Goal: Communication & Community: Participate in discussion

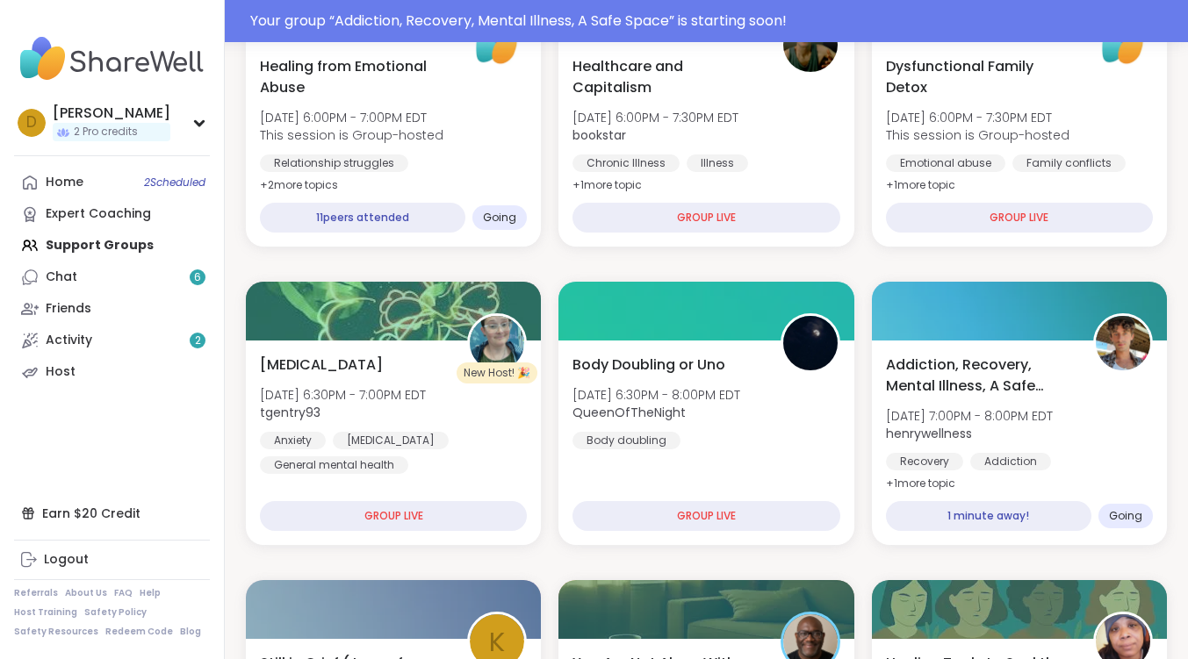
click at [77, 233] on div "Home 2 Scheduled Expert Coaching Support Groups Chat 6 Friends Activity 2 Host" at bounding box center [112, 277] width 196 height 221
click at [87, 255] on div "Home 2 Scheduled Expert Coaching Support Groups Chat 6 Friends Activity 2 Host" at bounding box center [112, 277] width 196 height 221
click at [112, 247] on div "Home 2 Scheduled Expert Coaching Support Groups Chat 6 Friends Activity 2 Host" at bounding box center [112, 277] width 196 height 221
click at [119, 177] on link "Home 2 Scheduled" at bounding box center [112, 183] width 196 height 32
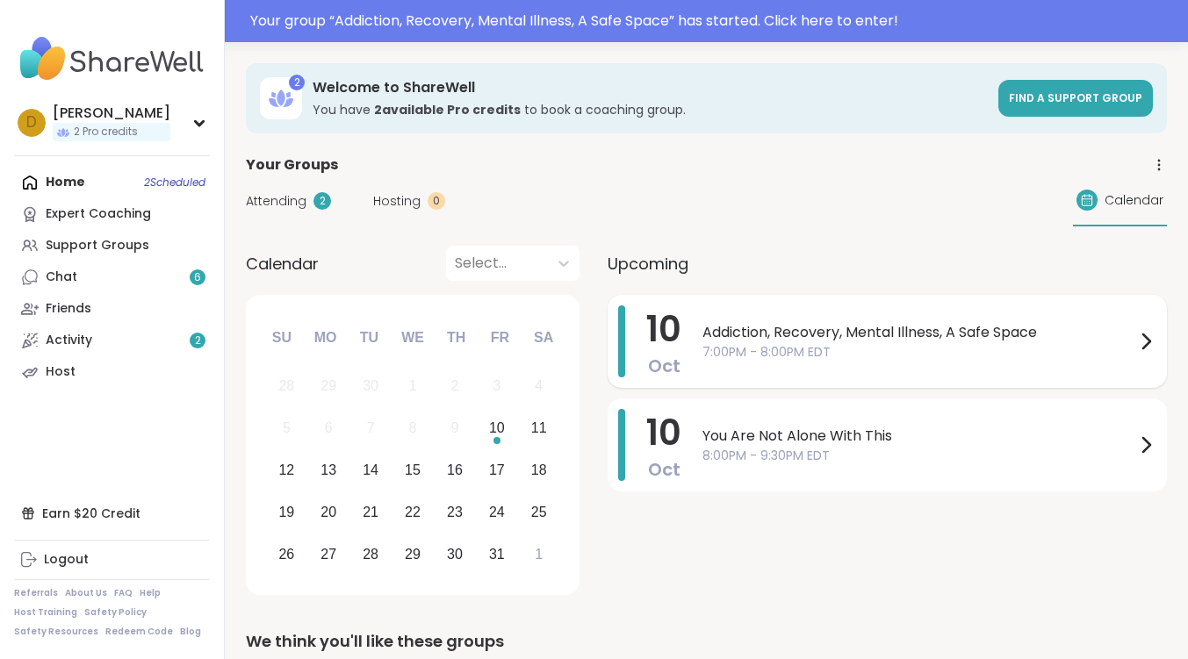
click at [775, 338] on span "Addiction, Recovery, Mental Illness, A Safe Space" at bounding box center [918, 332] width 433 height 21
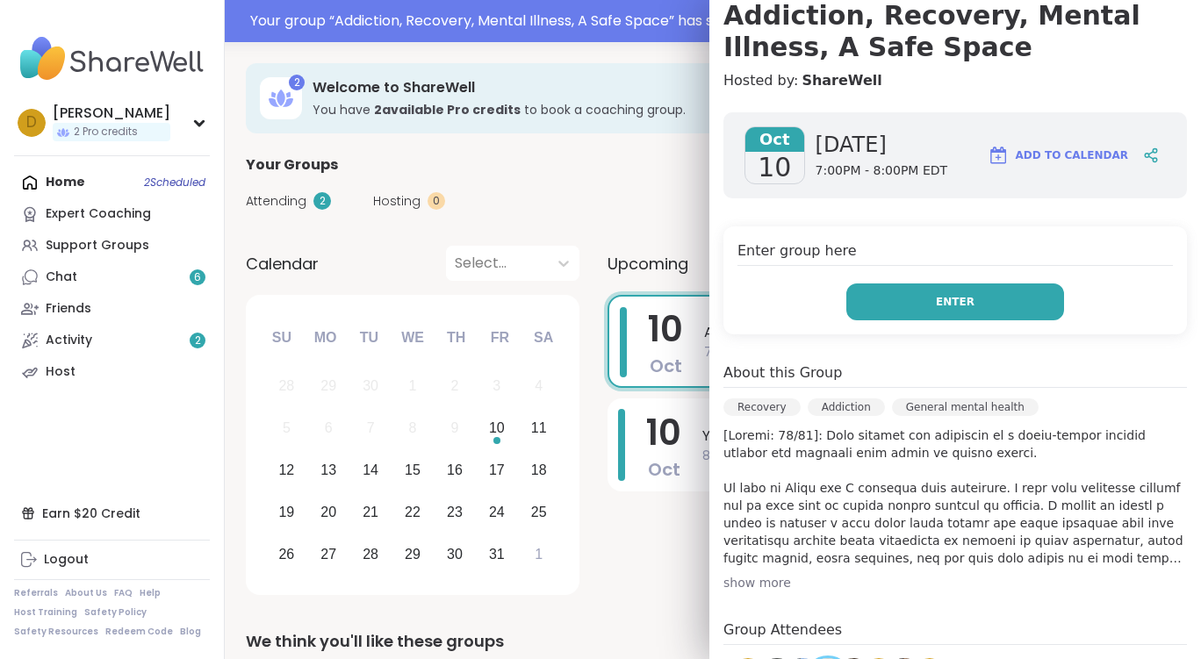
scroll to position [263, 0]
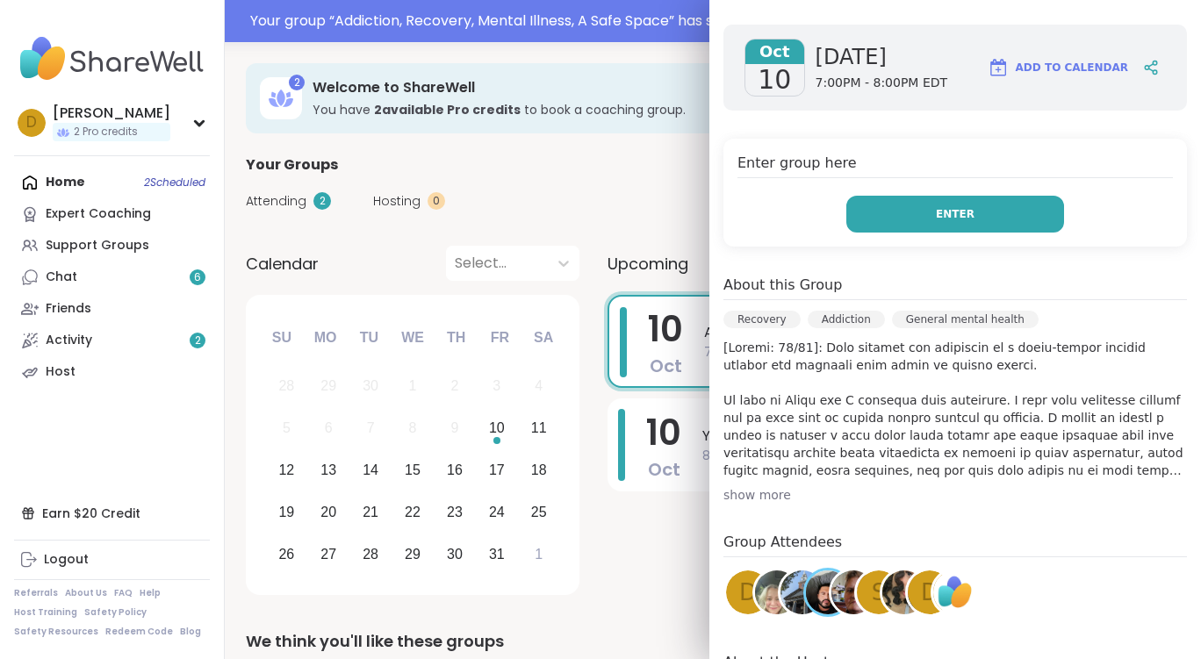
click at [952, 211] on button "Enter" at bounding box center [955, 214] width 218 height 37
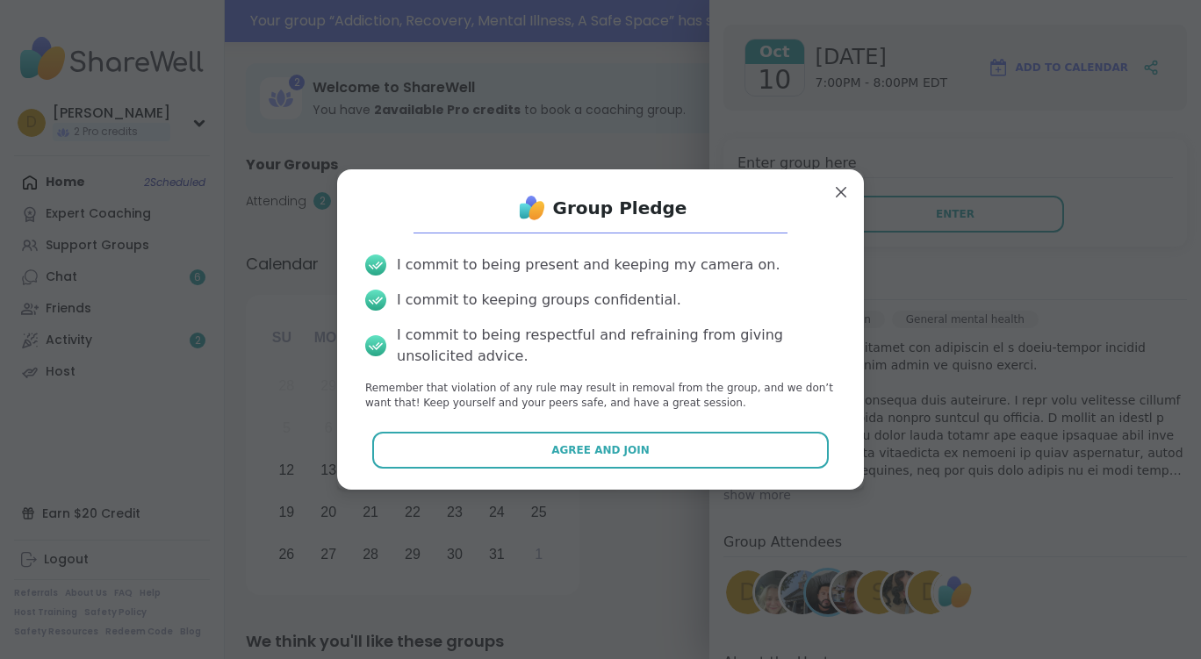
click at [649, 472] on div "Group Pledge I commit to being present and keeping my camera on. I commit to ke…" at bounding box center [600, 330] width 499 height 292
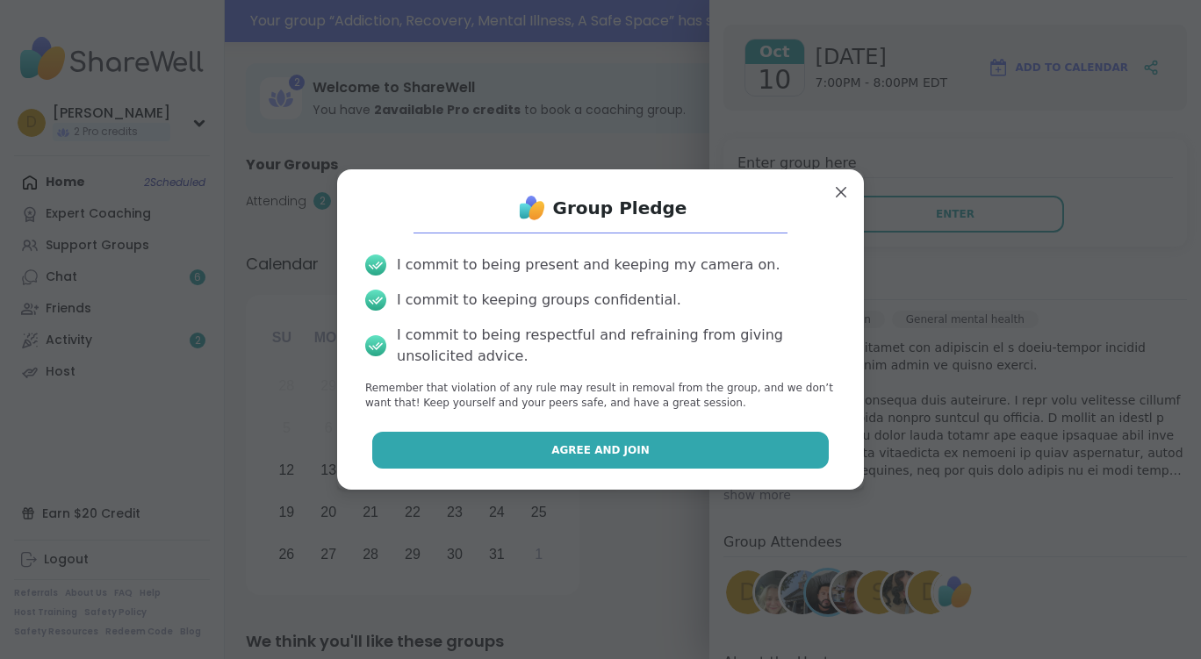
click at [659, 449] on button "Agree and Join" at bounding box center [600, 450] width 457 height 37
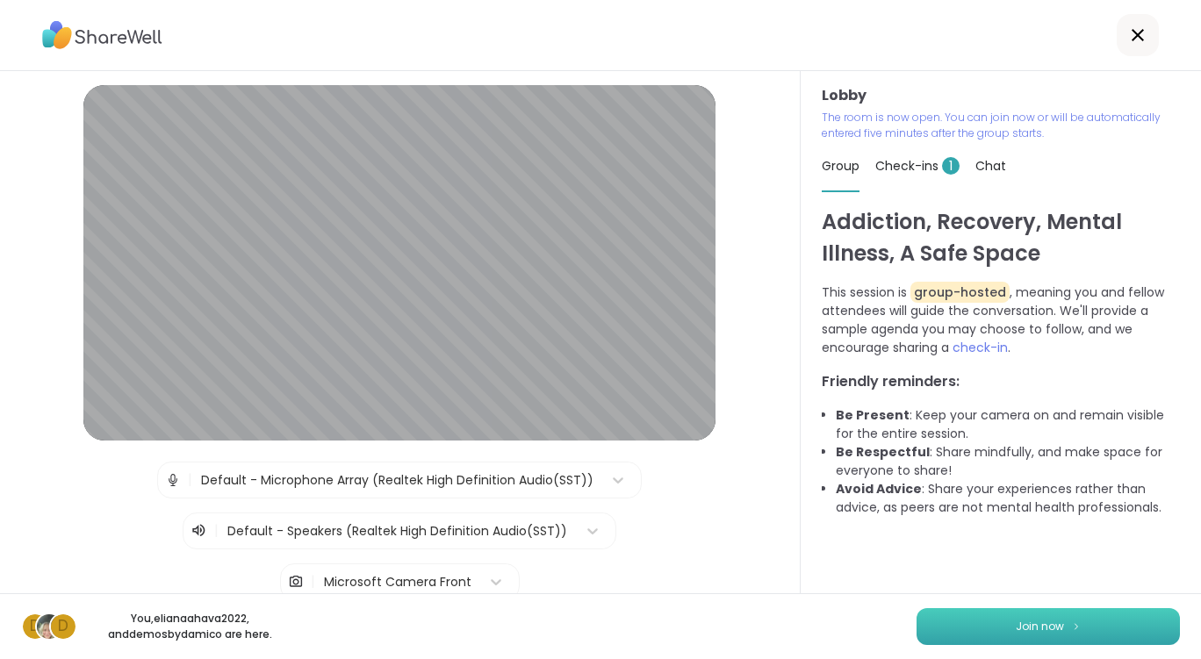
click at [1068, 612] on button "Join now" at bounding box center [1048, 627] width 263 height 37
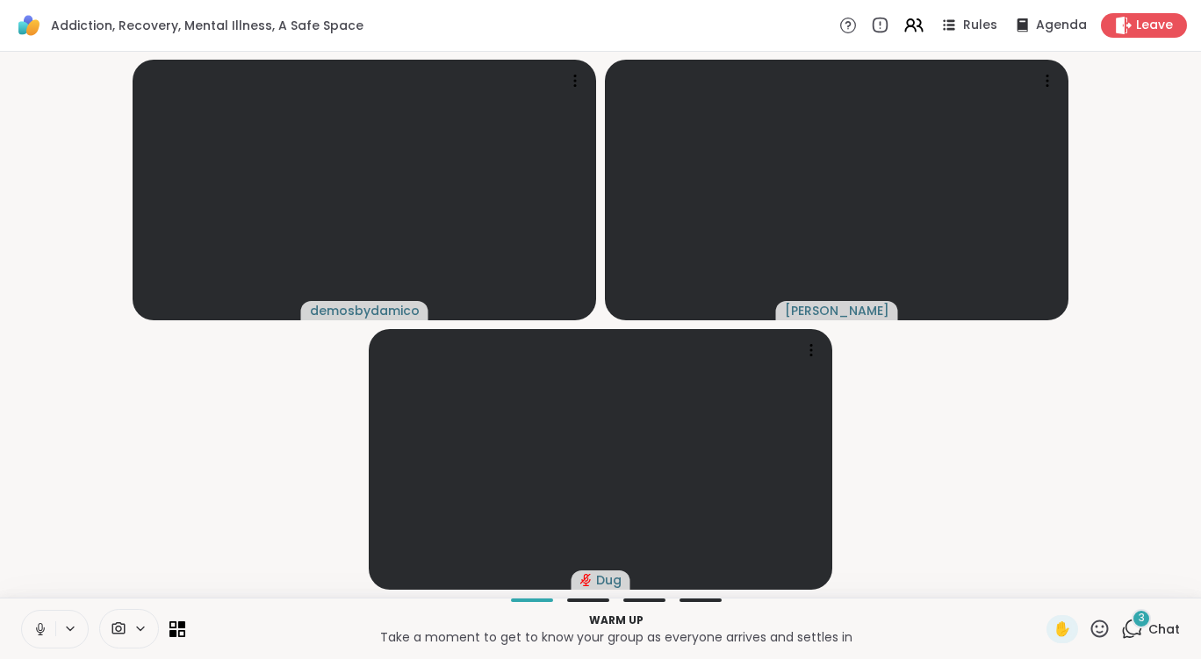
click at [1132, 623] on div "3" at bounding box center [1141, 618] width 19 height 19
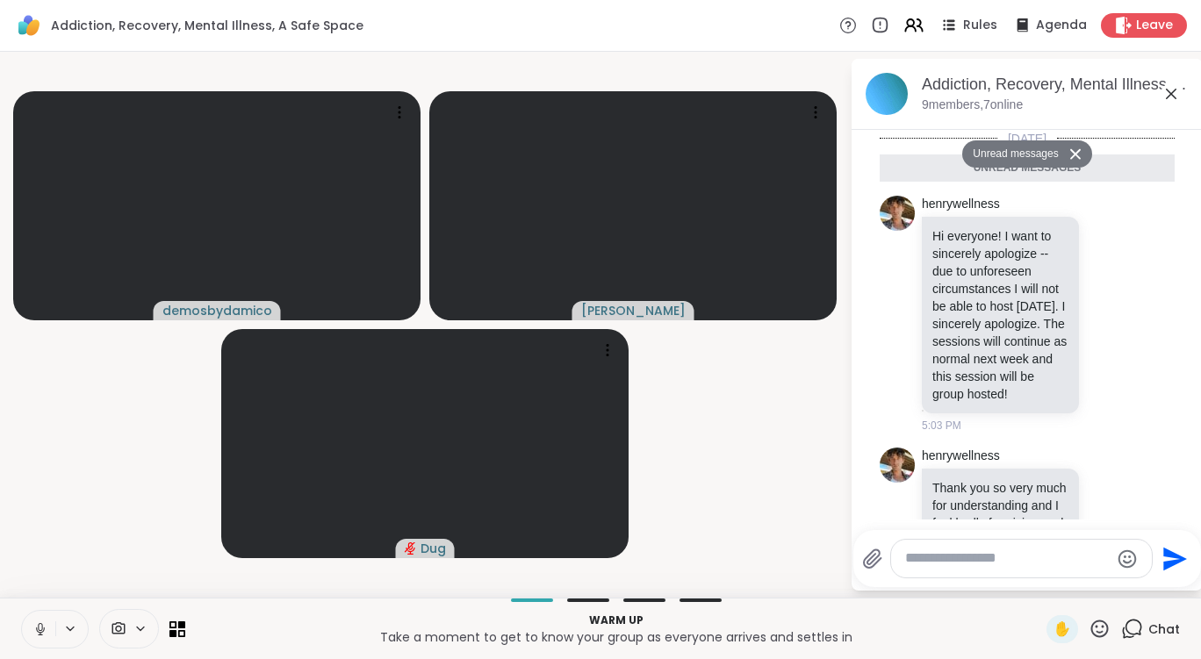
scroll to position [676, 0]
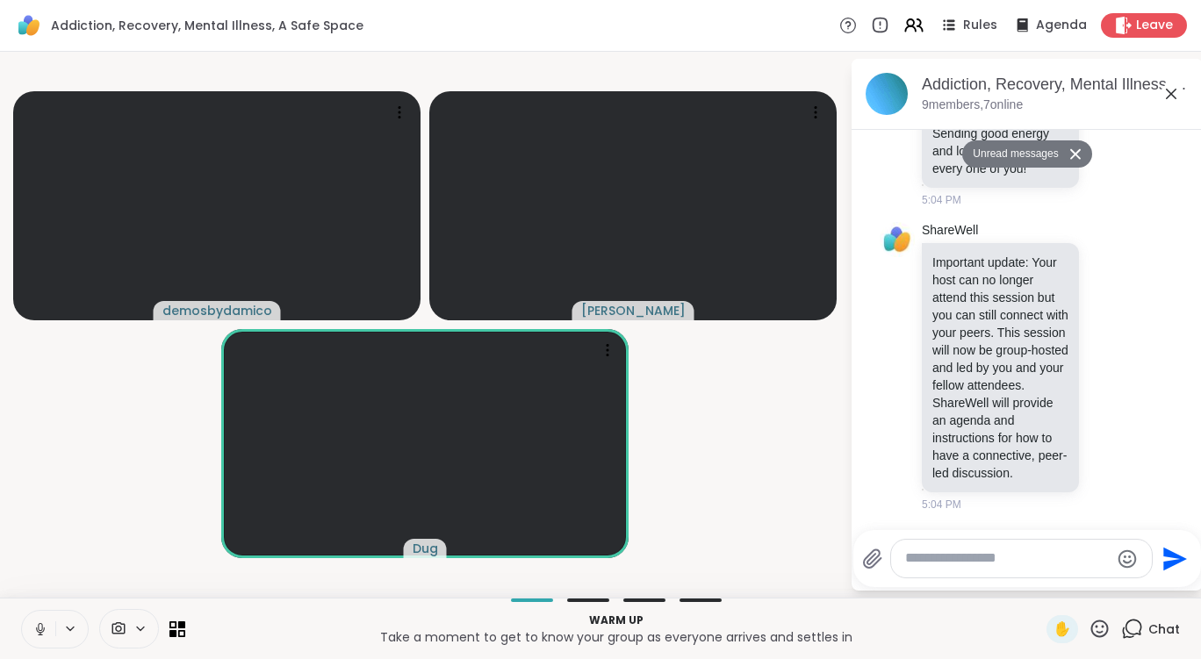
click at [36, 626] on icon at bounding box center [40, 630] width 16 height 16
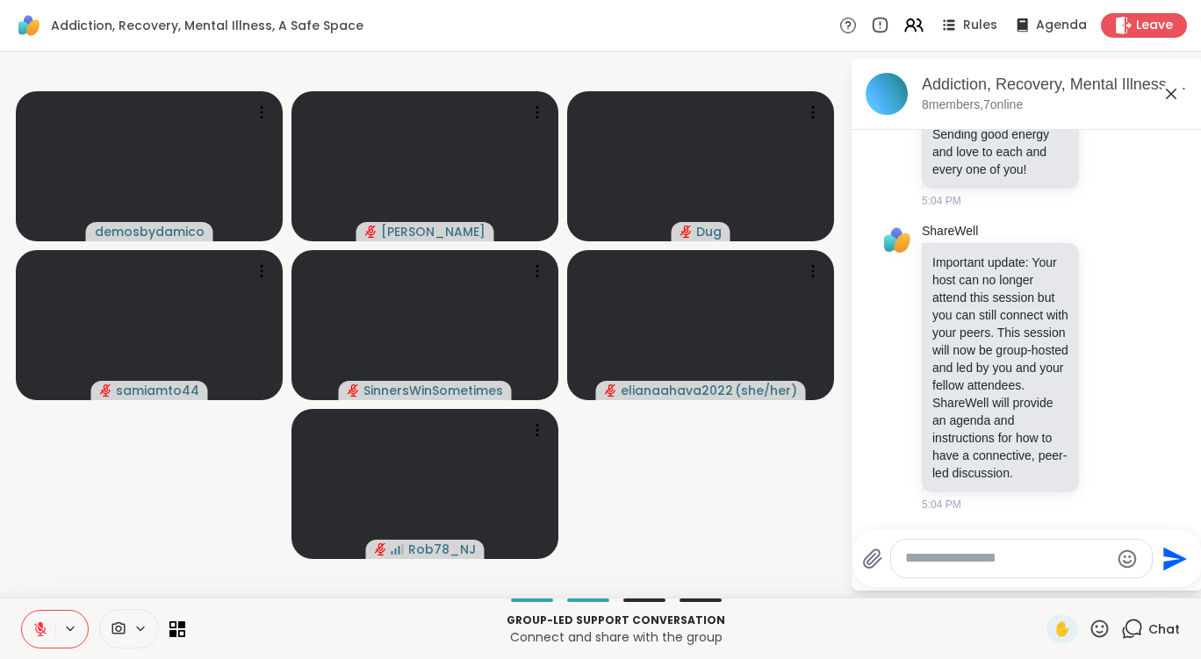
scroll to position [634, 0]
click at [42, 628] on icon at bounding box center [40, 625] width 5 height 7
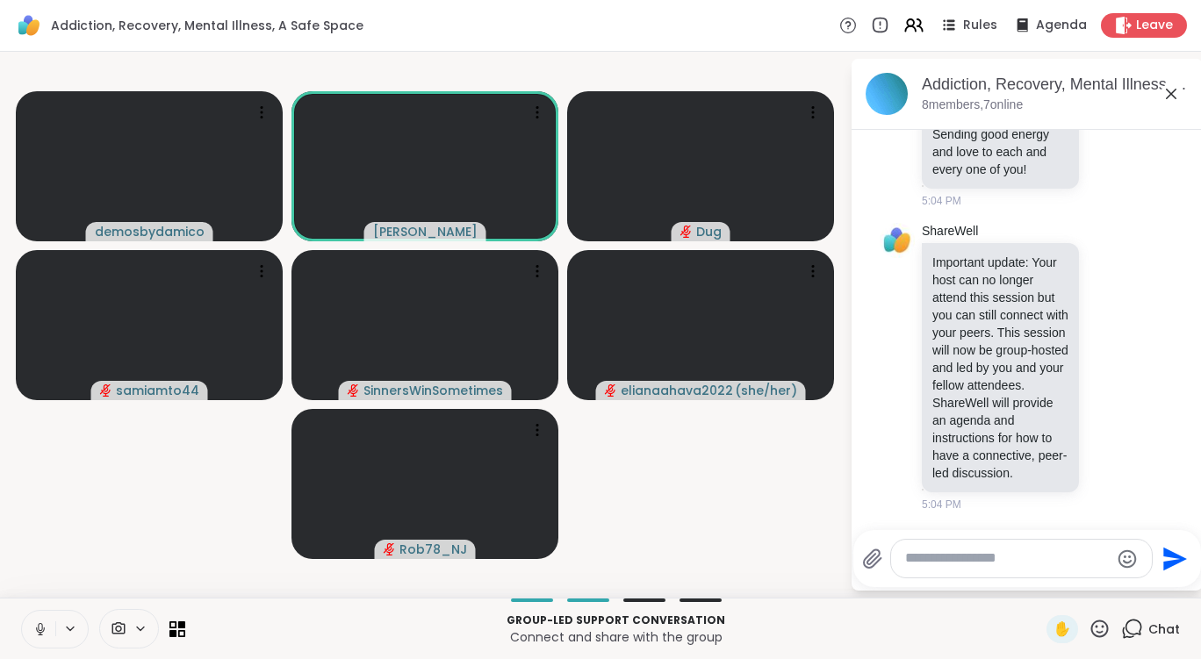
click at [40, 629] on icon at bounding box center [40, 630] width 16 height 16
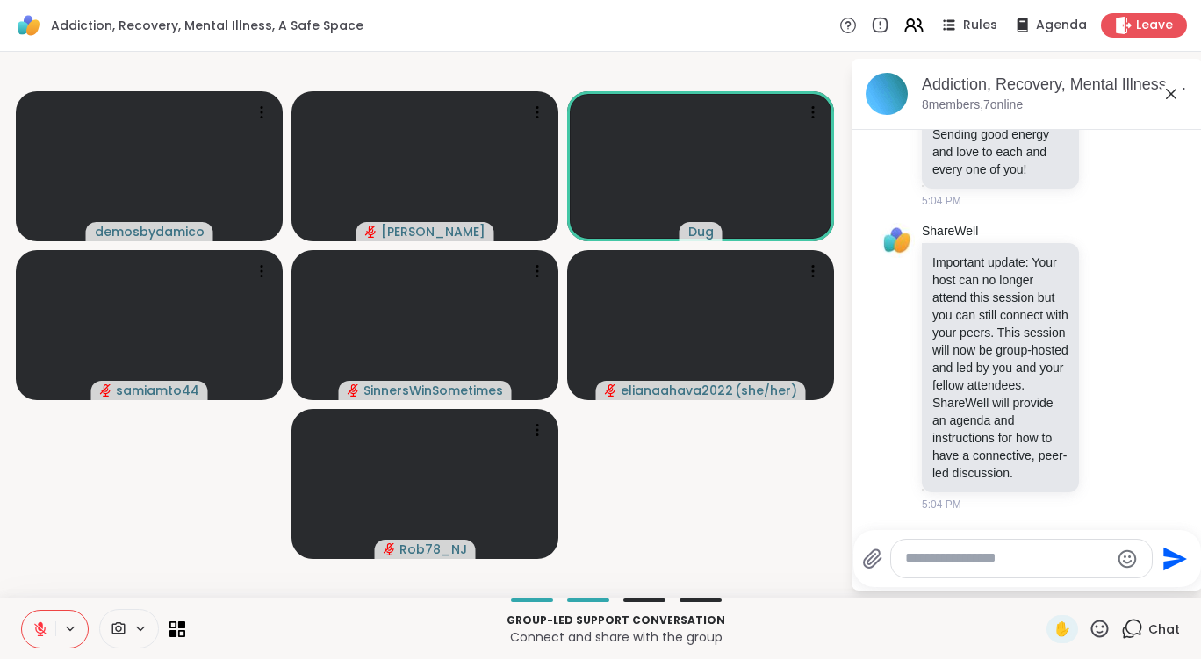
click at [1096, 623] on icon at bounding box center [1100, 629] width 22 height 22
click at [1040, 578] on span "❤️" at bounding box center [1049, 582] width 18 height 21
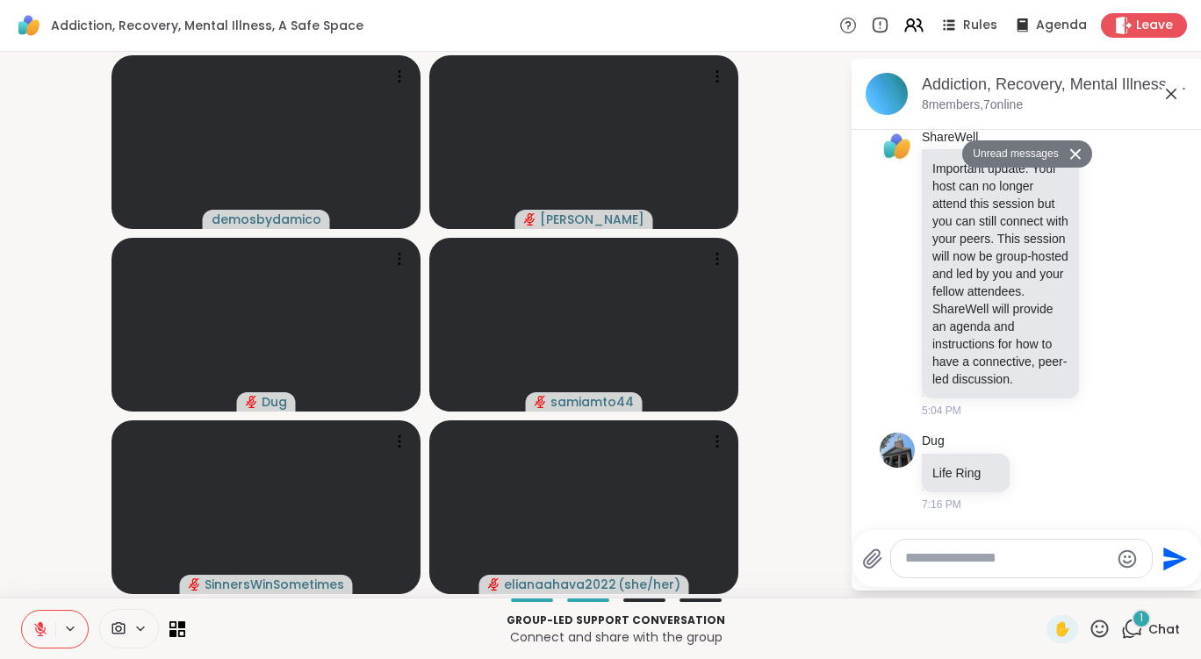
scroll to position [728, 0]
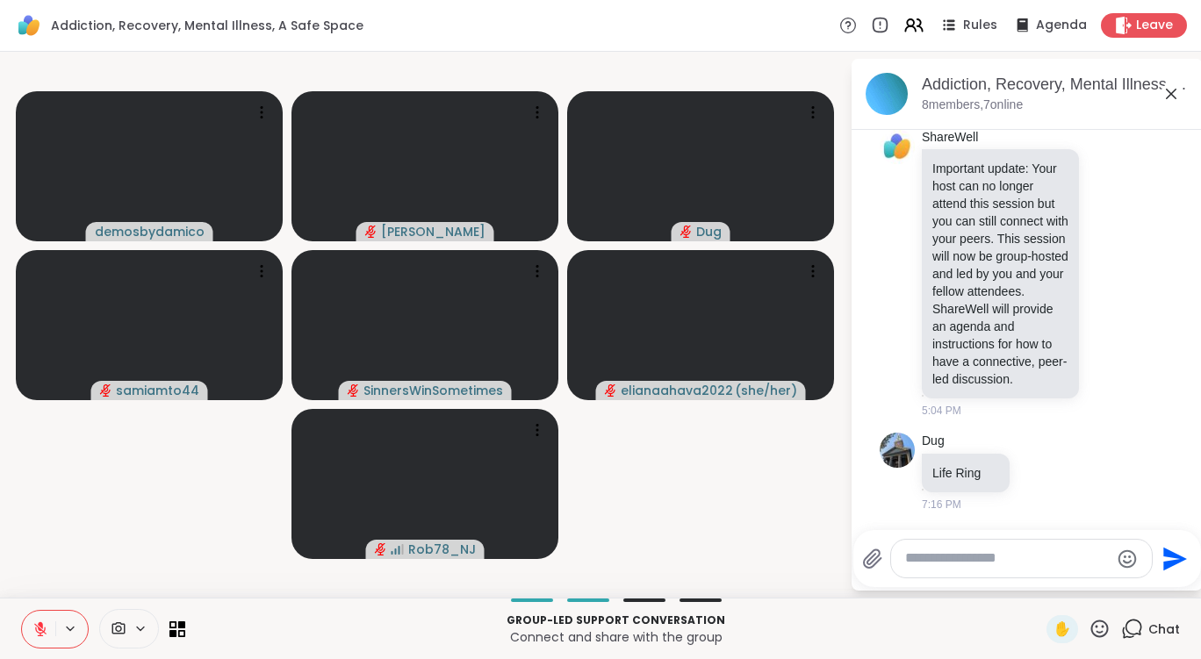
click at [31, 620] on button at bounding box center [38, 629] width 33 height 37
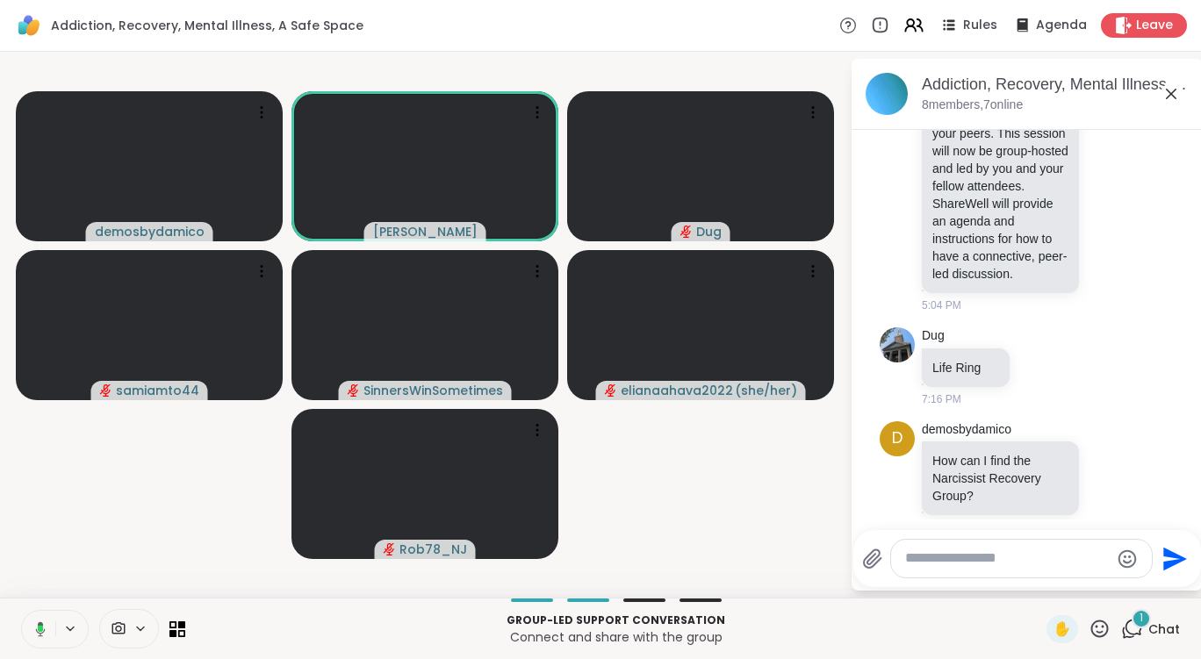
scroll to position [856, 0]
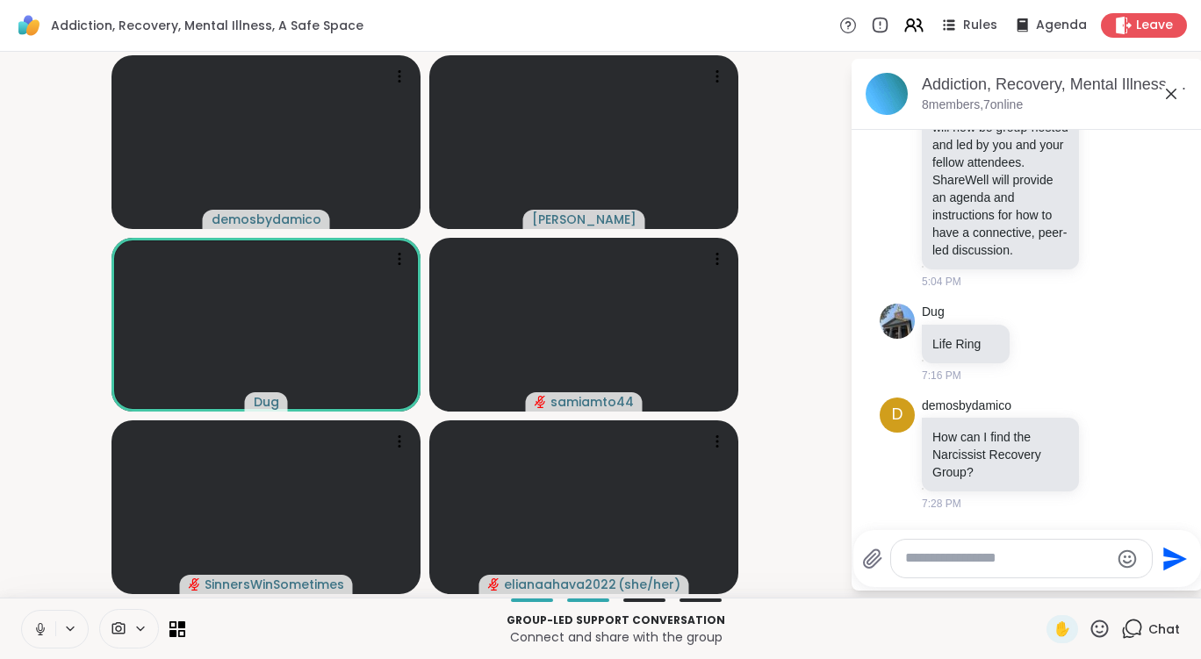
click at [47, 630] on icon at bounding box center [40, 630] width 16 height 16
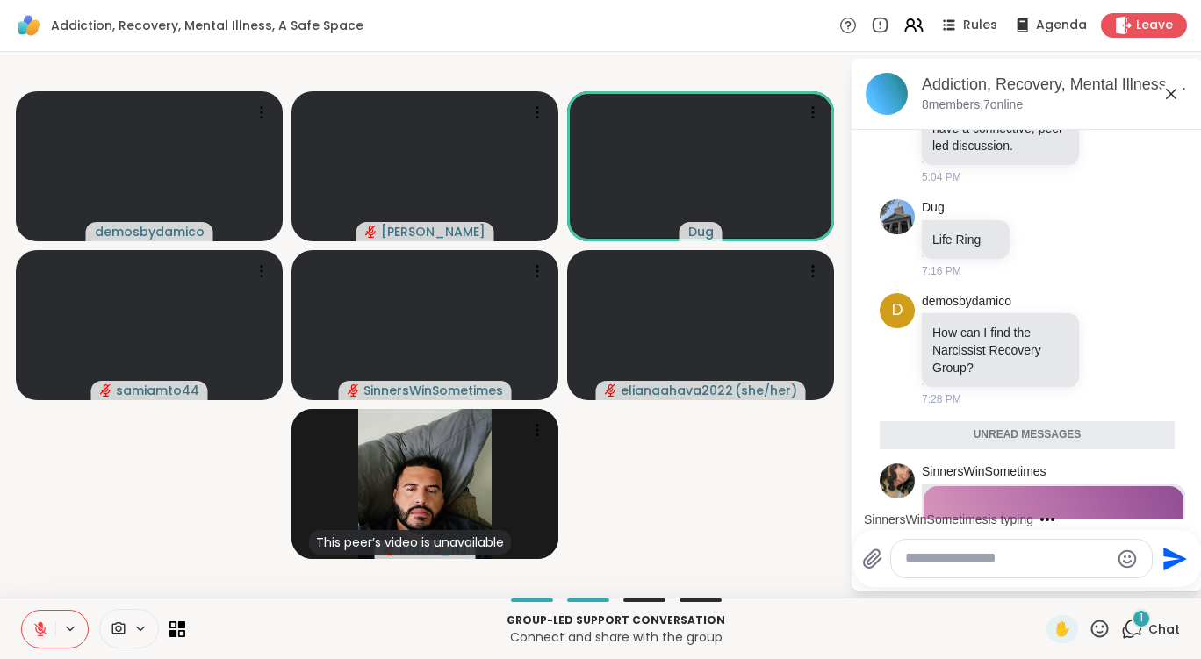
scroll to position [1045, 0]
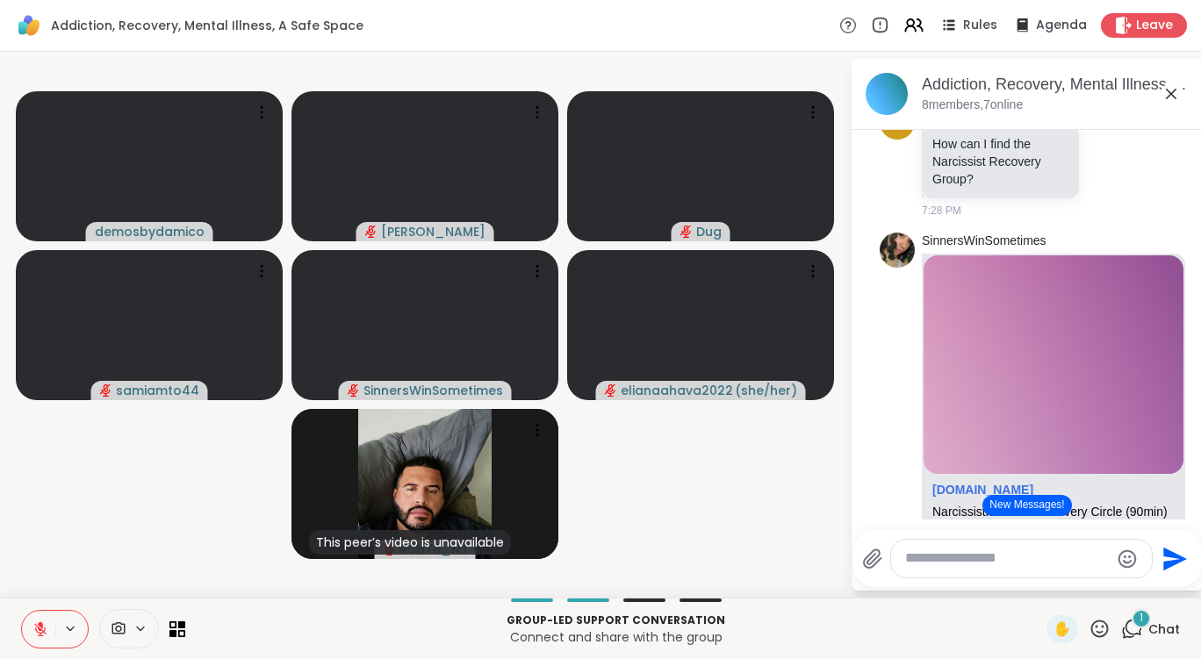
click at [1140, 616] on span "1" at bounding box center [1142, 618] width 4 height 15
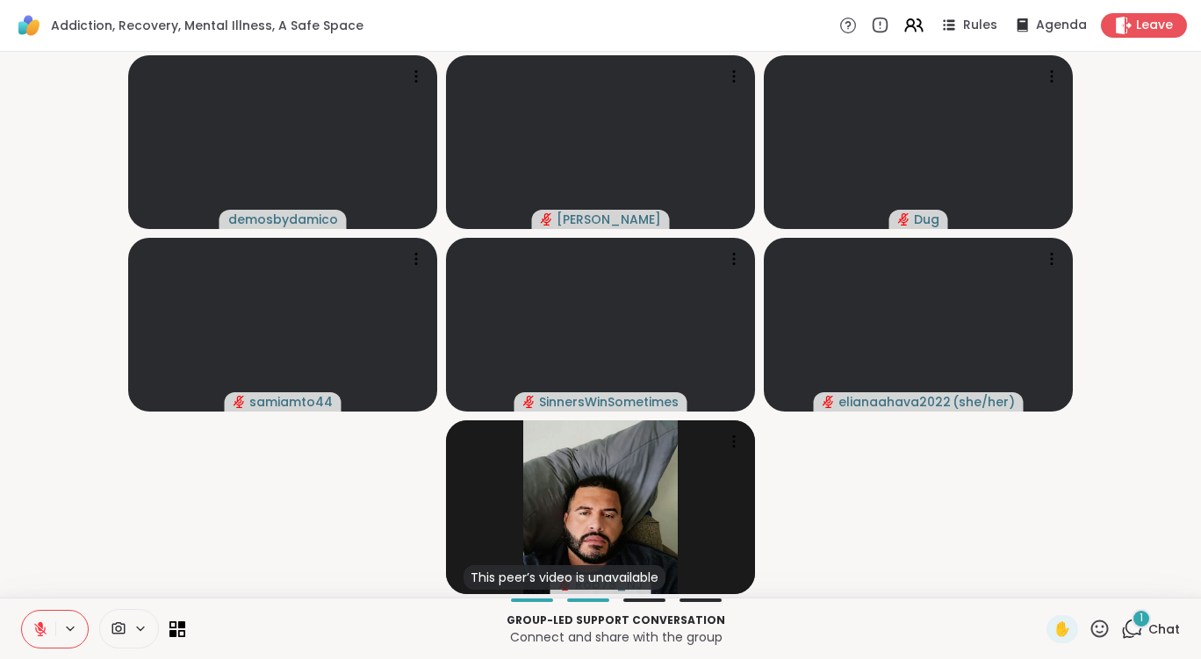
click at [1127, 636] on icon at bounding box center [1132, 629] width 22 height 22
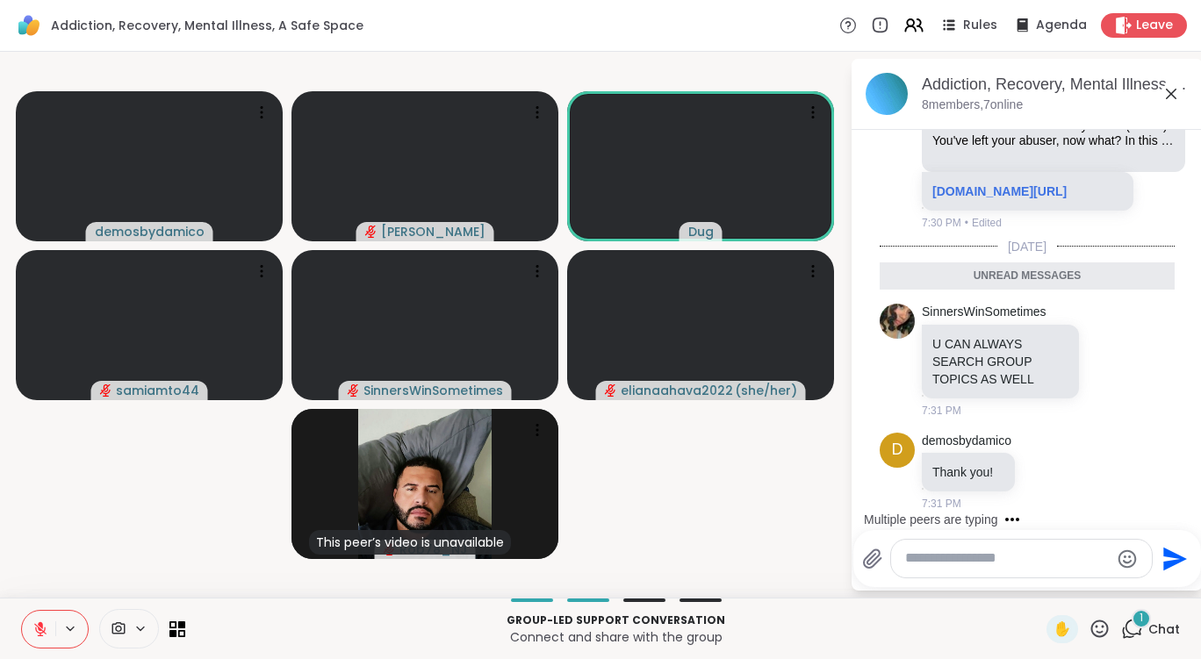
scroll to position [1530, 0]
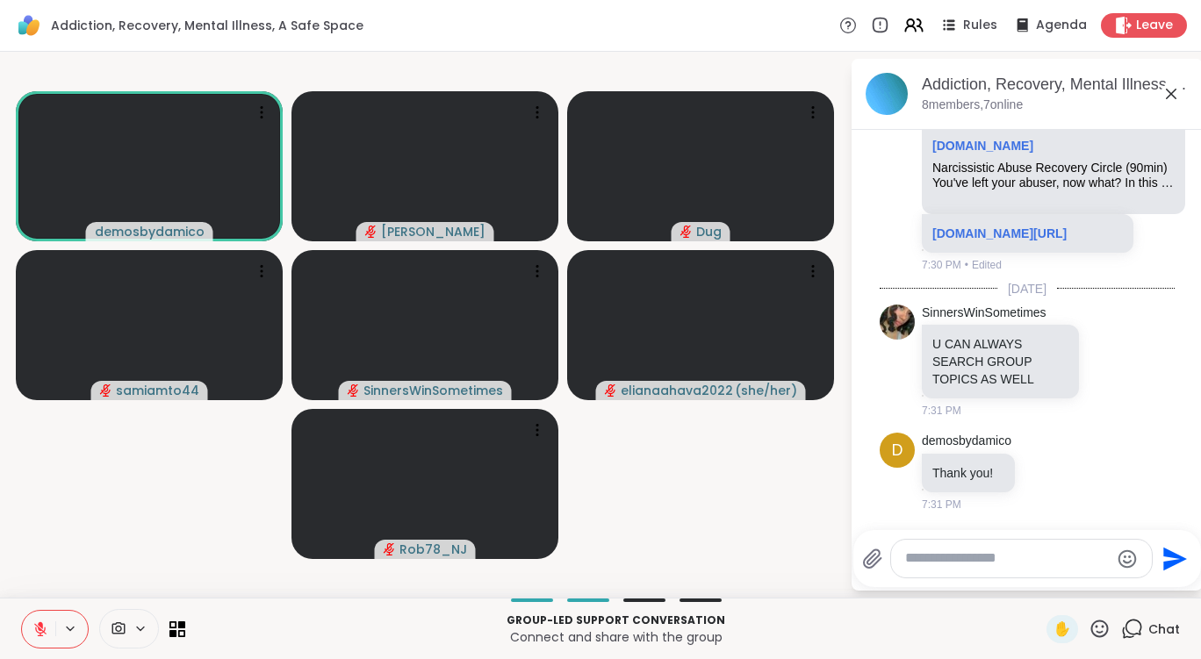
click at [40, 630] on icon at bounding box center [40, 629] width 12 height 12
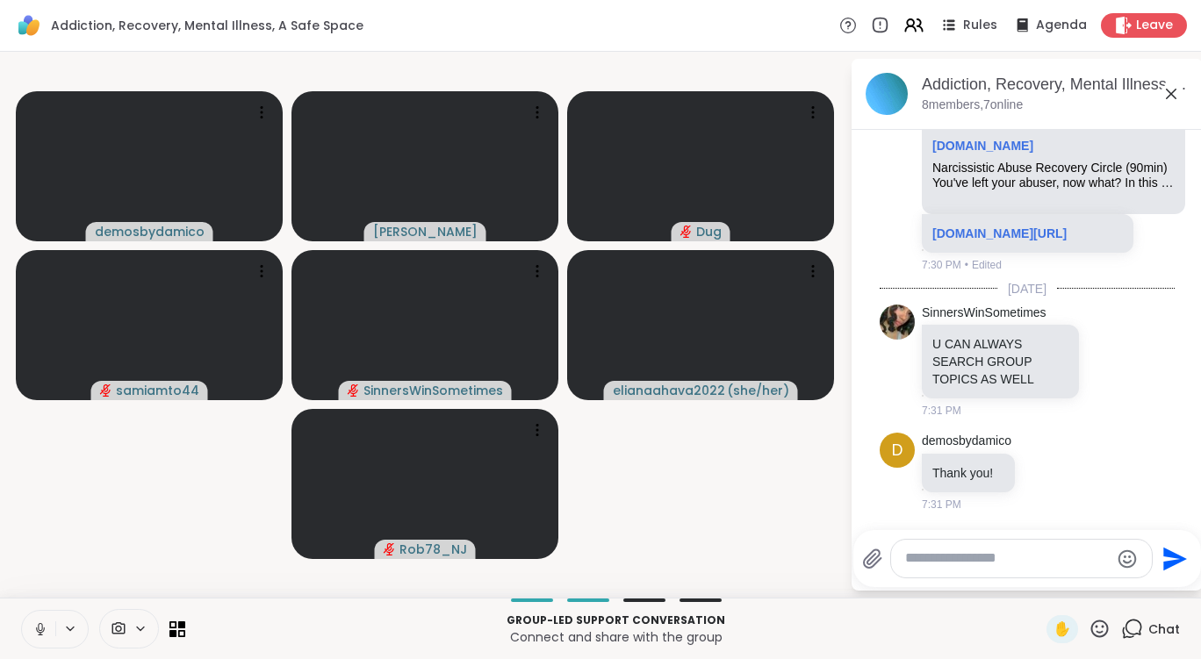
click at [40, 629] on icon at bounding box center [40, 630] width 16 height 16
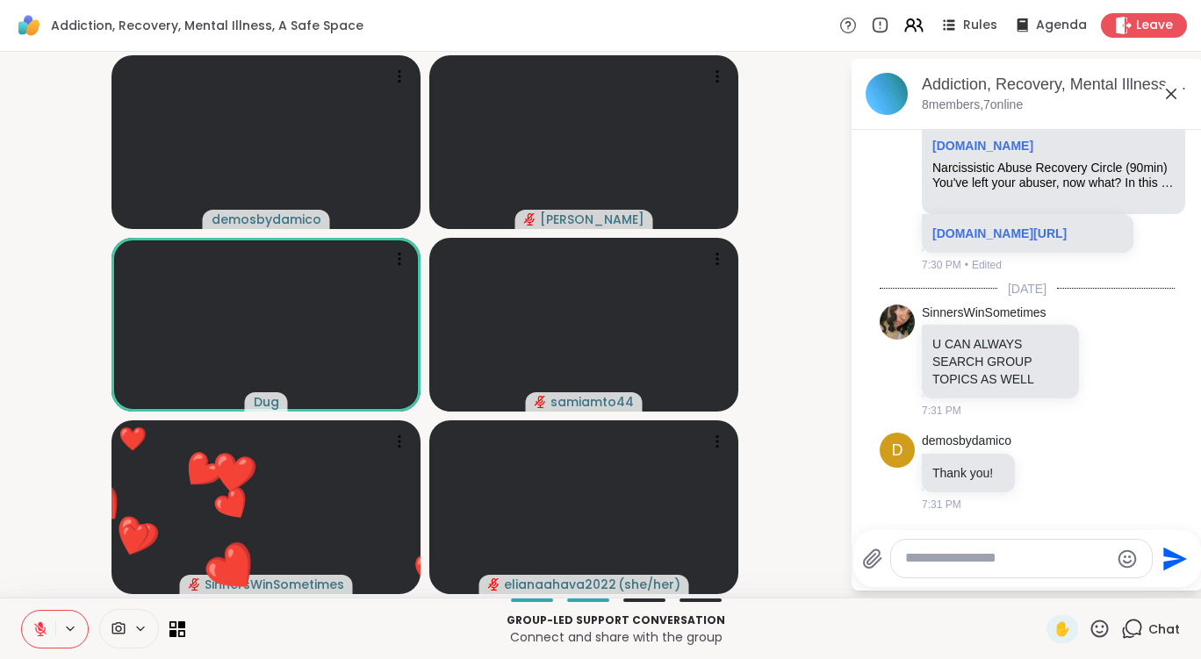
click at [1121, 626] on icon at bounding box center [1132, 629] width 22 height 22
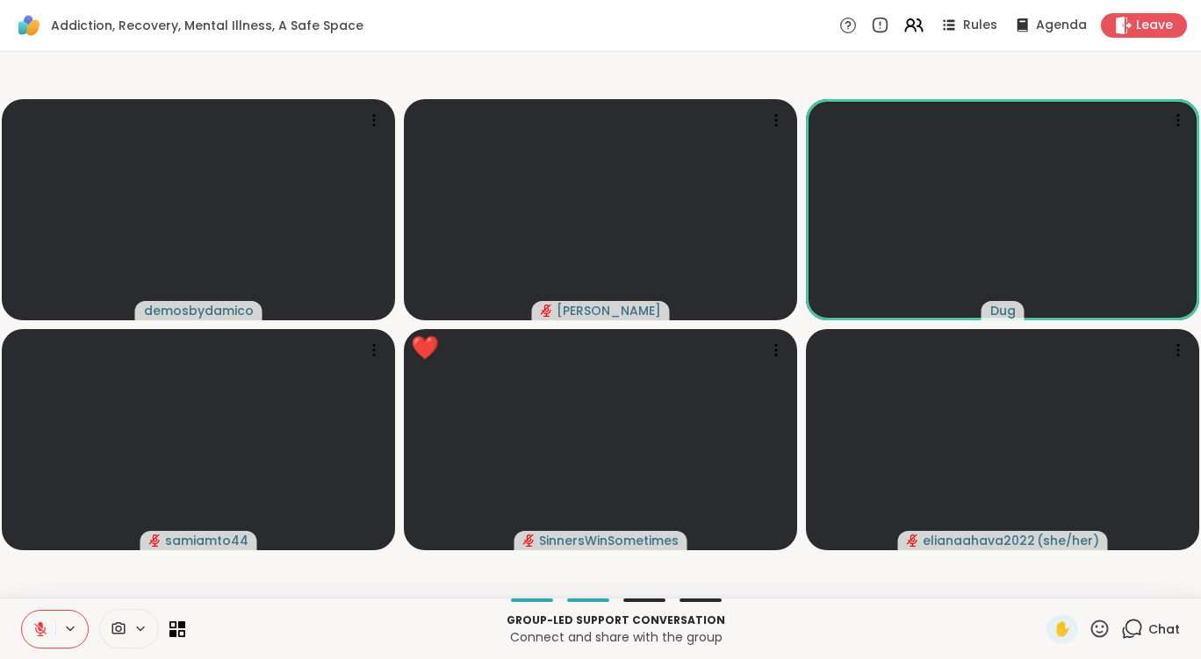
click at [1089, 632] on icon at bounding box center [1100, 629] width 22 height 22
click at [1040, 582] on span "❤️" at bounding box center [1049, 582] width 18 height 21
click at [1089, 627] on icon at bounding box center [1100, 629] width 22 height 22
click at [1040, 585] on span "❤️" at bounding box center [1049, 582] width 18 height 21
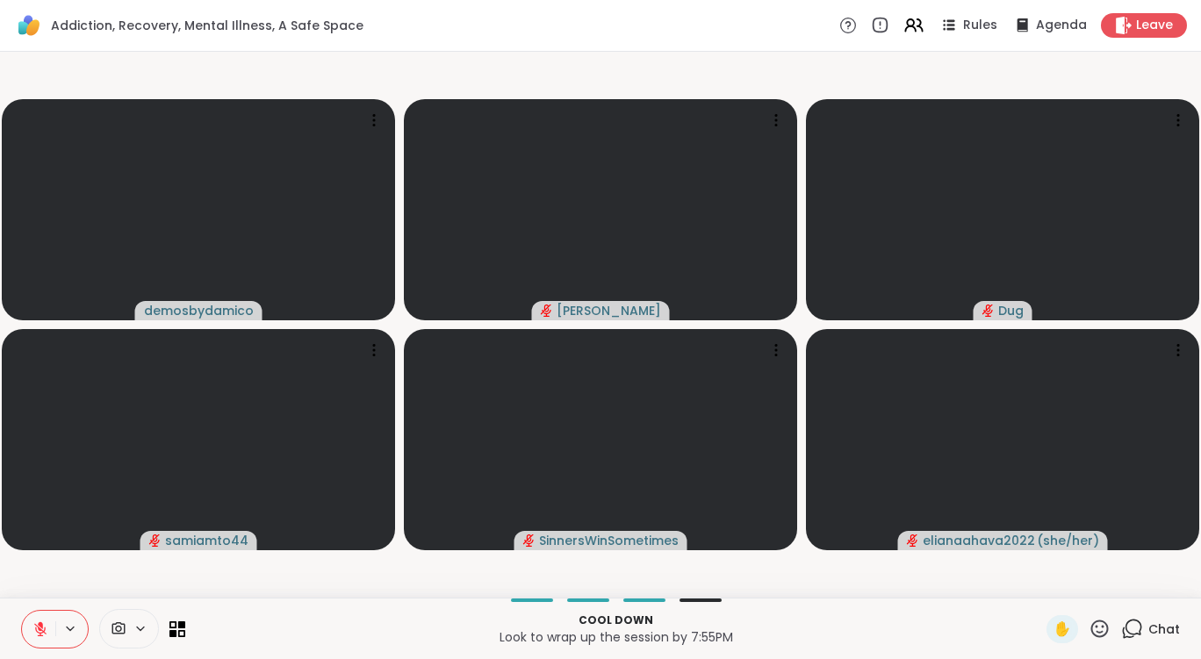
click at [1089, 626] on icon at bounding box center [1100, 629] width 22 height 22
click at [1040, 577] on span "❤️" at bounding box center [1049, 582] width 18 height 21
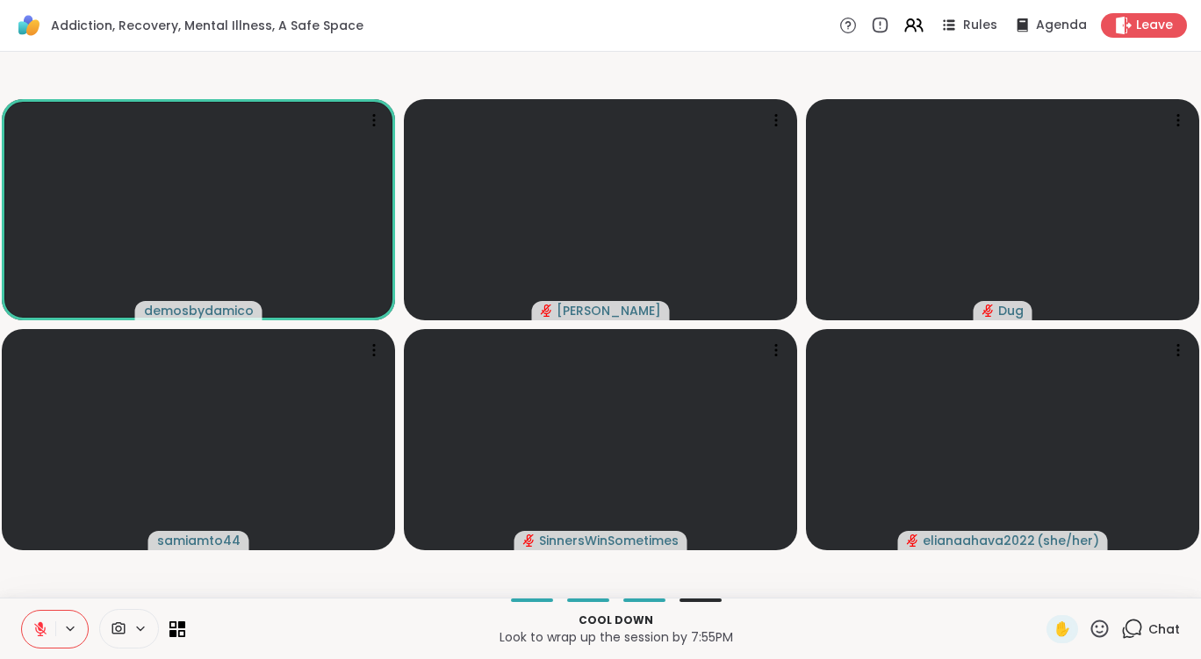
click at [47, 623] on icon at bounding box center [40, 630] width 16 height 16
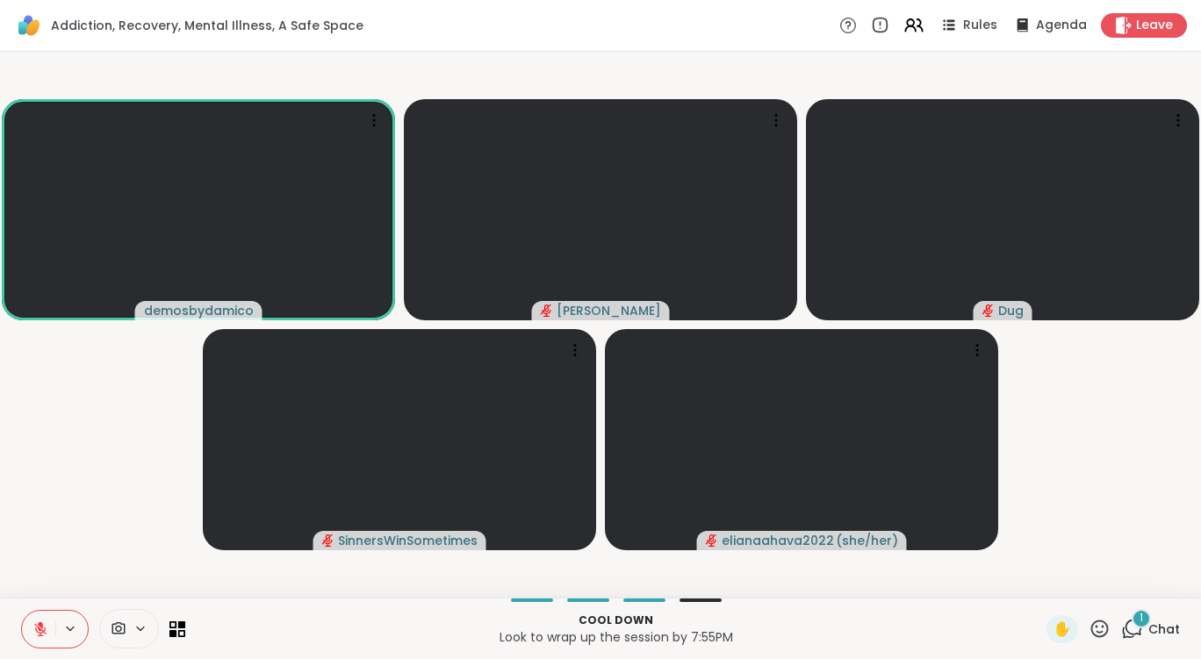
click at [45, 628] on icon at bounding box center [40, 629] width 12 height 12
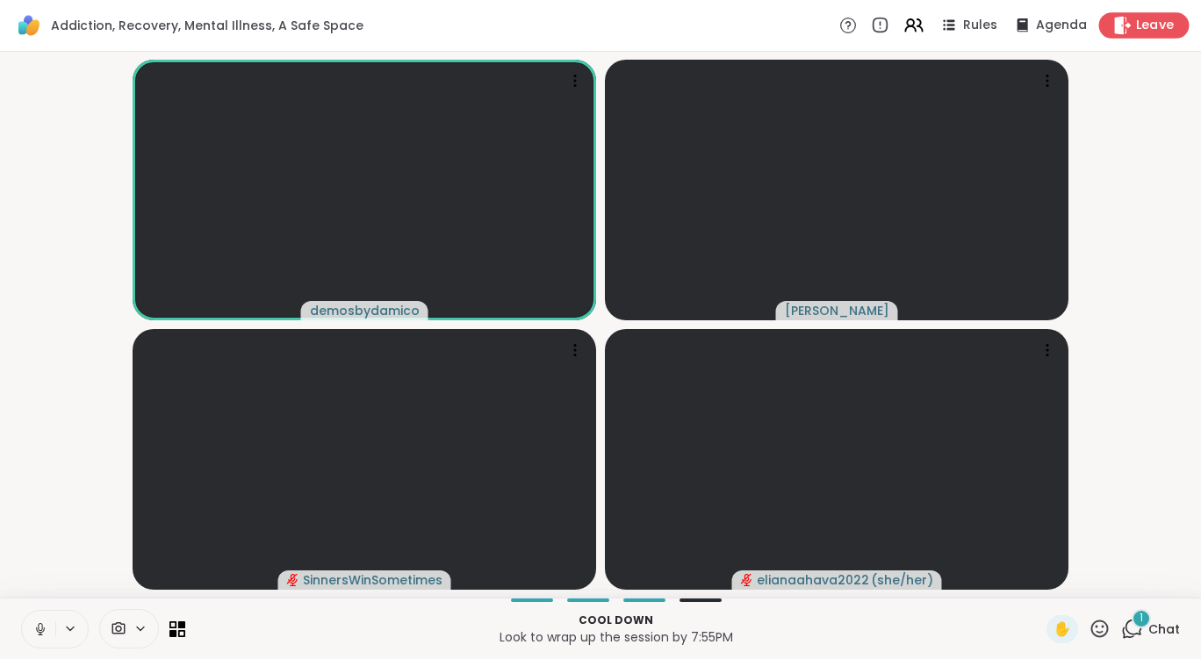
click at [1137, 24] on span "Leave" at bounding box center [1155, 26] width 39 height 18
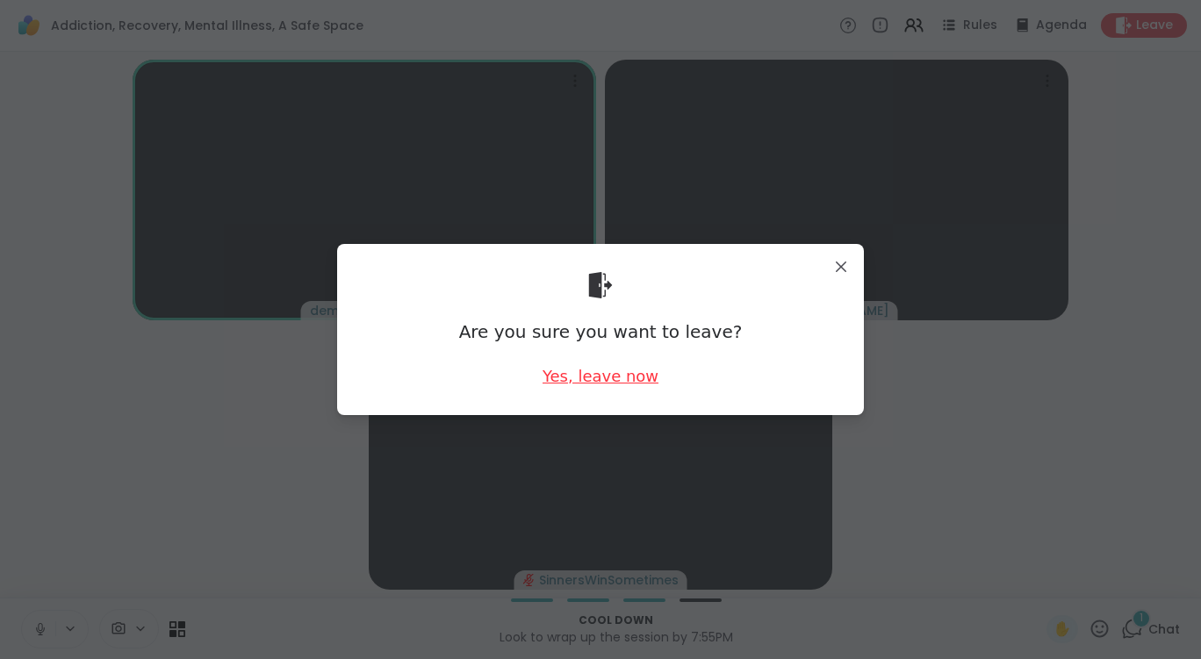
click at [607, 378] on div "Yes, leave now" at bounding box center [601, 376] width 116 height 22
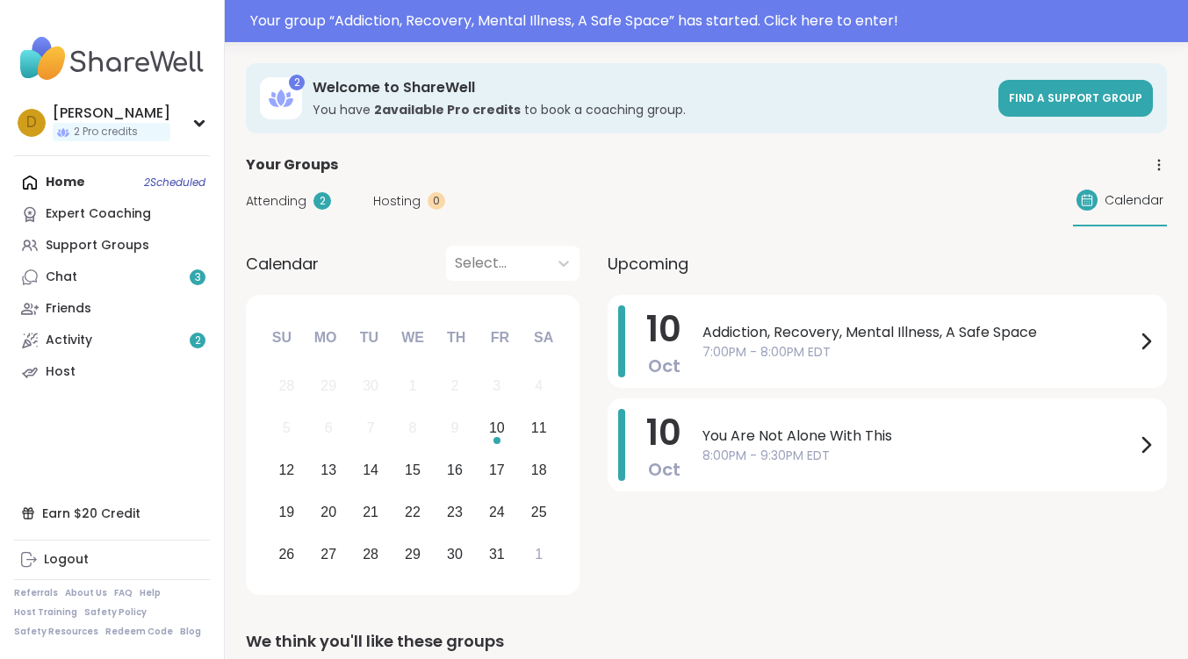
click at [82, 237] on div "Support Groups" at bounding box center [98, 246] width 104 height 18
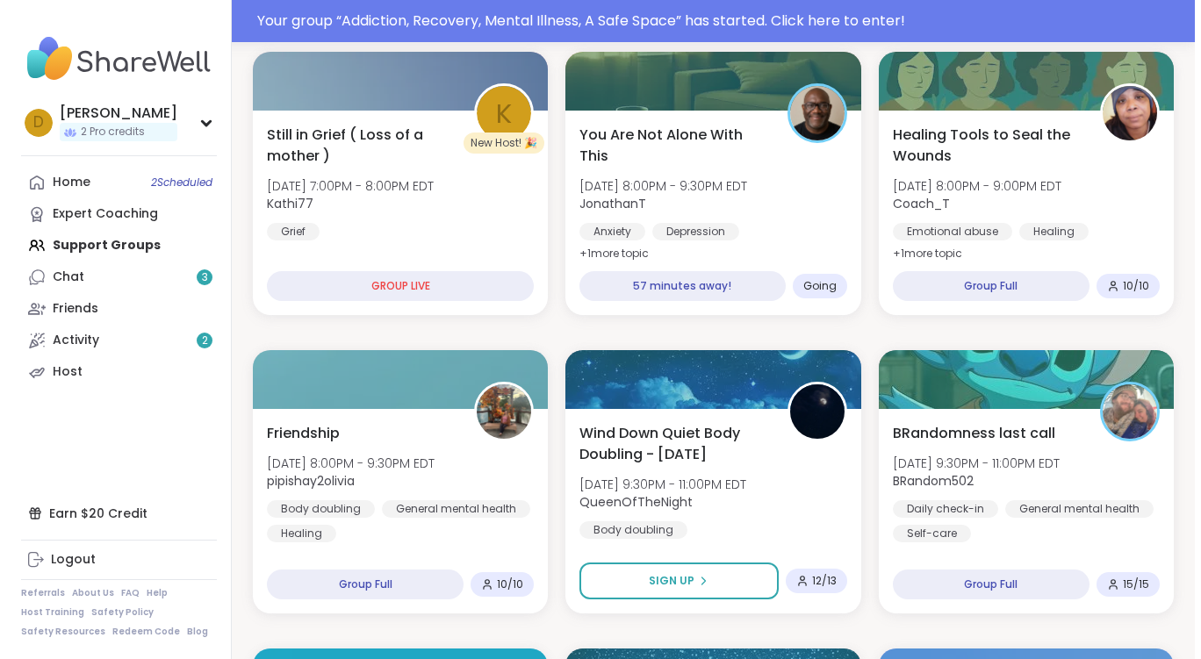
scroll to position [790, 0]
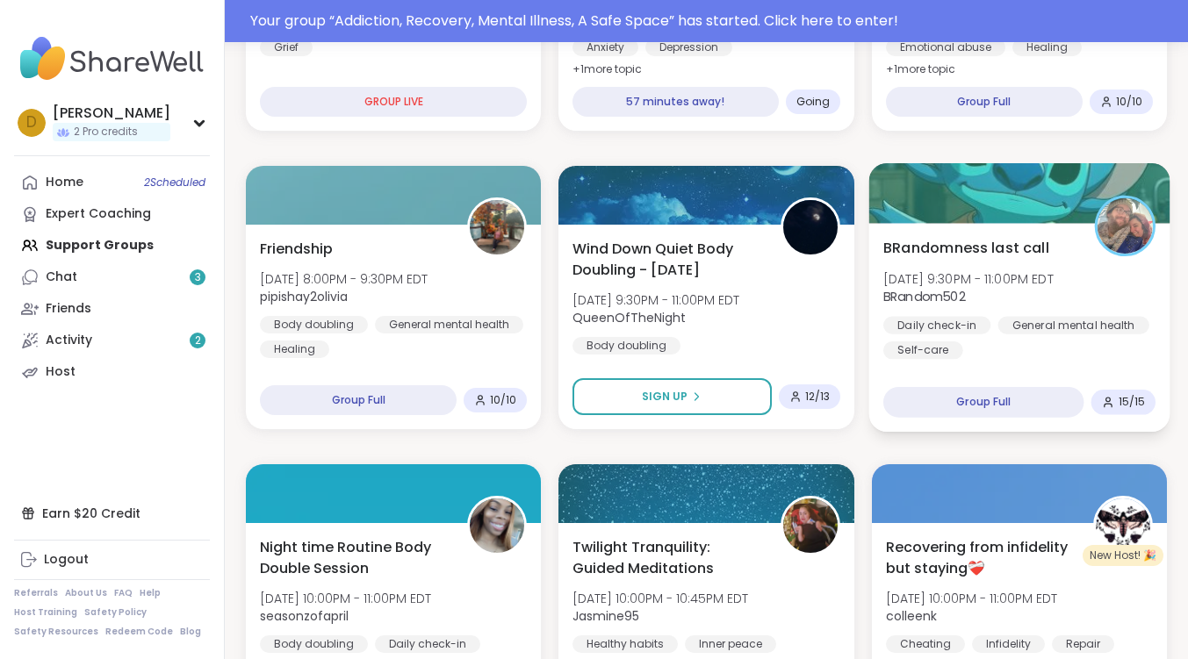
click at [930, 250] on span "BRandomness last call" at bounding box center [966, 247] width 166 height 21
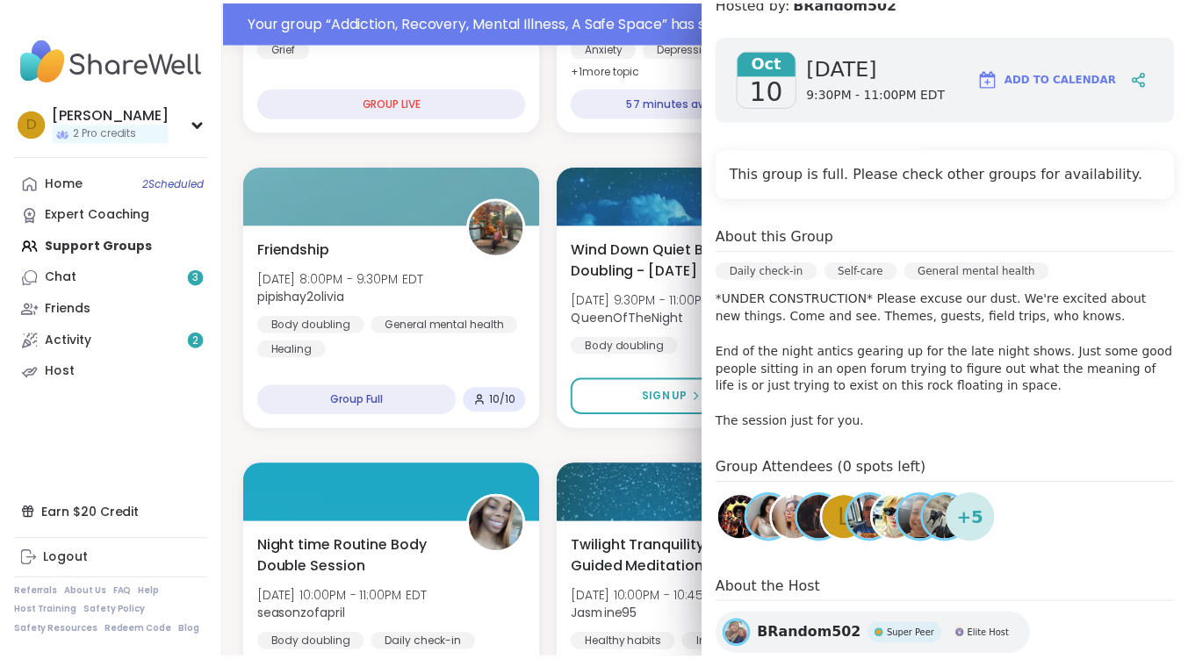
scroll to position [356, 0]
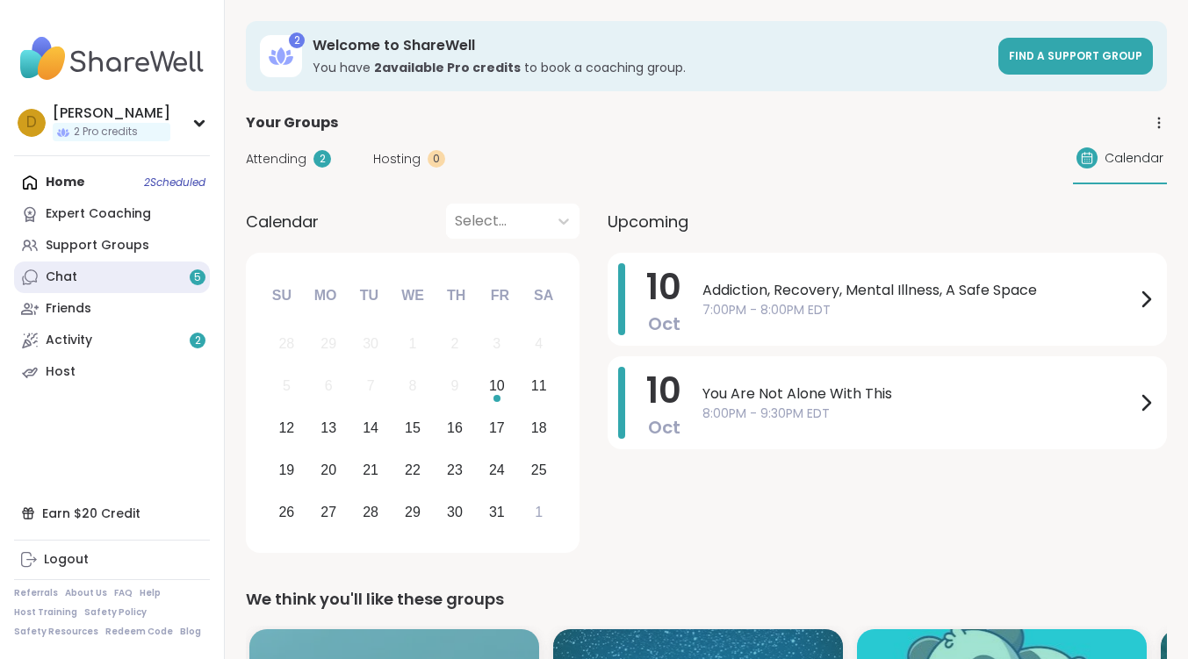
click at [85, 275] on link "Chat 5" at bounding box center [112, 278] width 196 height 32
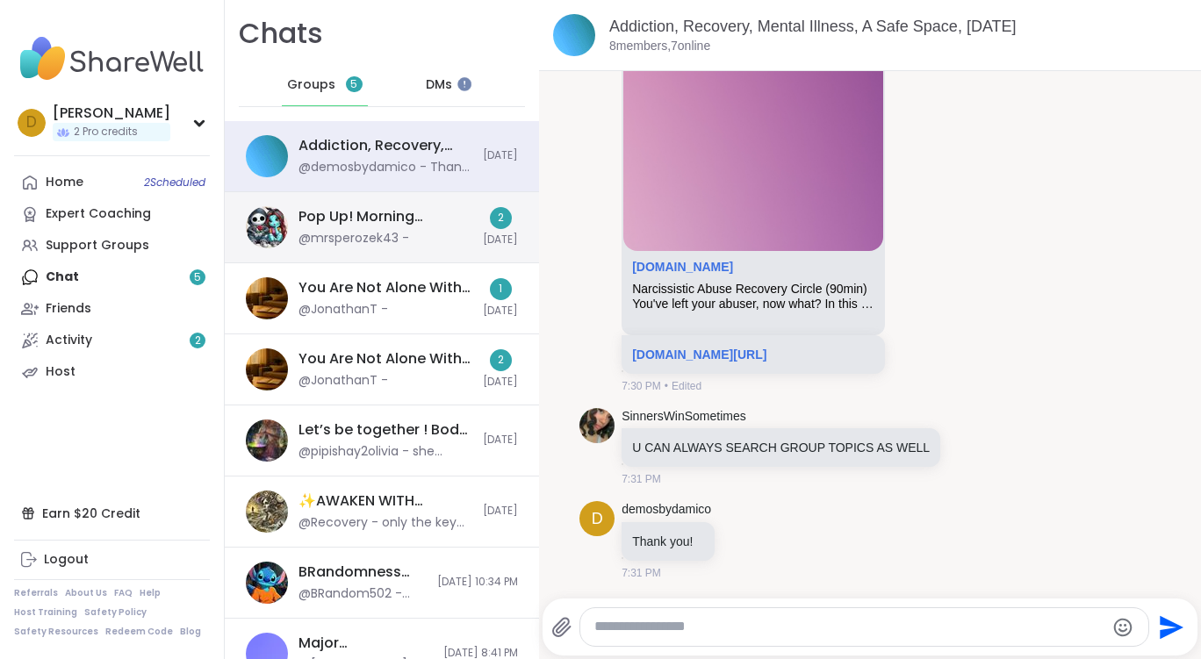
click at [420, 215] on div "Pop Up! Morning Session!, Oct 10" at bounding box center [386, 216] width 174 height 19
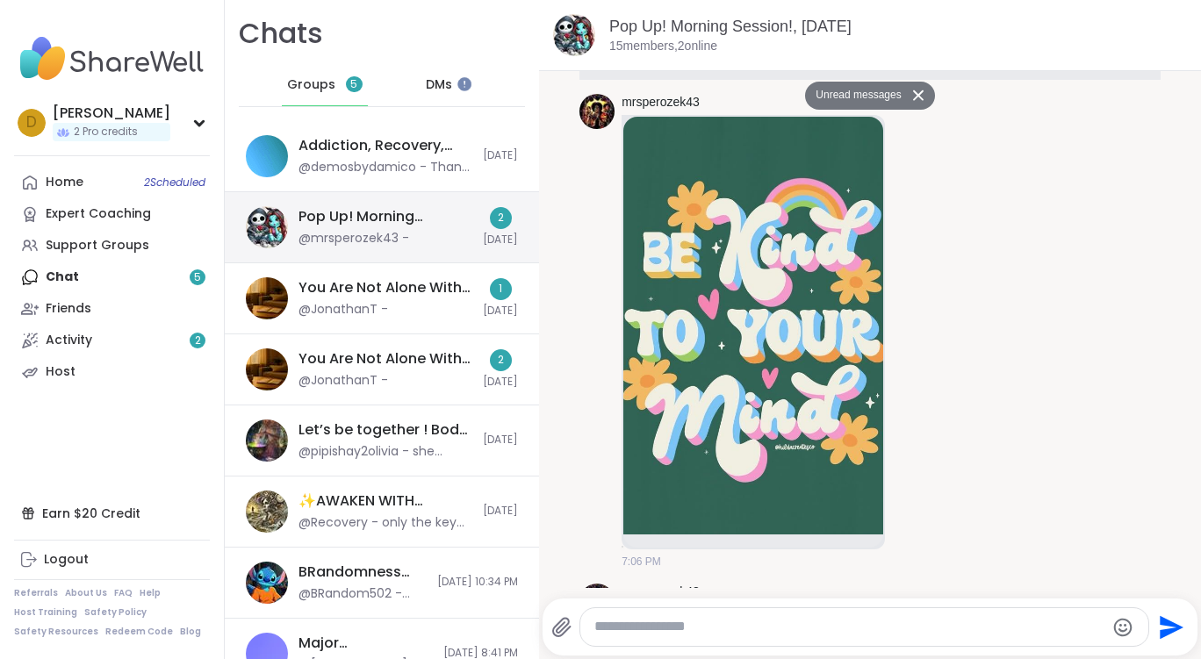
scroll to position [4804, 0]
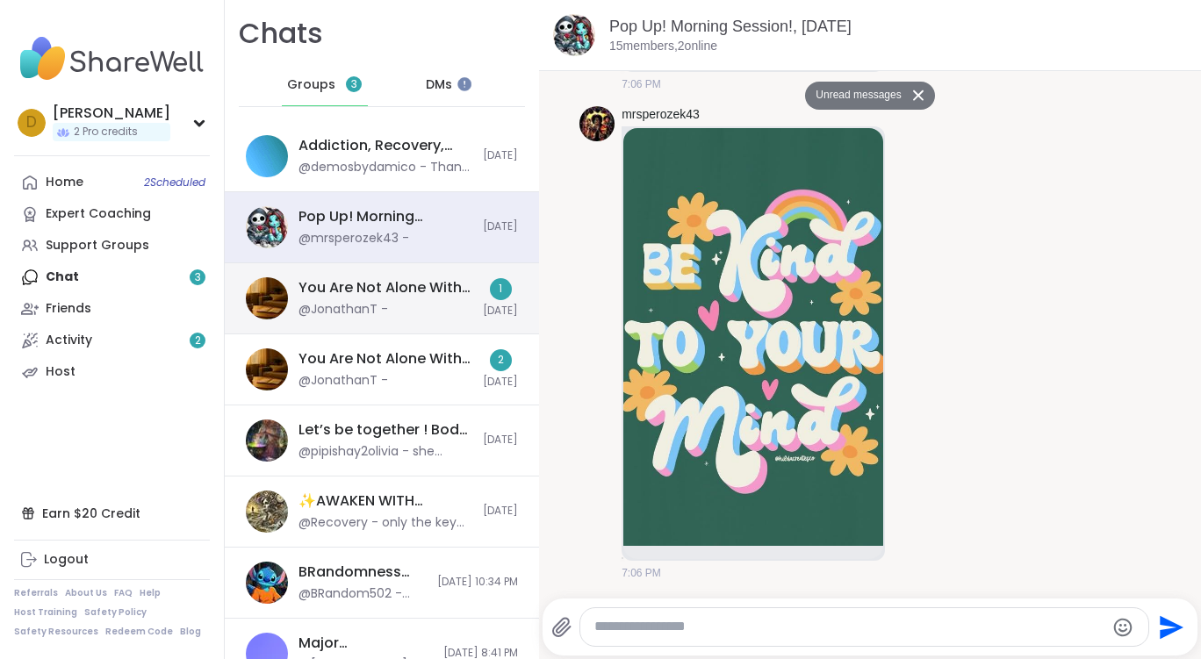
click at [387, 293] on div "You Are Not Alone With This, Oct 08" at bounding box center [386, 287] width 174 height 19
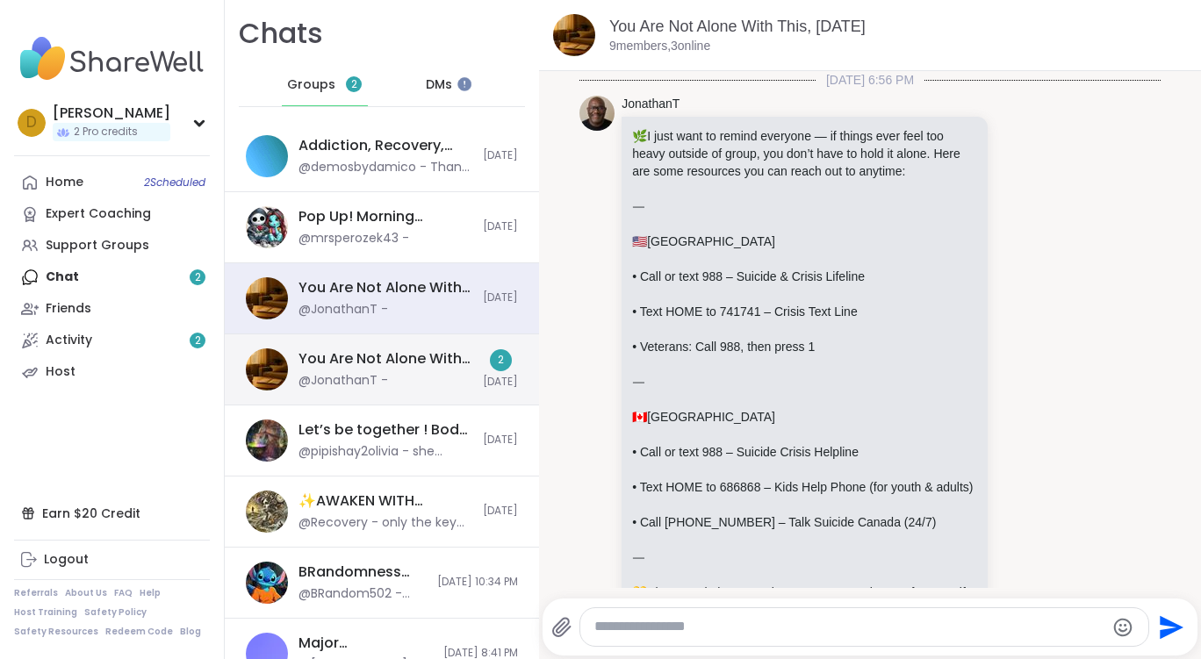
click at [364, 361] on div "You Are Not Alone With This, Oct 10" at bounding box center [386, 358] width 174 height 19
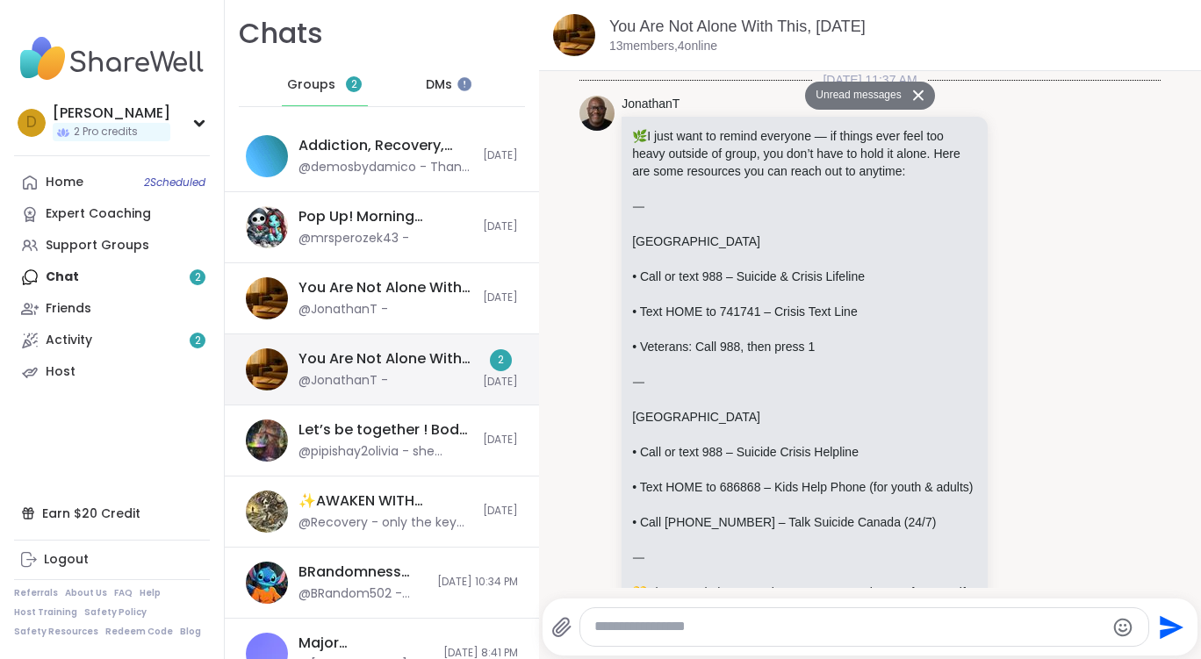
scroll to position [2613, 0]
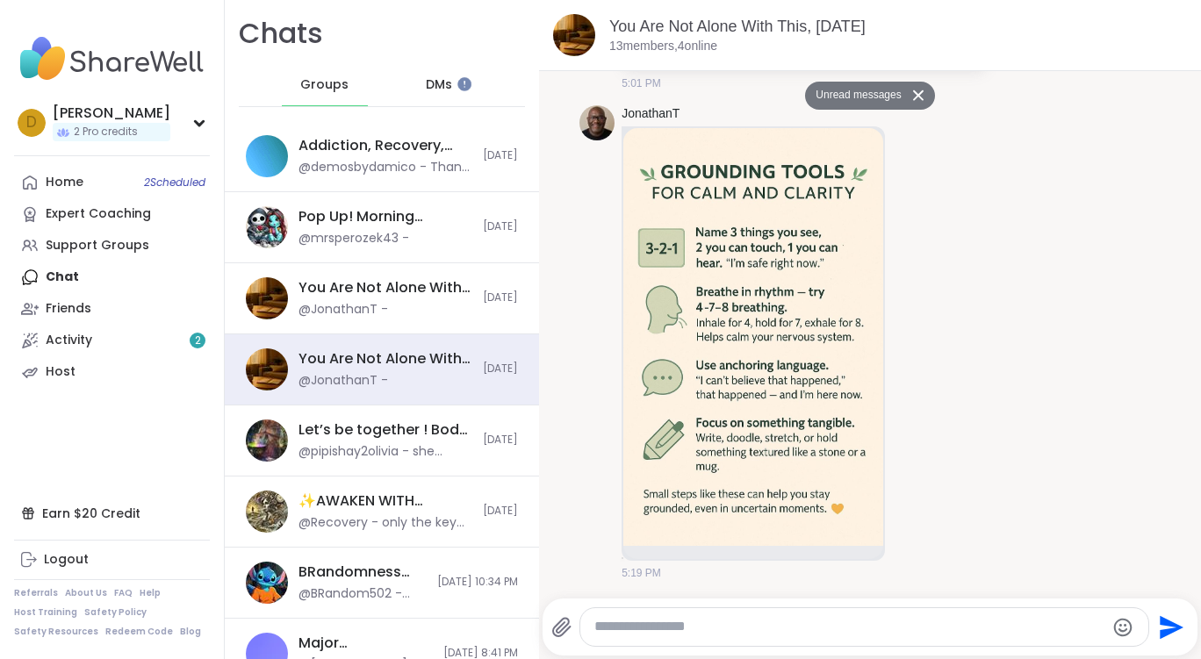
click at [437, 83] on span "DMs" at bounding box center [439, 85] width 26 height 18
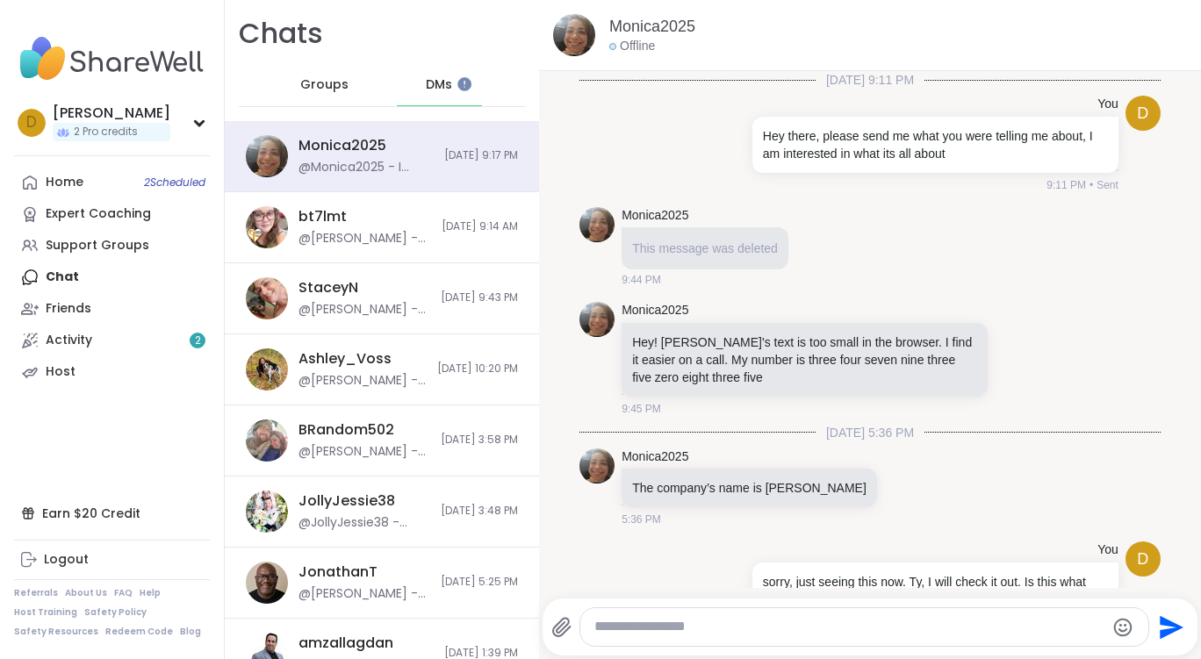
scroll to position [631, 0]
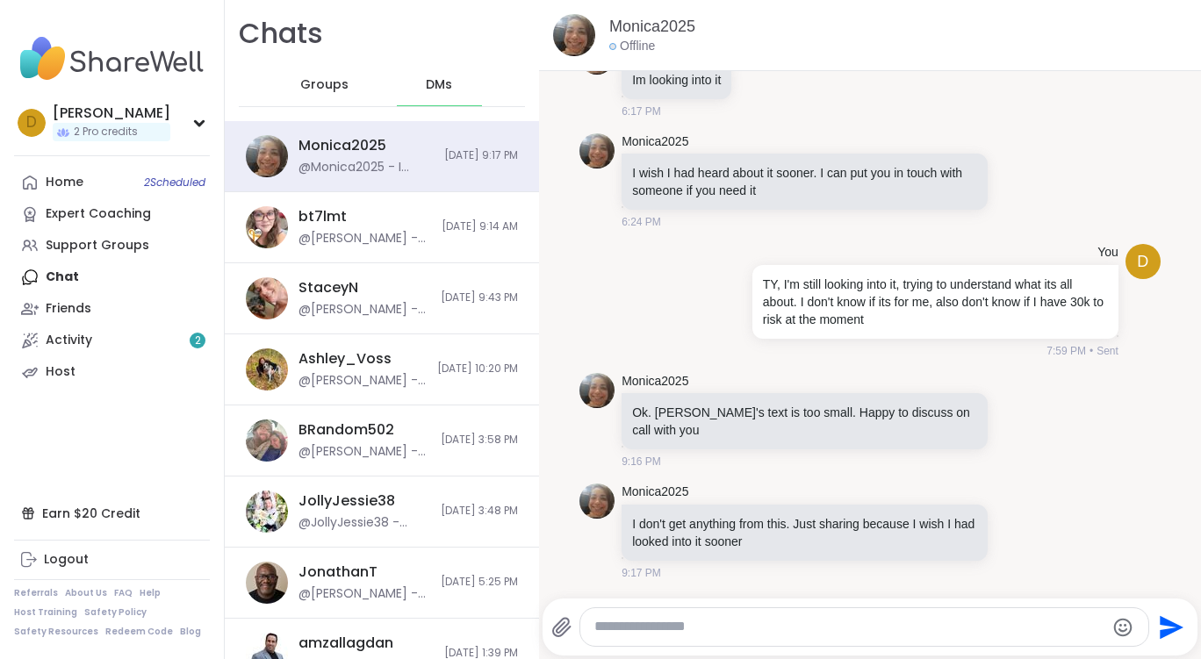
click at [691, 629] on textarea "Type your message" at bounding box center [849, 627] width 511 height 18
click at [1011, 529] on icon at bounding box center [1019, 532] width 16 height 18
click at [871, 508] on div "Select Reaction: Heart" at bounding box center [879, 504] width 16 height 16
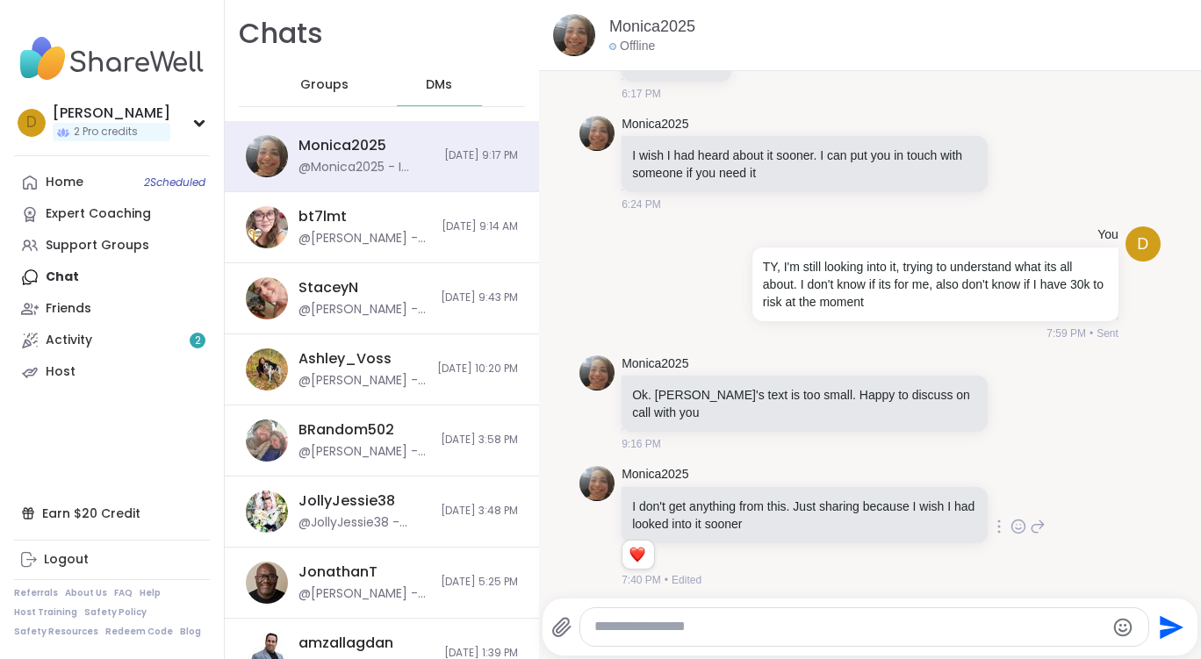
scroll to position [656, 0]
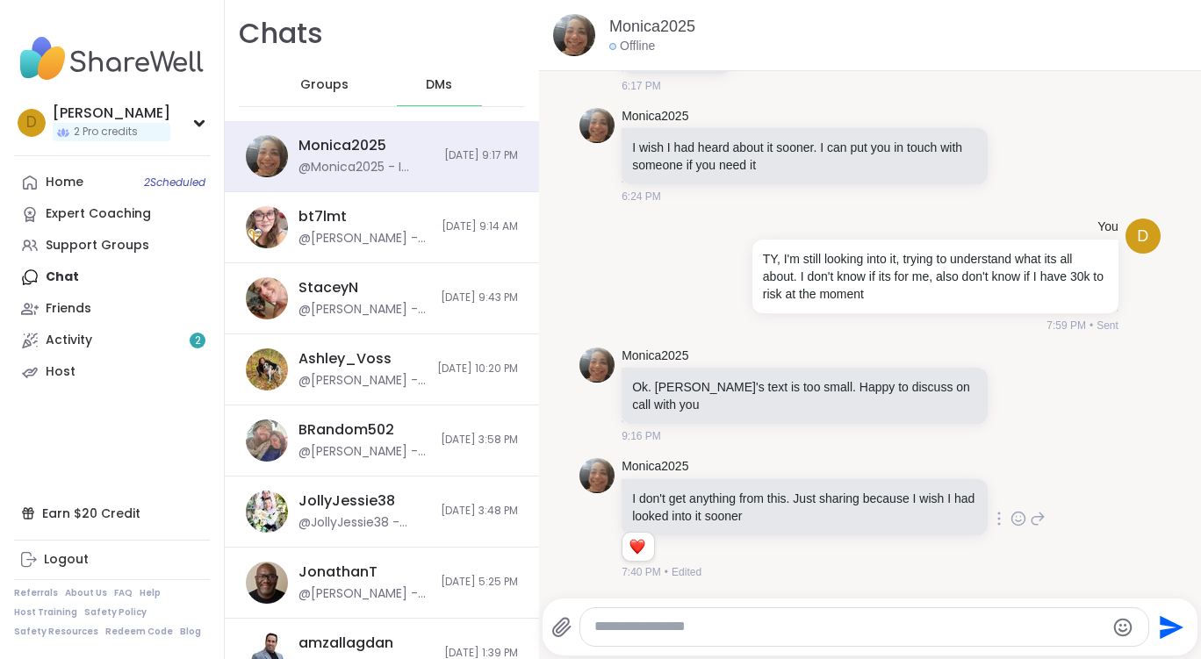
click at [777, 645] on div at bounding box center [864, 628] width 568 height 38
click at [786, 595] on div at bounding box center [873, 597] width 655 height 11
click at [781, 620] on textarea "Type your message" at bounding box center [849, 627] width 511 height 18
type textarea "*"
click at [892, 633] on textarea "**********" at bounding box center [850, 627] width 498 height 18
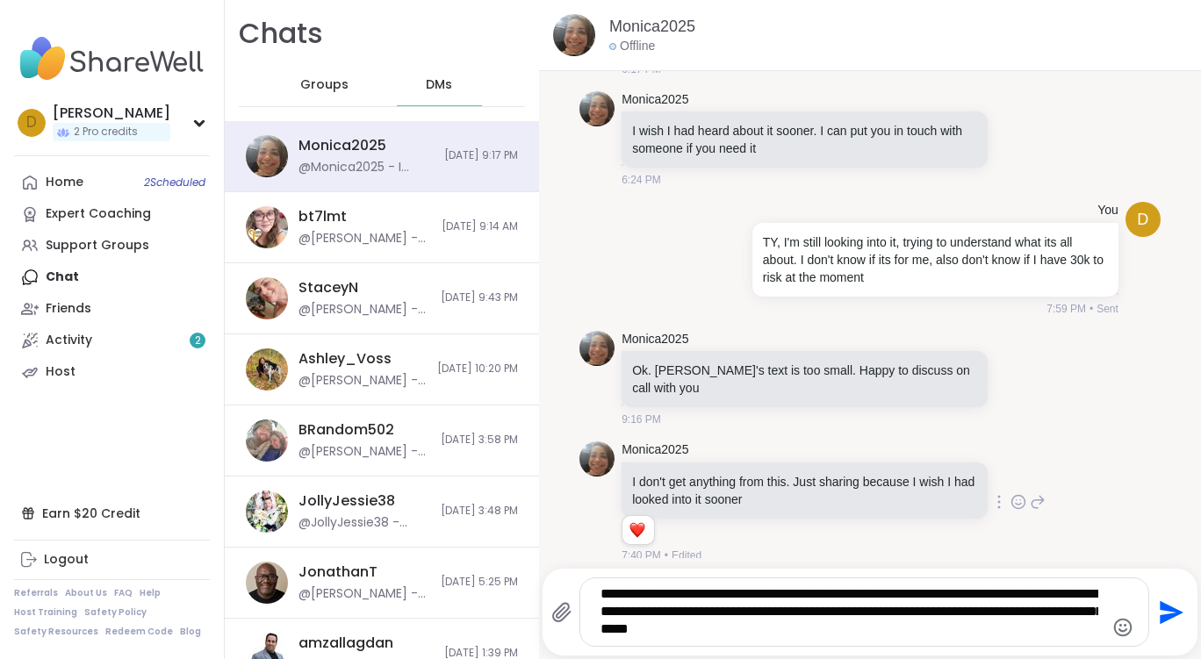
click at [820, 650] on div "**********" at bounding box center [870, 612] width 655 height 87
click at [799, 625] on textarea "**********" at bounding box center [850, 613] width 498 height 54
click at [884, 586] on textarea "**********" at bounding box center [850, 613] width 498 height 54
click at [882, 595] on textarea "**********" at bounding box center [850, 613] width 498 height 54
click at [817, 636] on textarea "**********" at bounding box center [850, 613] width 498 height 54
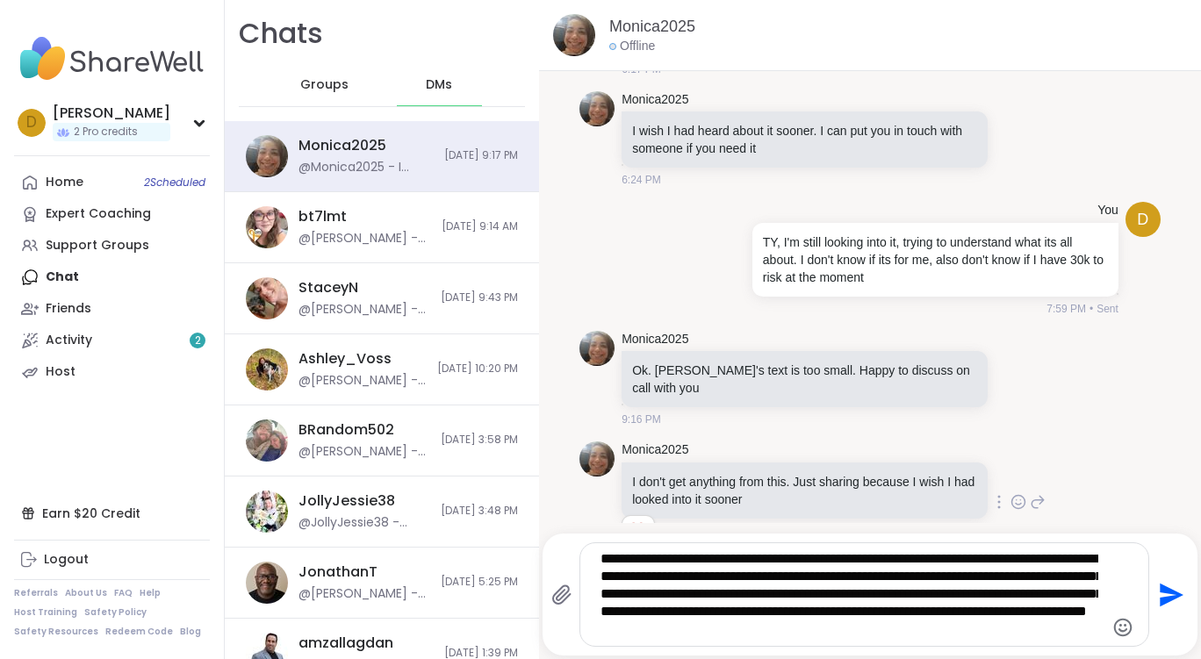
click at [769, 562] on textarea "**********" at bounding box center [850, 595] width 498 height 89
drag, startPoint x: 1041, startPoint y: 578, endPoint x: 1050, endPoint y: 575, distance: 9.2
click at [1042, 578] on textarea "**********" at bounding box center [850, 595] width 498 height 89
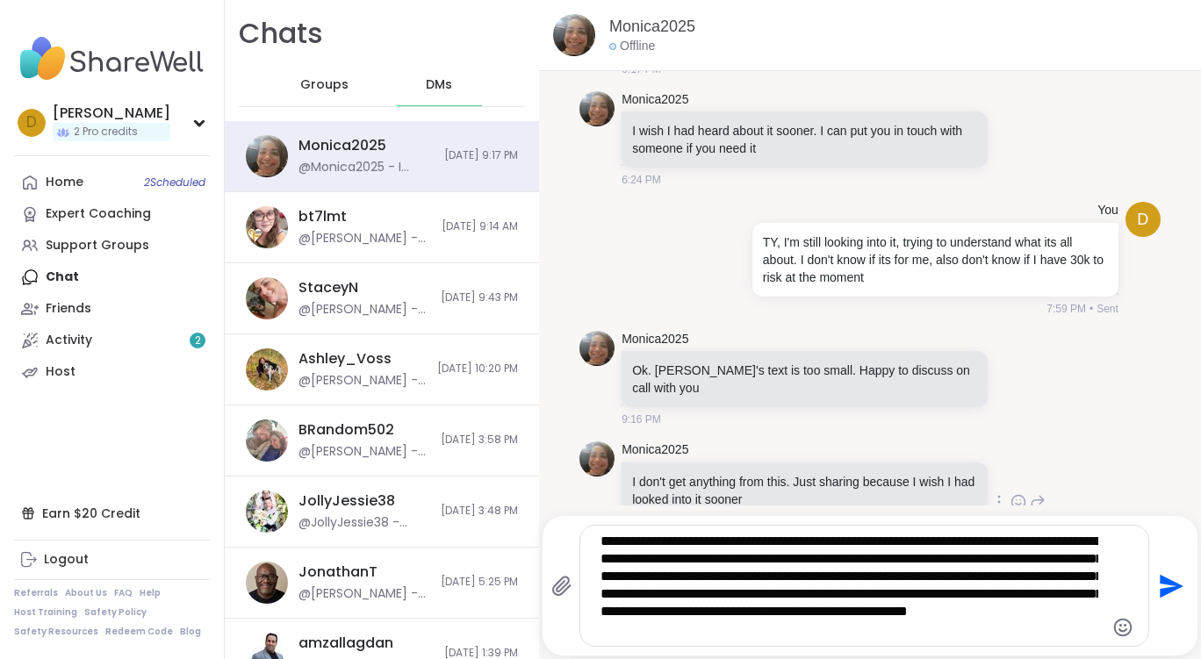
type textarea "**********"
drag, startPoint x: 934, startPoint y: 645, endPoint x: 586, endPoint y: 564, distance: 357.8
click at [586, 564] on div "**********" at bounding box center [864, 586] width 568 height 120
click at [1022, 594] on textarea "**********" at bounding box center [850, 586] width 498 height 106
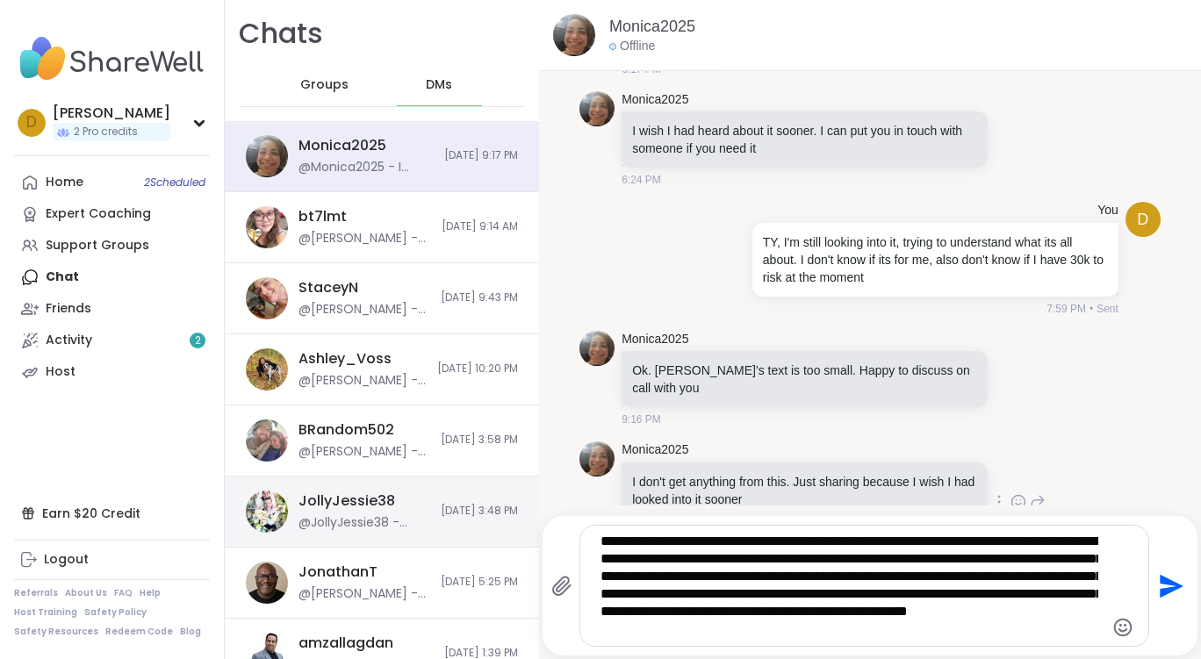
drag, startPoint x: 918, startPoint y: 630, endPoint x: 486, endPoint y: 516, distance: 446.8
click at [486, 516] on div "Chats Groups DMs Monica2025 @Monica2025 - I don't get anything from this. Just …" at bounding box center [713, 329] width 976 height 659
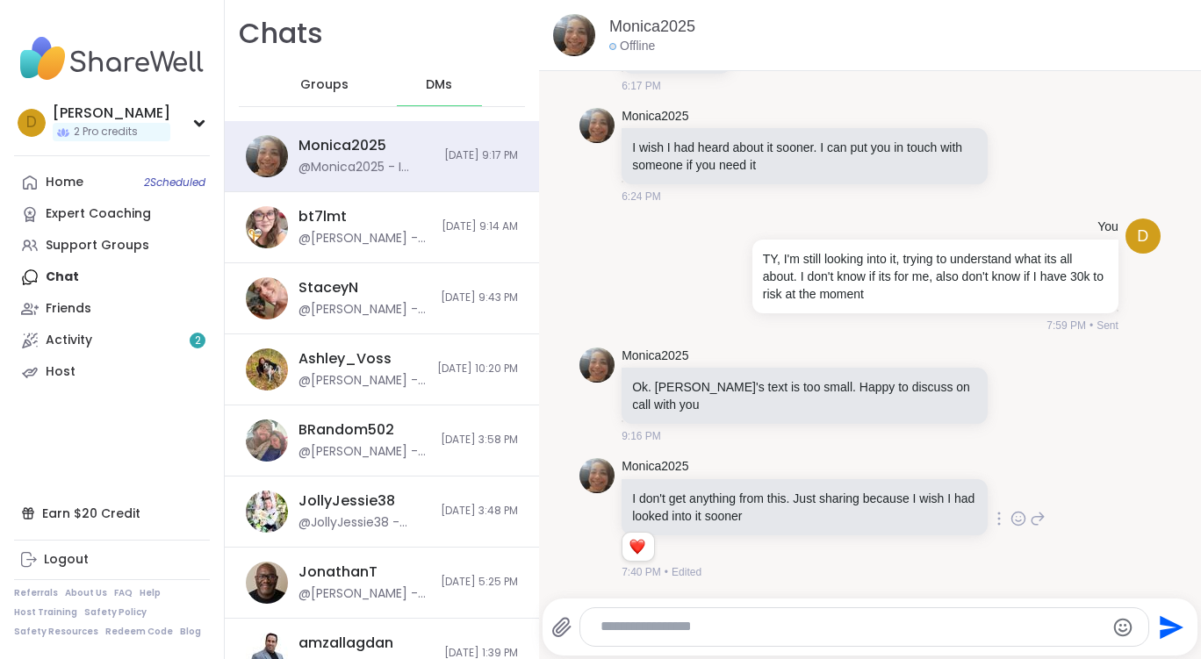
click at [347, 81] on div "Groups" at bounding box center [325, 85] width 86 height 42
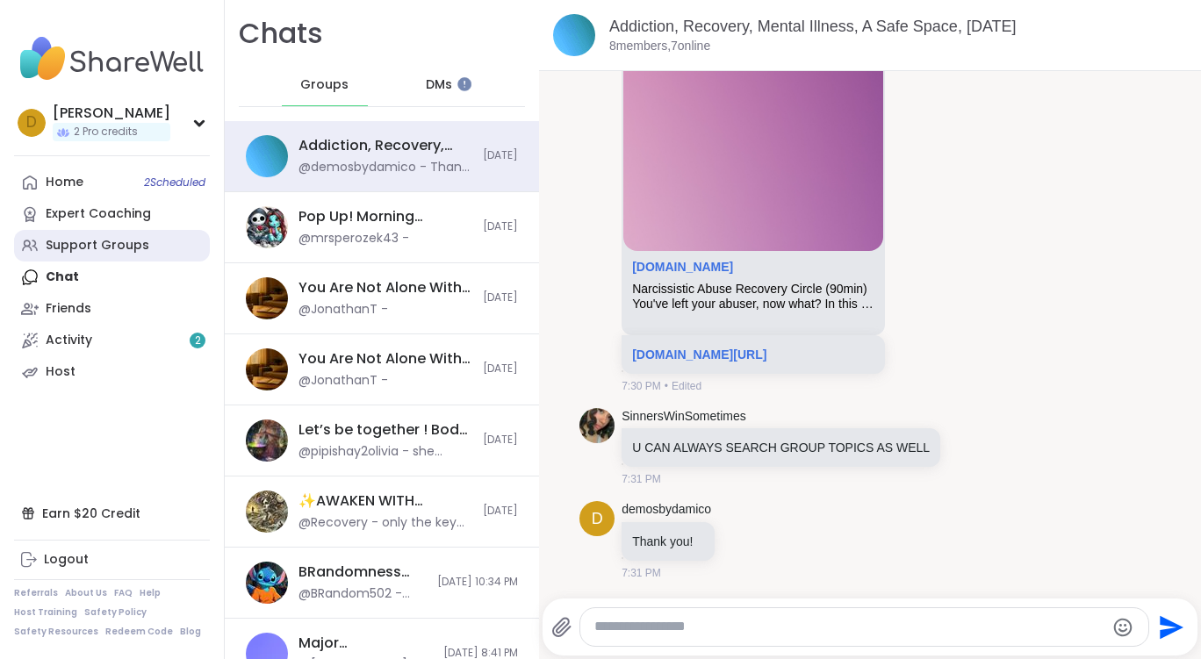
click at [111, 255] on link "Support Groups" at bounding box center [112, 246] width 196 height 32
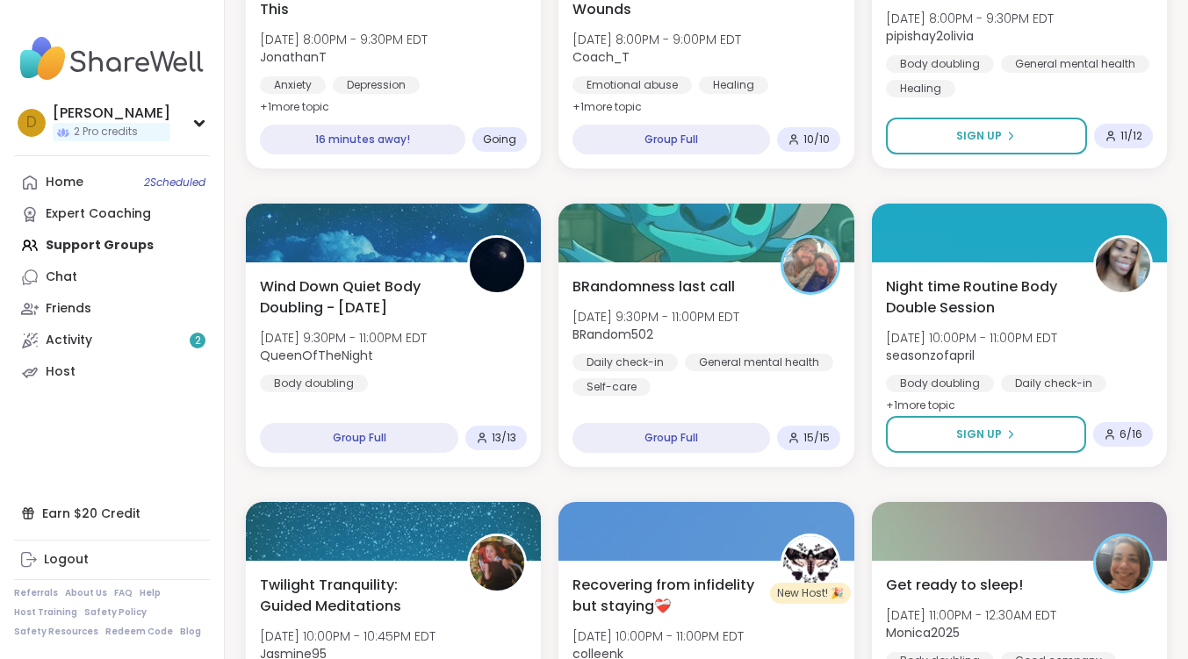
scroll to position [790, 0]
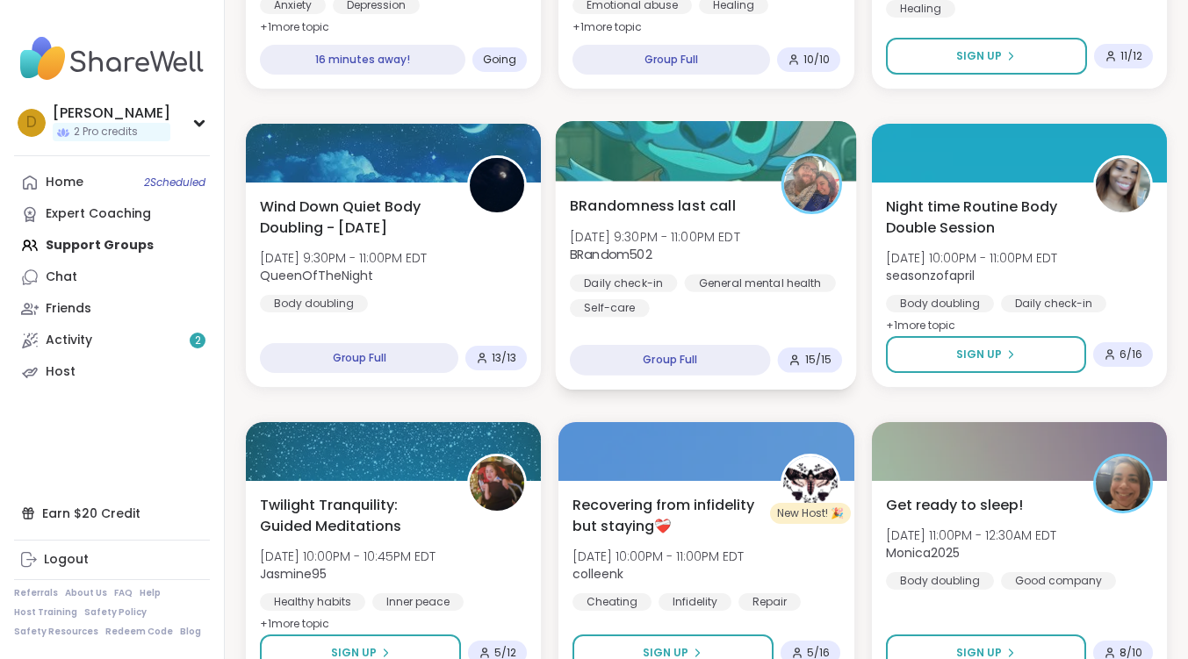
click at [658, 199] on span "BRandomness last call" at bounding box center [653, 205] width 166 height 21
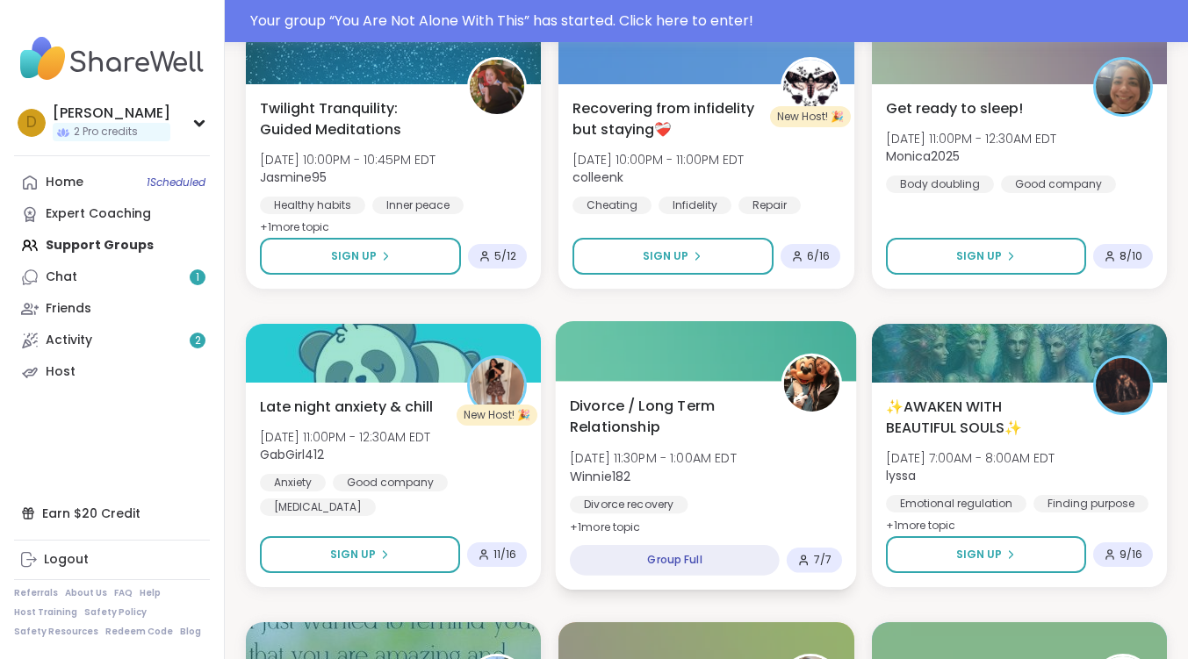
scroll to position [1271, 0]
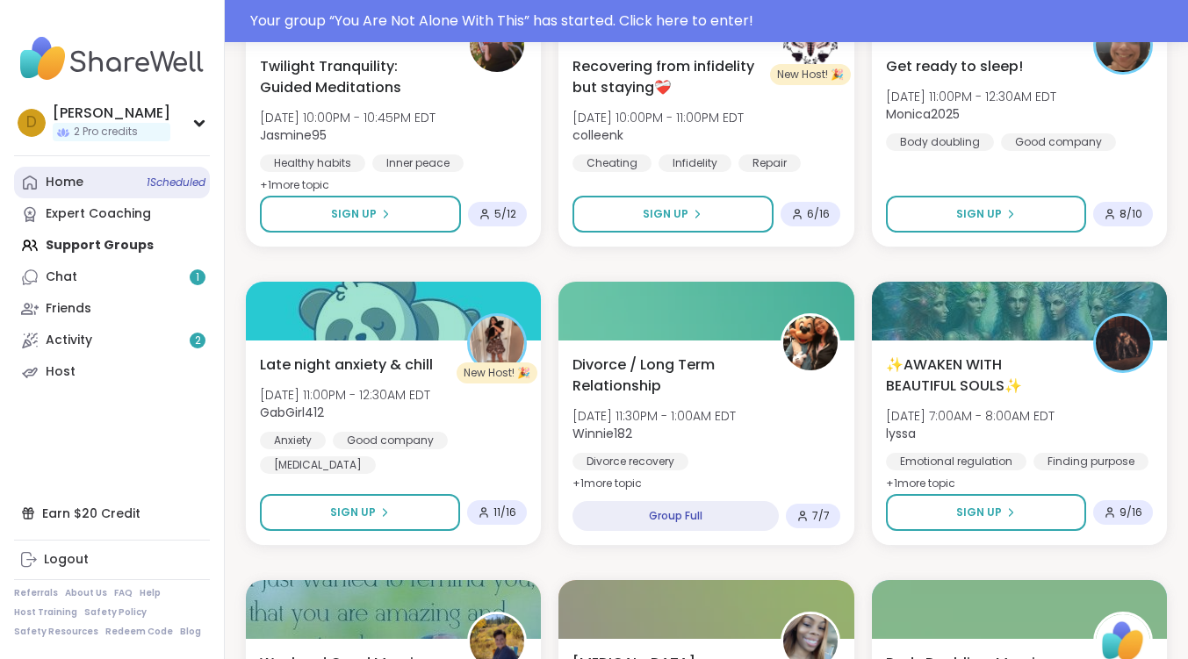
click at [86, 171] on link "Home 1 Scheduled" at bounding box center [112, 183] width 196 height 32
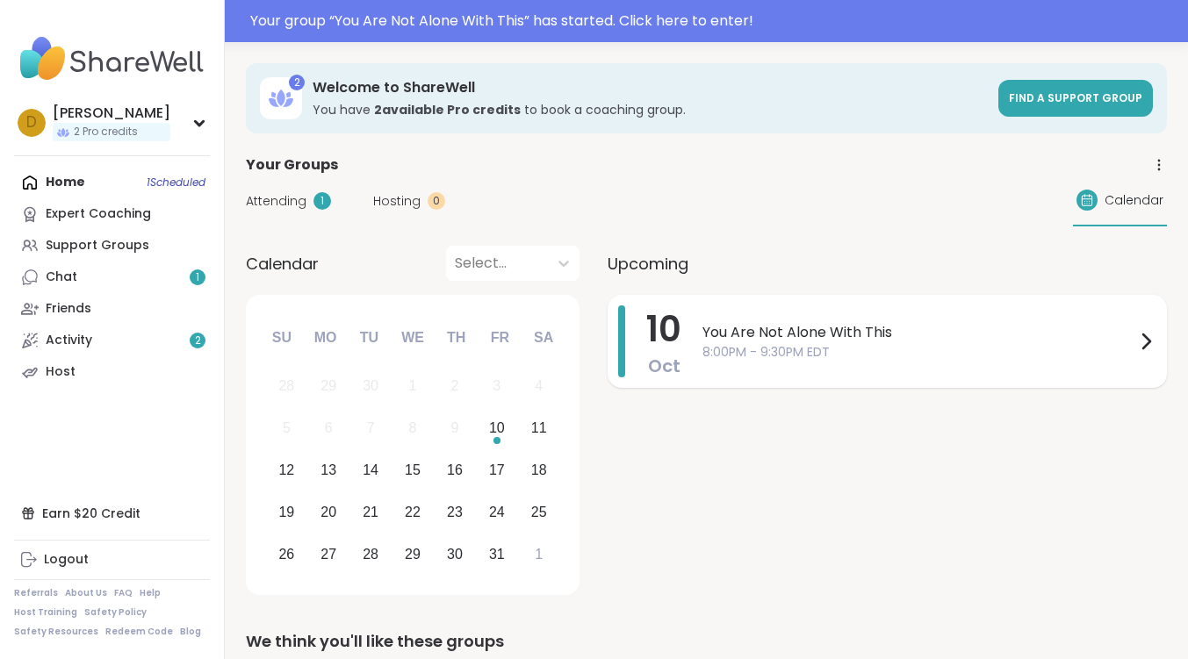
click at [818, 342] on span "You Are Not Alone With This" at bounding box center [918, 332] width 433 height 21
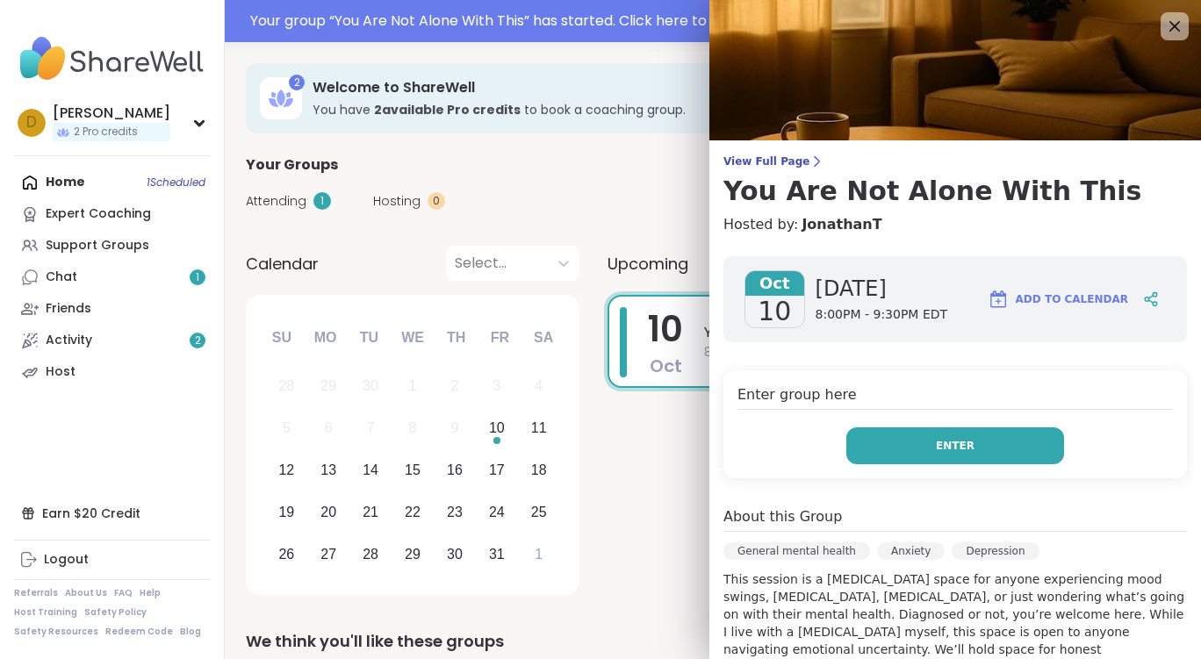
click at [936, 446] on span "Enter" at bounding box center [955, 446] width 39 height 16
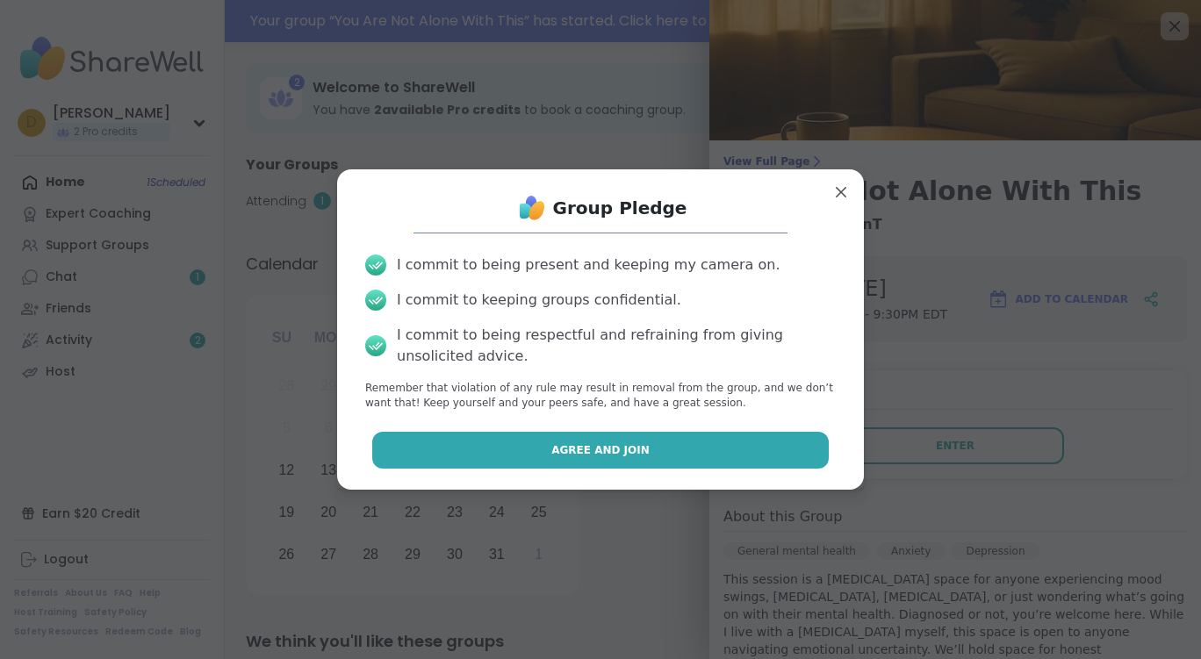
click at [631, 444] on button "Agree and Join" at bounding box center [600, 450] width 457 height 37
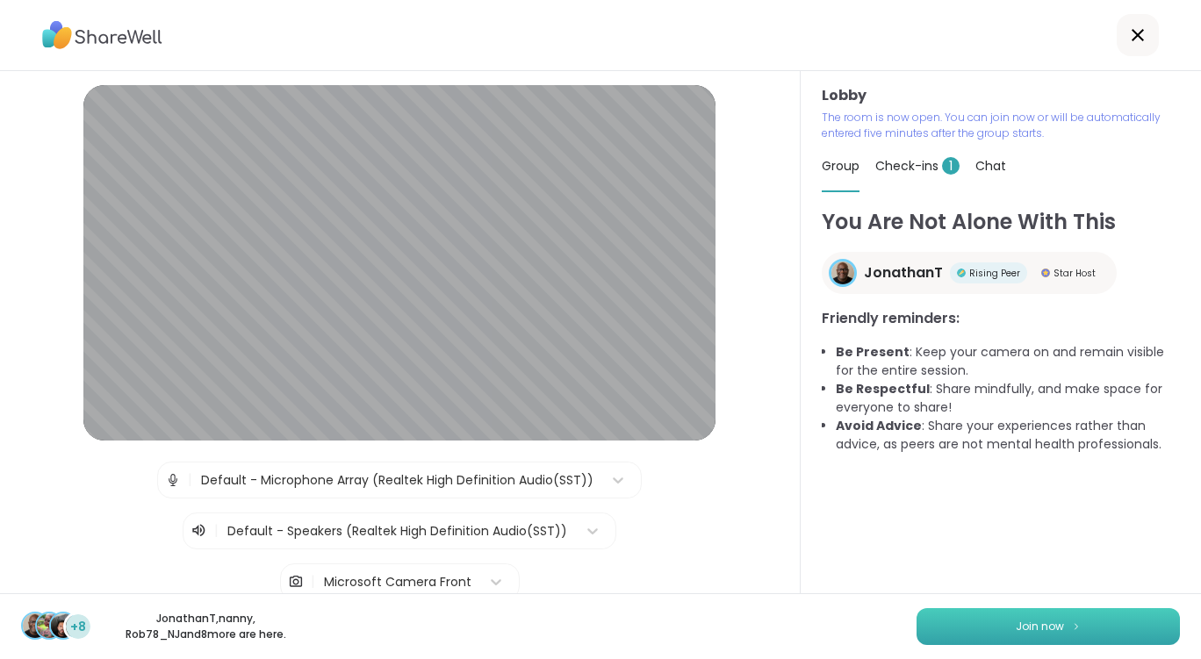
click at [1071, 628] on img at bounding box center [1076, 627] width 11 height 10
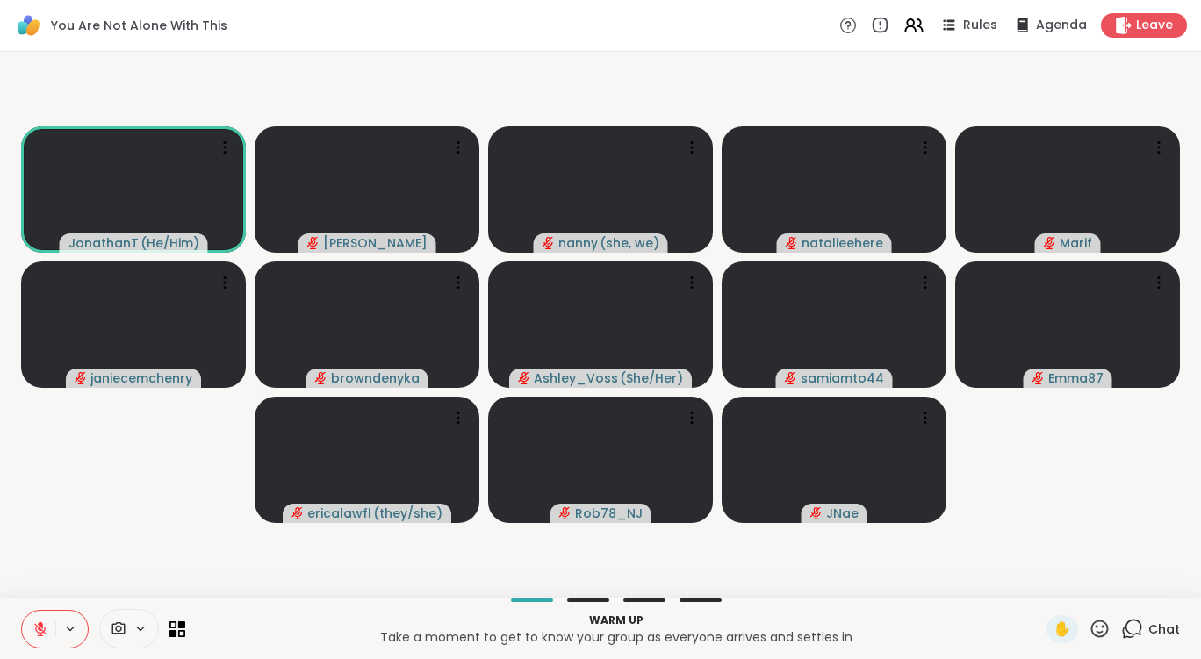
click at [1121, 630] on icon at bounding box center [1132, 629] width 22 height 22
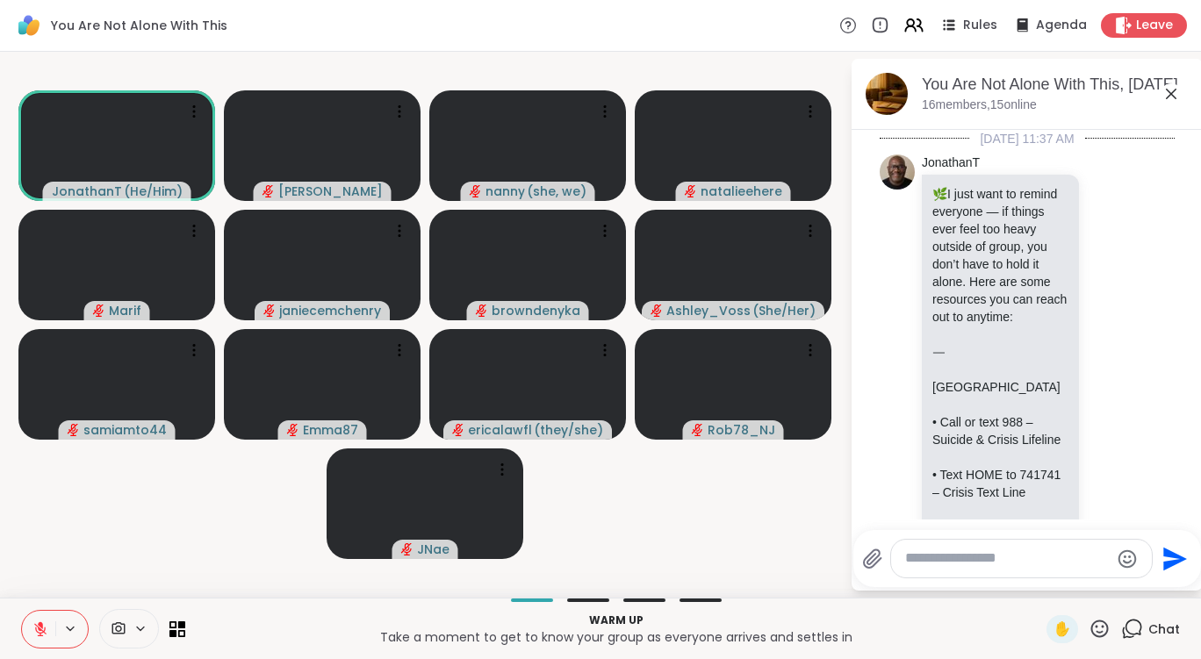
scroll to position [4051, 0]
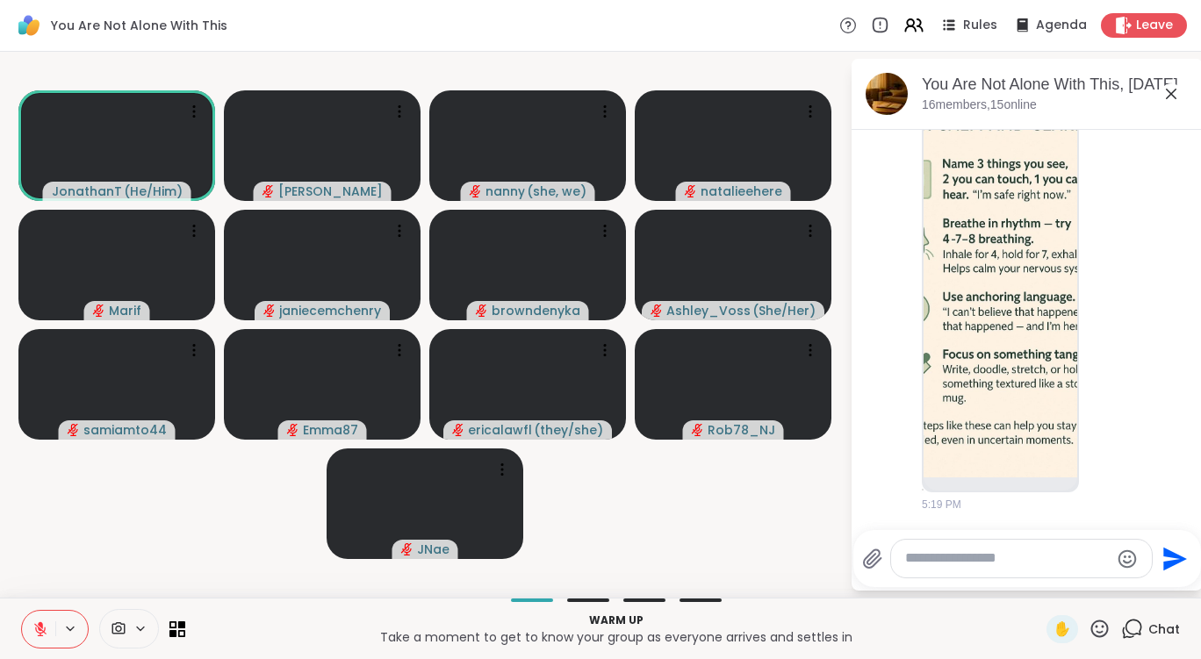
click at [1025, 565] on textarea "Type your message" at bounding box center [1007, 559] width 205 height 18
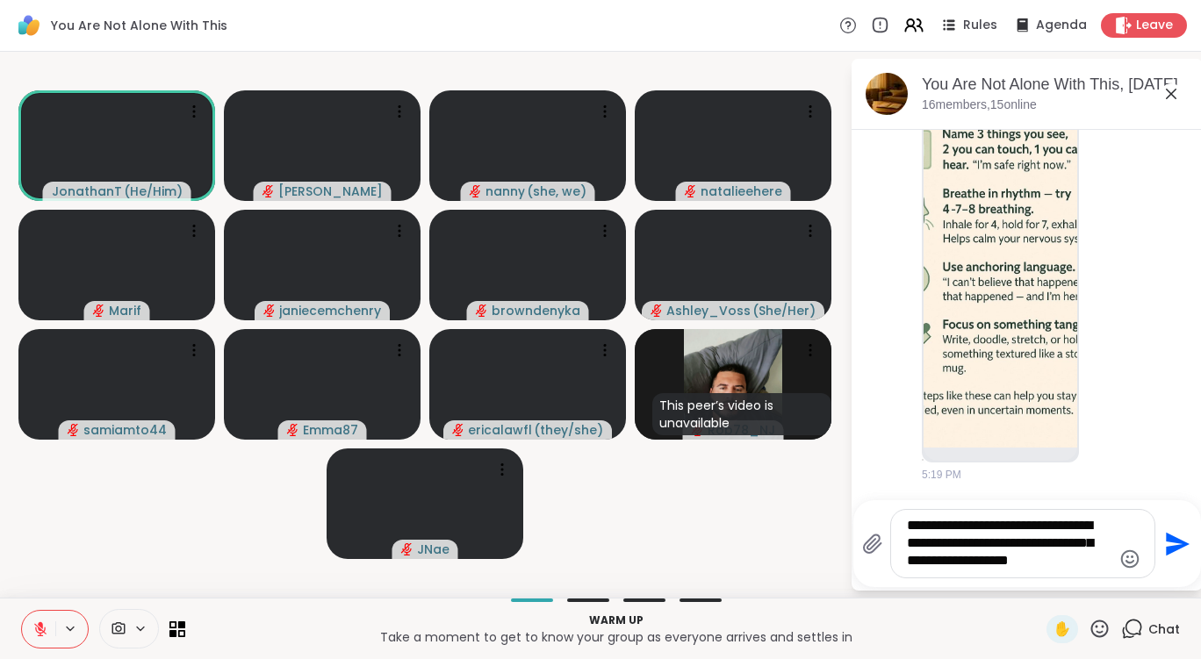
type textarea "**********"
click at [1166, 539] on icon "Send" at bounding box center [1178, 544] width 24 height 24
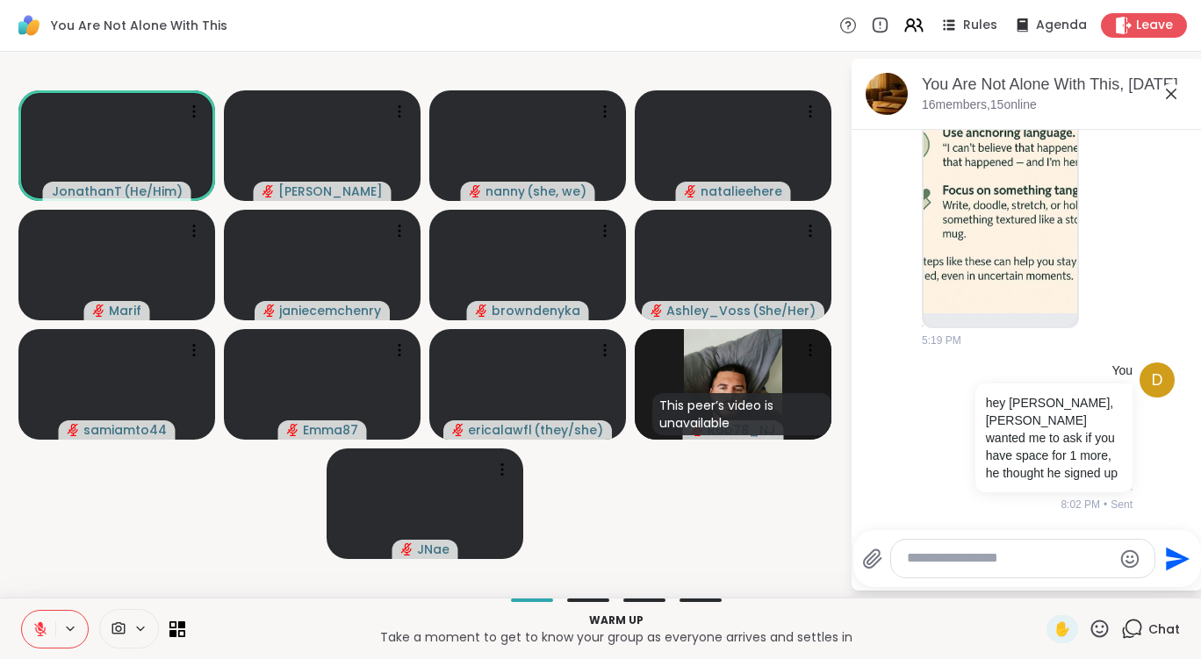
scroll to position [4215, 0]
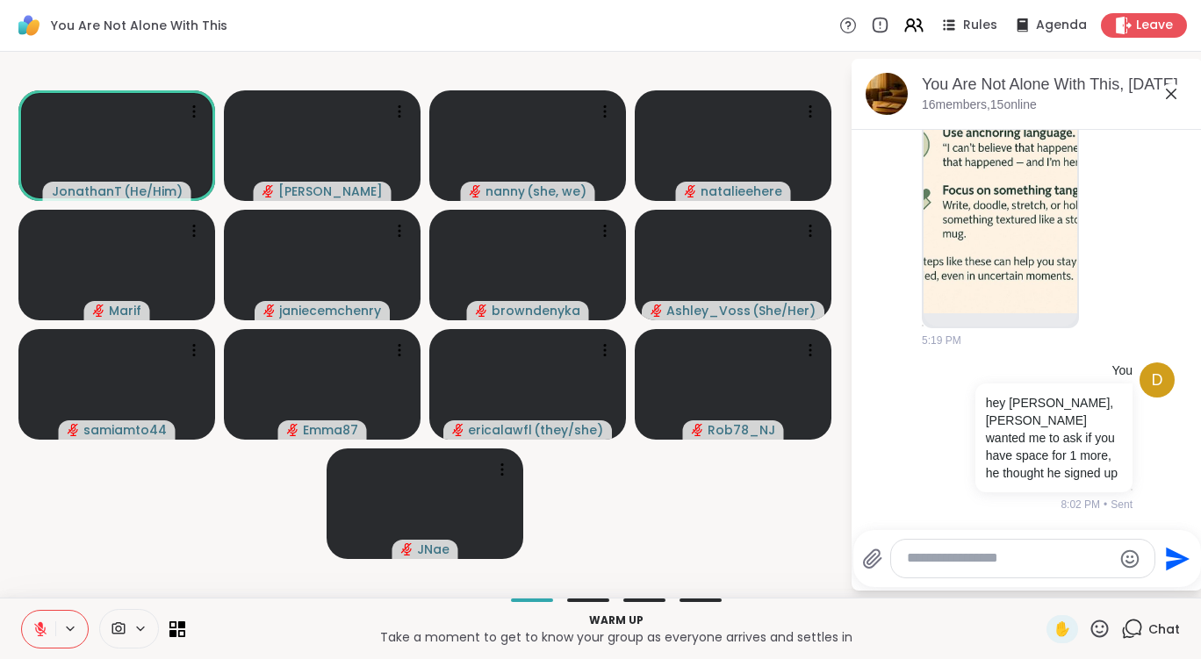
click at [40, 630] on icon at bounding box center [40, 629] width 12 height 12
click at [40, 632] on icon at bounding box center [40, 634] width 1 height 4
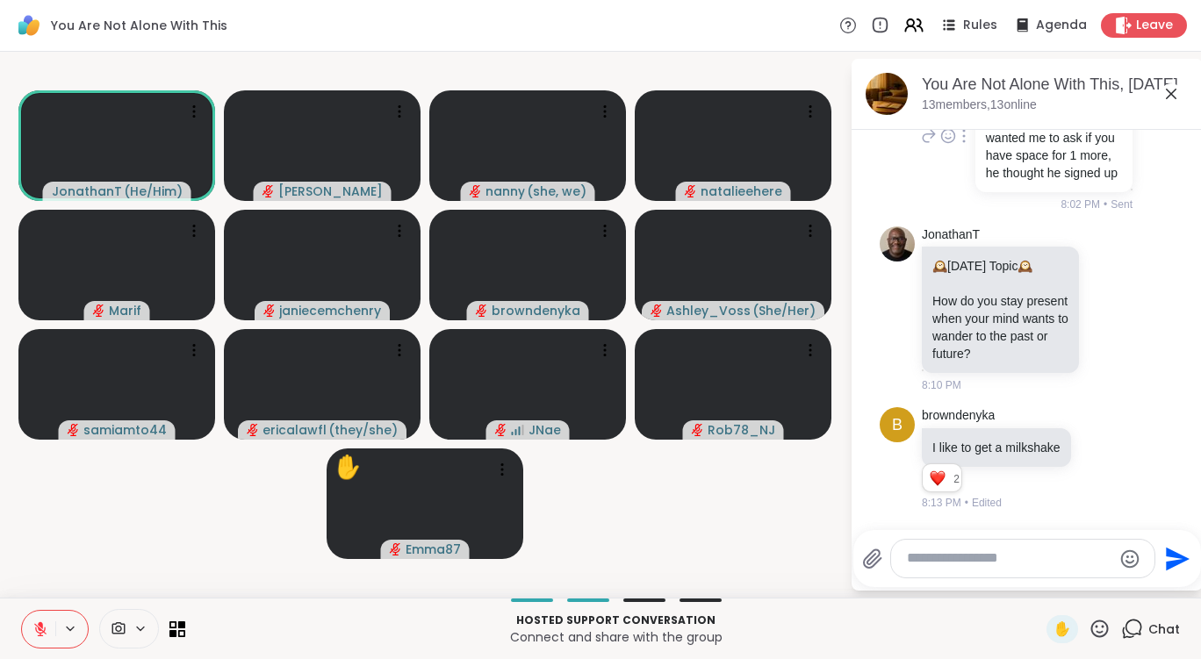
scroll to position [4549, 0]
click at [1094, 450] on icon at bounding box center [1102, 459] width 16 height 18
click at [1094, 427] on div "Select Reaction: Heart" at bounding box center [1102, 431] width 16 height 16
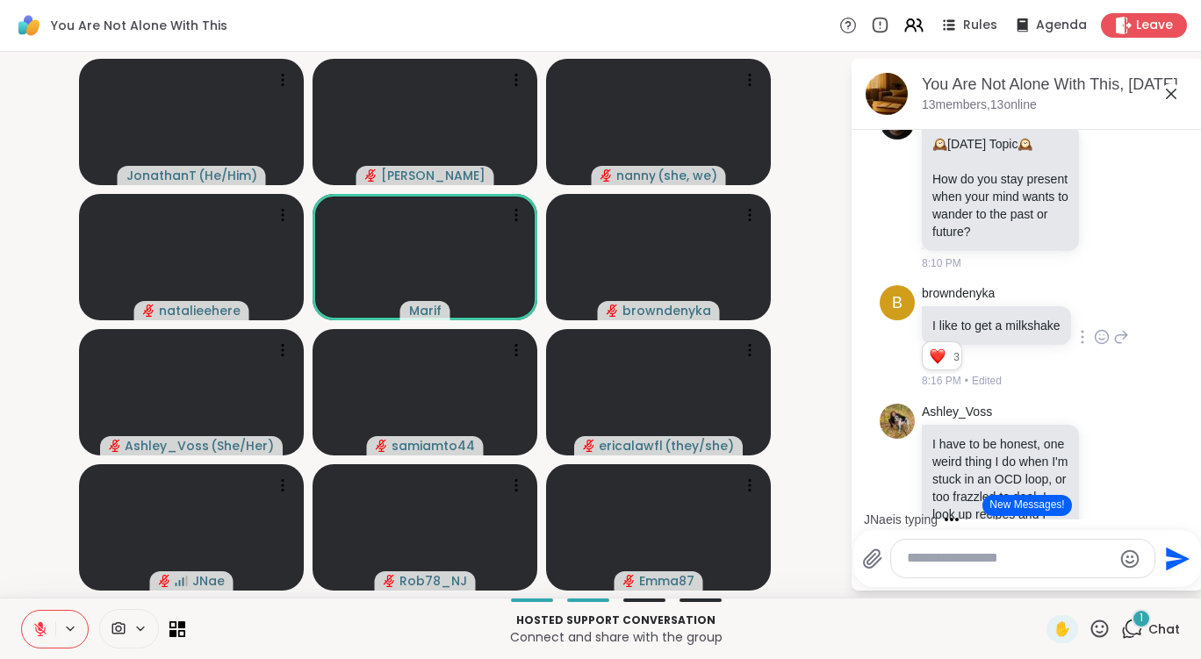
scroll to position [4567, 0]
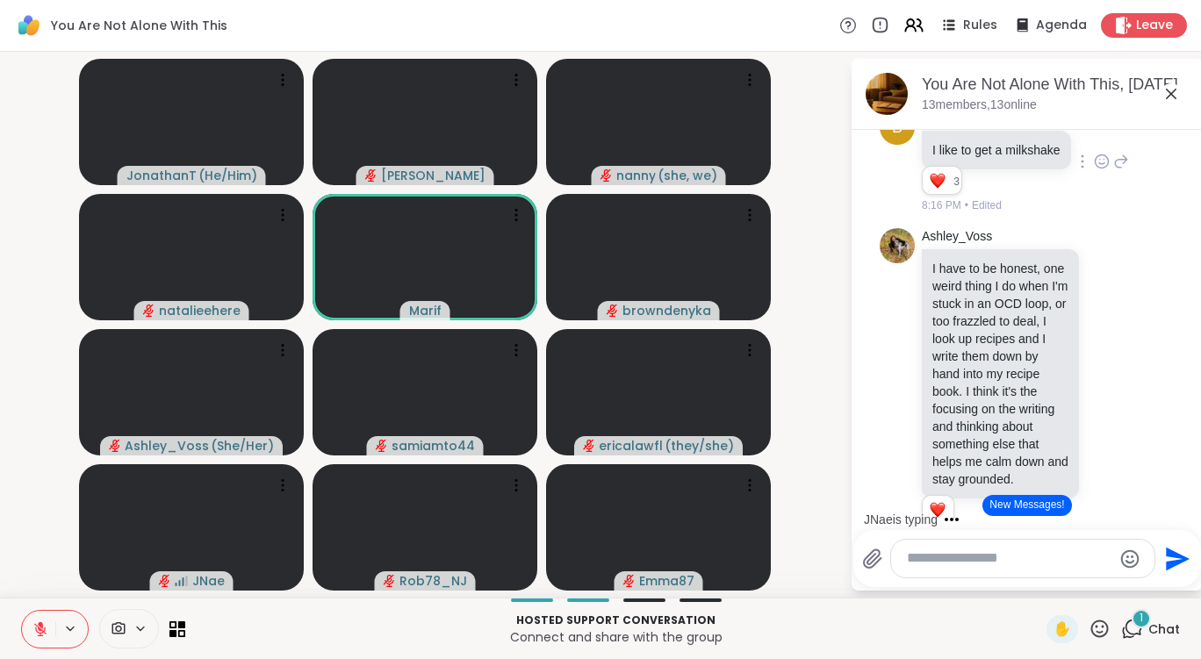
click at [1121, 627] on icon at bounding box center [1132, 629] width 22 height 22
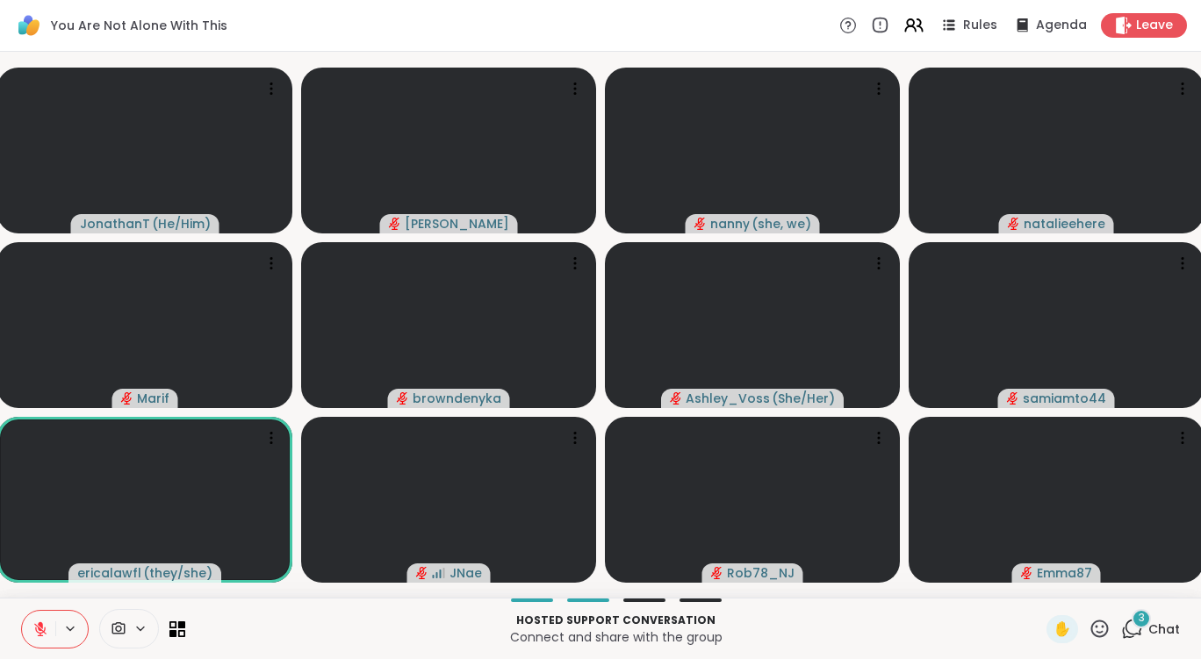
click at [1121, 617] on div "3 Chat" at bounding box center [1150, 630] width 59 height 28
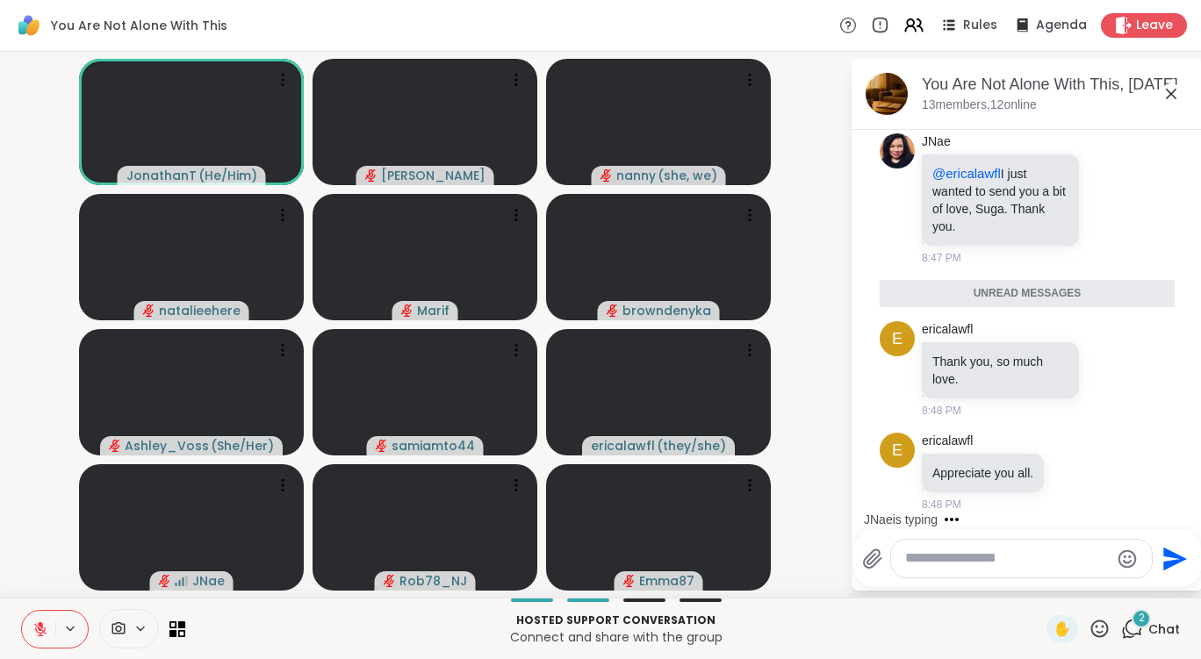
scroll to position [7249, 0]
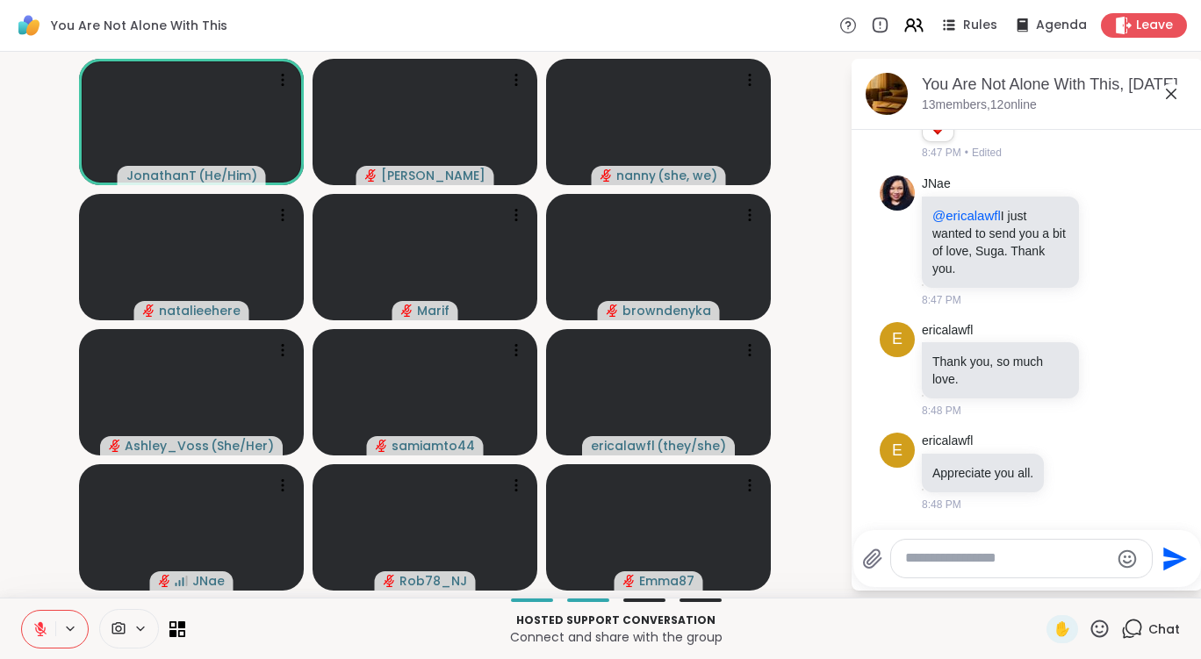
click at [282, 32] on div "You Are Not Alone With This Rules Agenda Leave" at bounding box center [600, 26] width 1201 height 52
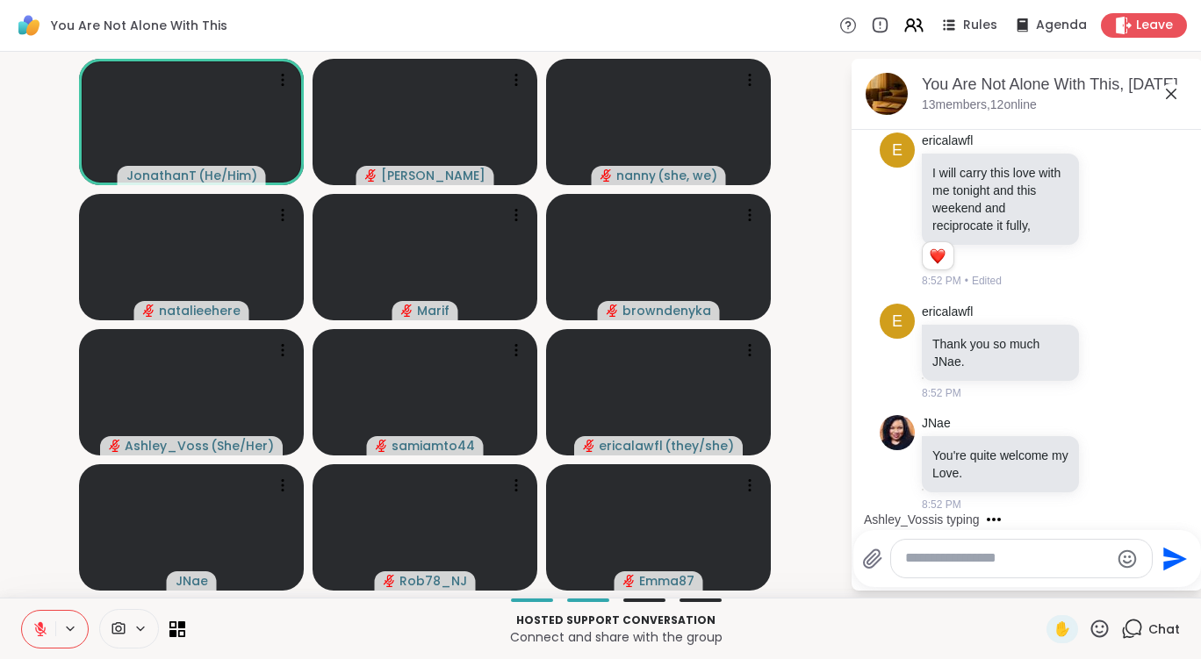
scroll to position [8186, 0]
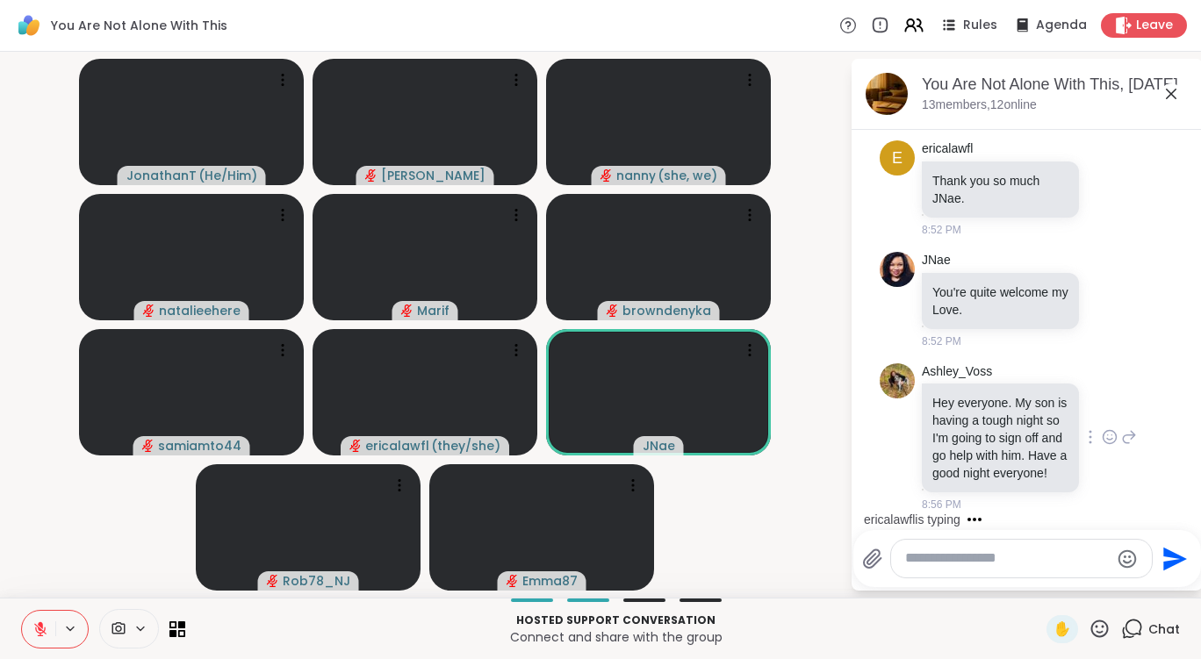
click at [1102, 429] on icon at bounding box center [1110, 437] width 16 height 18
click at [1141, 401] on div "Select Reaction: Sad" at bounding box center [1149, 409] width 16 height 16
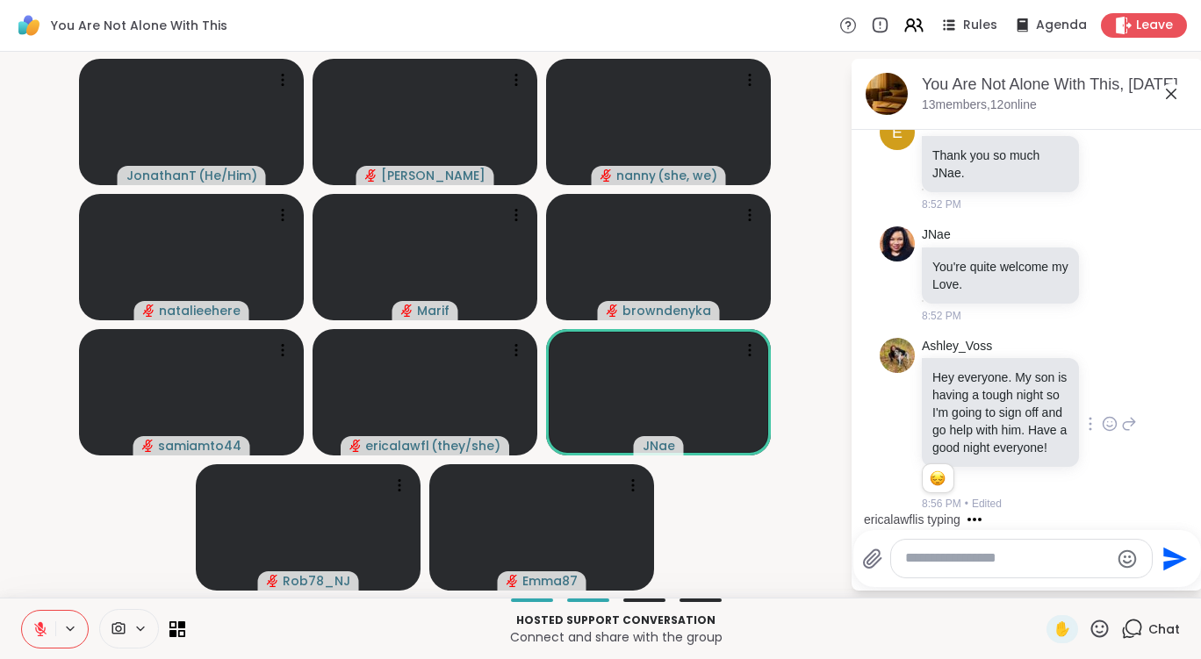
scroll to position [8212, 0]
click at [1041, 555] on textarea "Type your message" at bounding box center [1007, 559] width 205 height 18
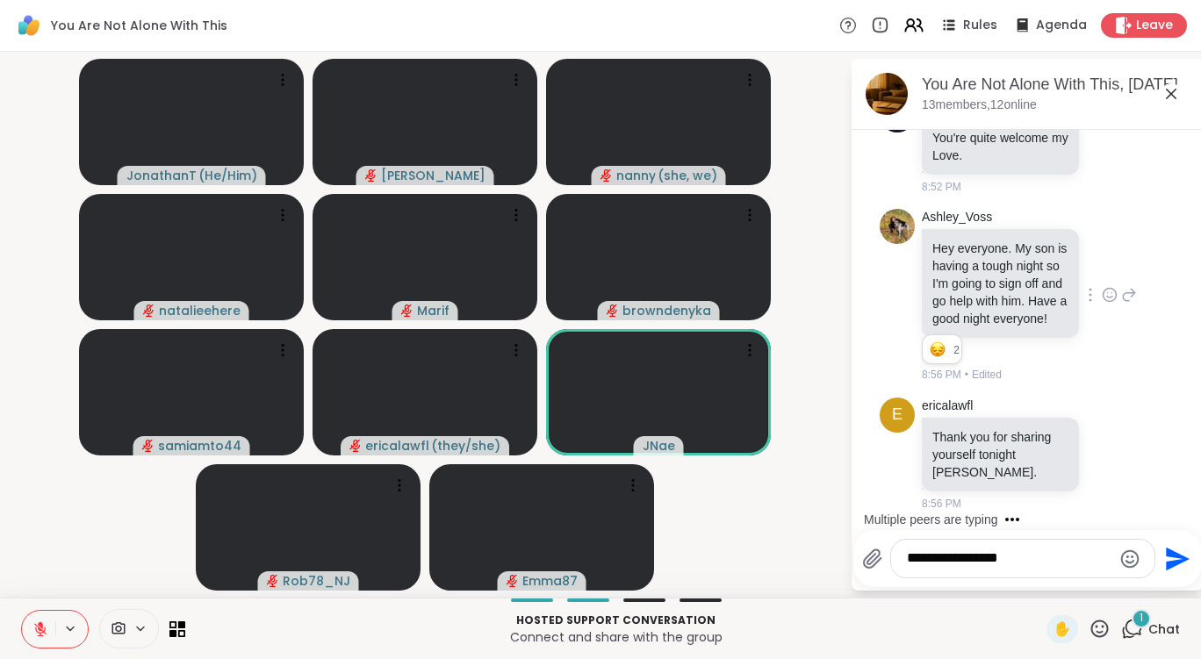
scroll to position [8341, 0]
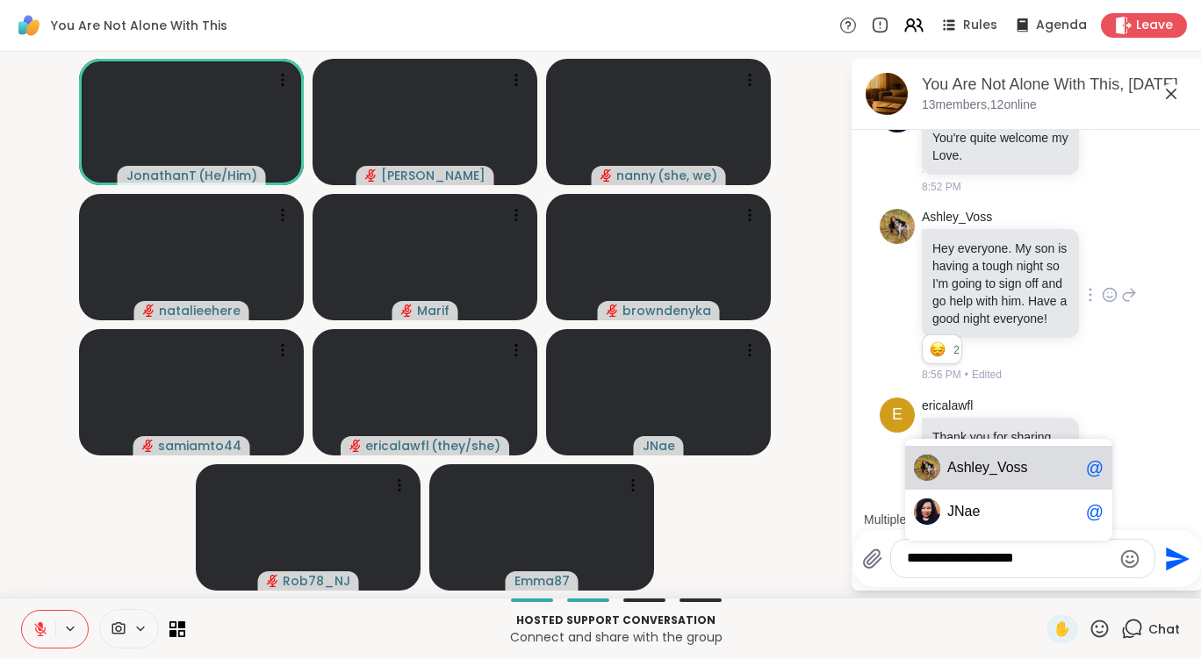
type textarea "**********"
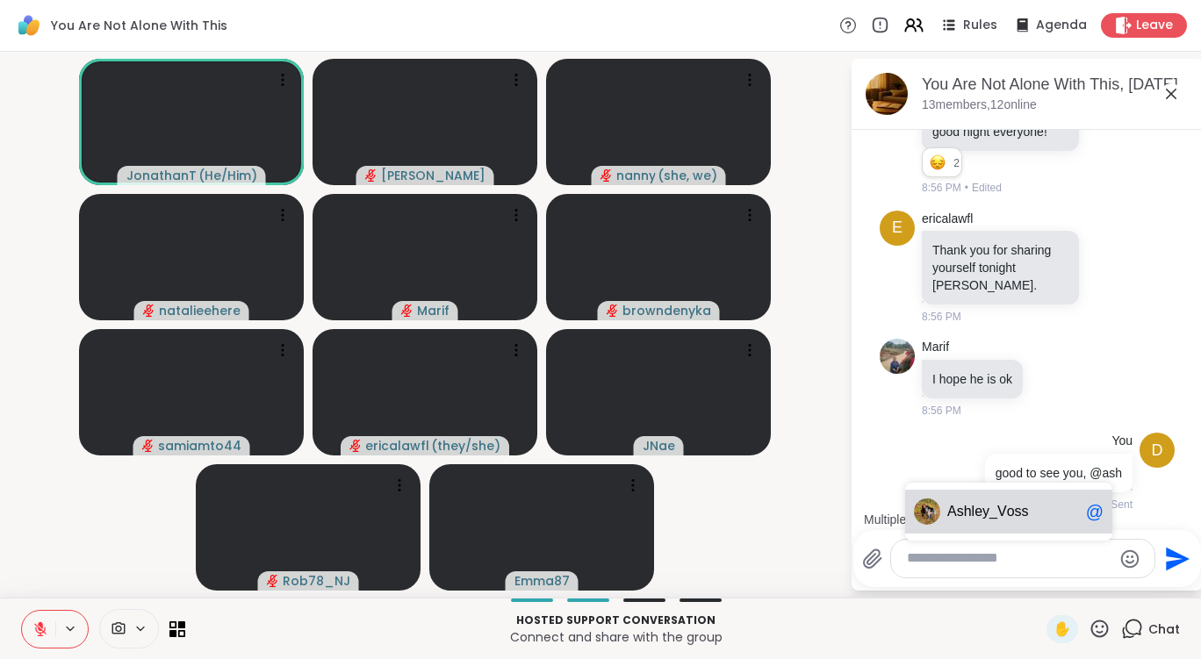
scroll to position [8545, 0]
click at [1030, 512] on span "A s h l e y _ V o s s" at bounding box center [1013, 512] width 132 height 18
type textarea "**********"
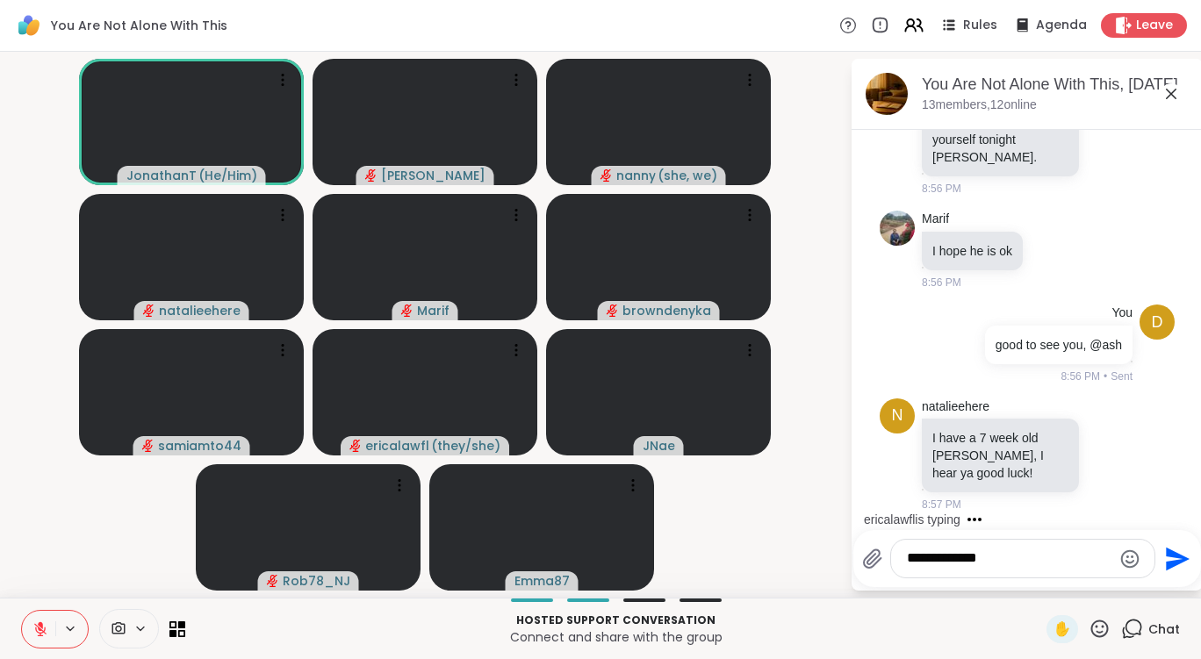
scroll to position [8674, 0]
drag, startPoint x: 1034, startPoint y: 552, endPoint x: 864, endPoint y: 515, distance: 174.3
click at [864, 517] on div "You Are Not Alone With This, Oct 10 13 members, 12 online 10/7/2025, 11:37 AM J…" at bounding box center [1027, 325] width 351 height 532
click at [1051, 241] on icon at bounding box center [1054, 250] width 16 height 18
click at [1061, 205] on button "Select Reaction: Heart" at bounding box center [1053, 222] width 35 height 35
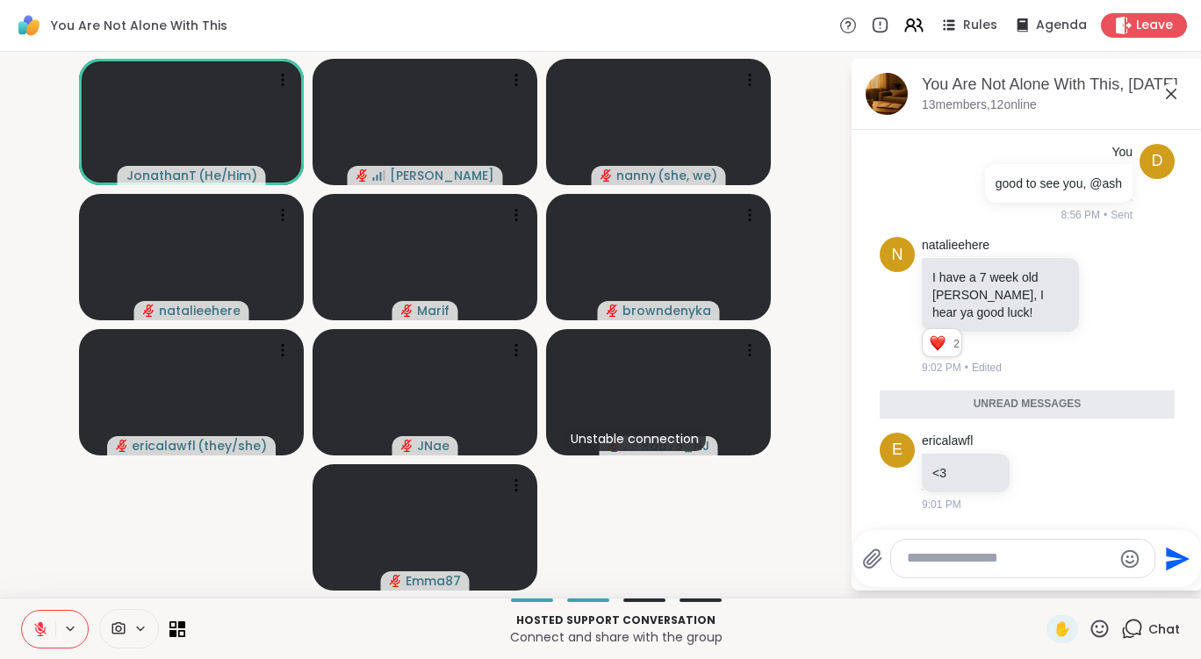
scroll to position [8860, 0]
click at [1054, 625] on span "✋" at bounding box center [1063, 629] width 18 height 21
click at [1054, 622] on span "✋" at bounding box center [1063, 629] width 18 height 21
click at [40, 630] on icon at bounding box center [40, 629] width 12 height 12
click at [47, 631] on icon at bounding box center [40, 630] width 16 height 16
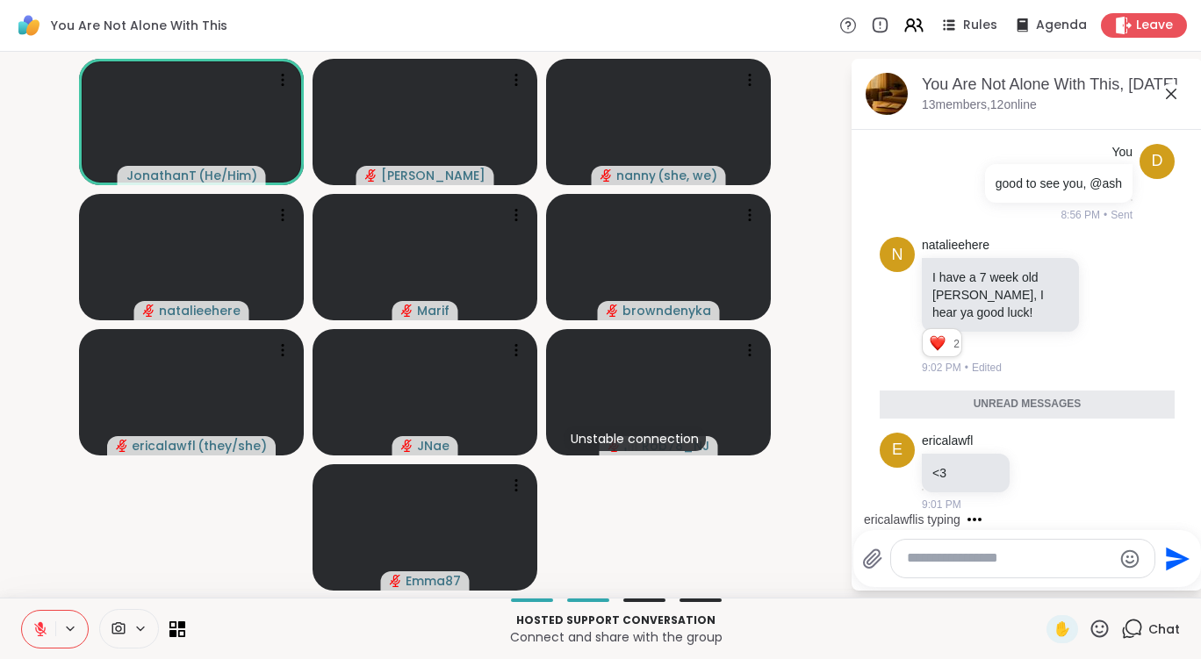
click at [36, 627] on icon at bounding box center [40, 629] width 12 height 12
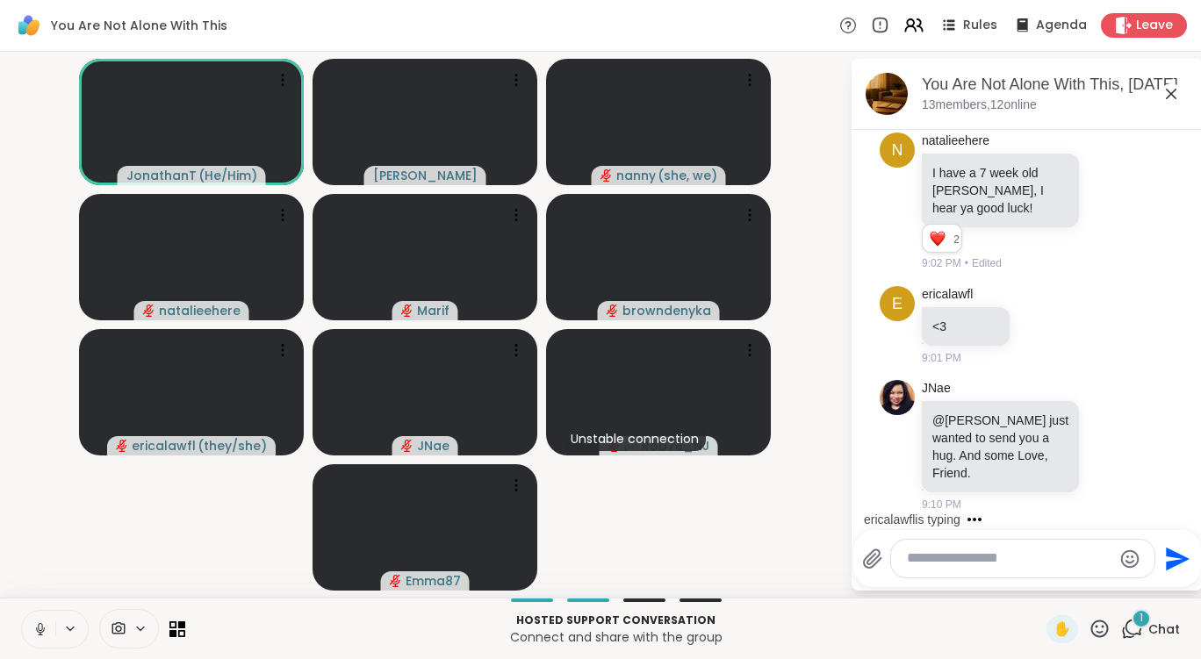
scroll to position [8964, 0]
click at [1113, 443] on icon at bounding box center [1113, 443] width 0 height 0
click at [1102, 421] on div "Select Reaction: Heart" at bounding box center [1110, 417] width 16 height 16
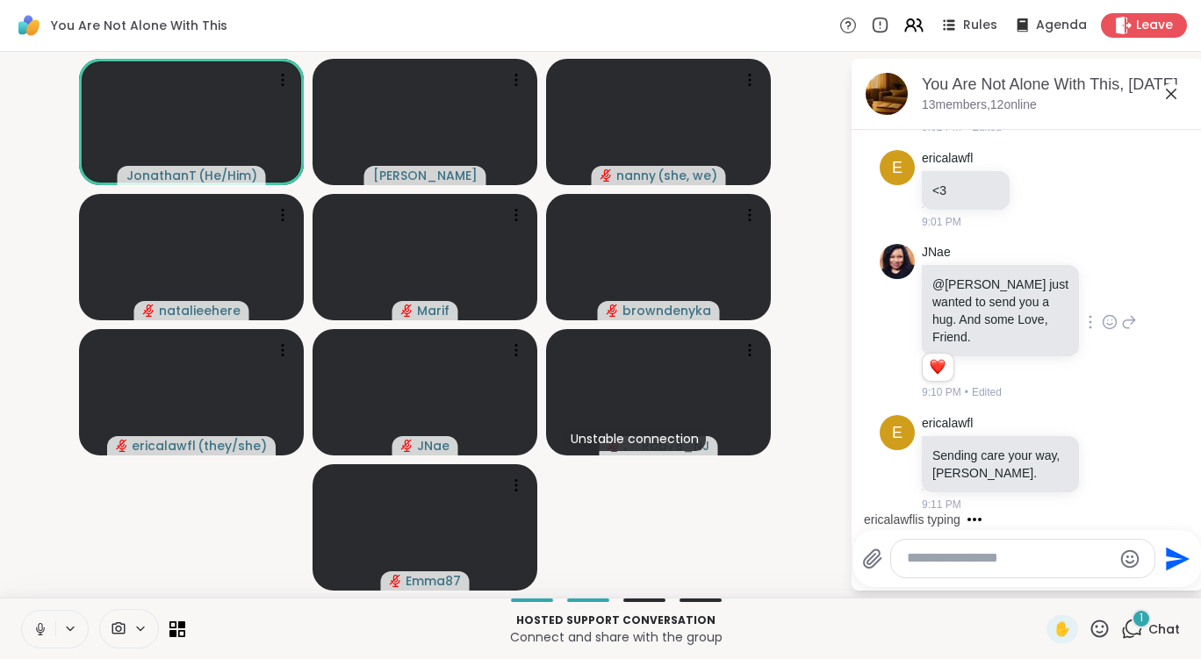
scroll to position [9100, 0]
click at [1102, 460] on icon at bounding box center [1110, 463] width 16 height 18
click at [1098, 444] on button "Select Reaction: Heart" at bounding box center [1109, 434] width 35 height 35
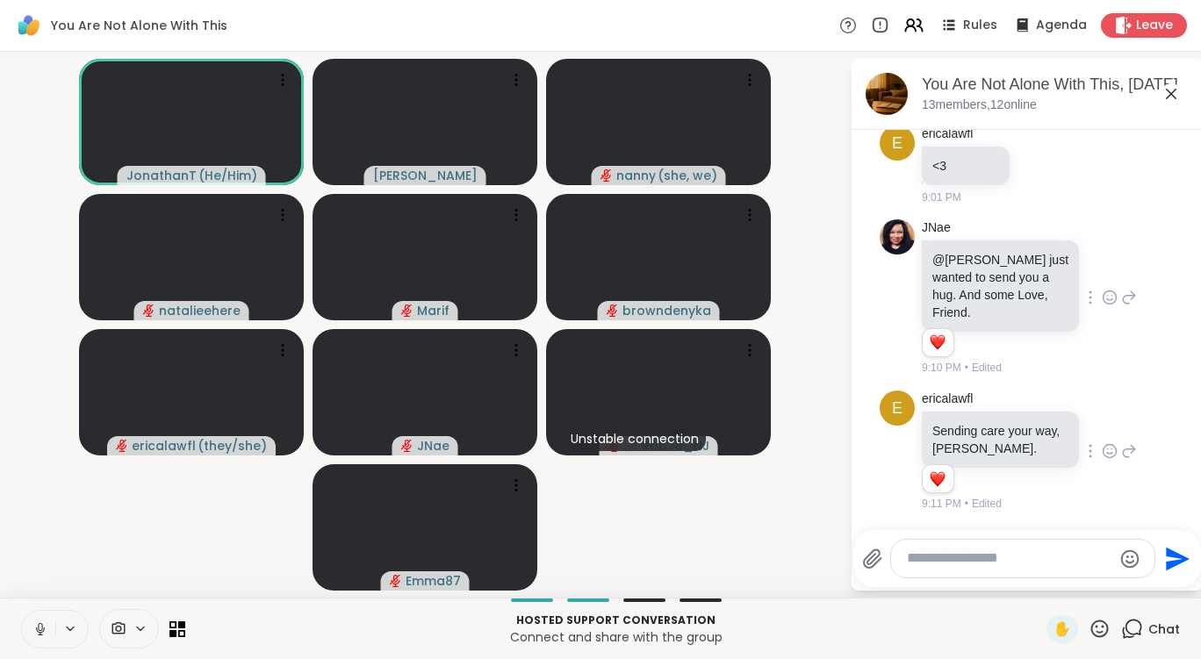
scroll to position [9126, 0]
click at [39, 629] on icon at bounding box center [40, 627] width 4 height 8
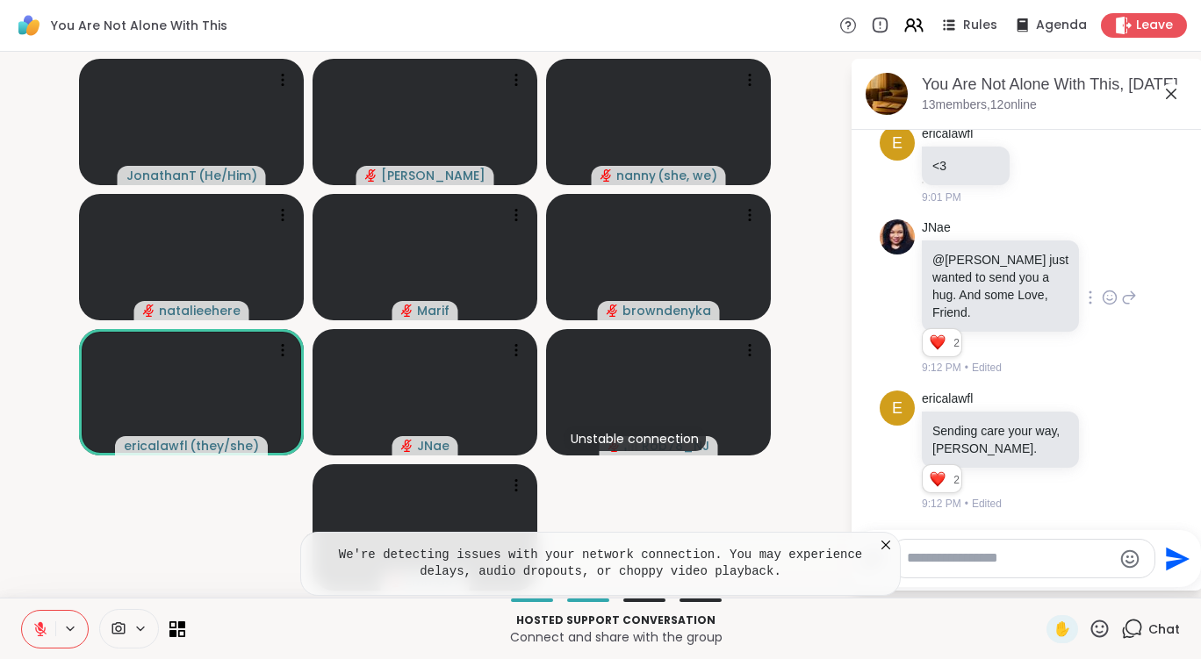
click at [884, 544] on icon at bounding box center [886, 545] width 18 height 18
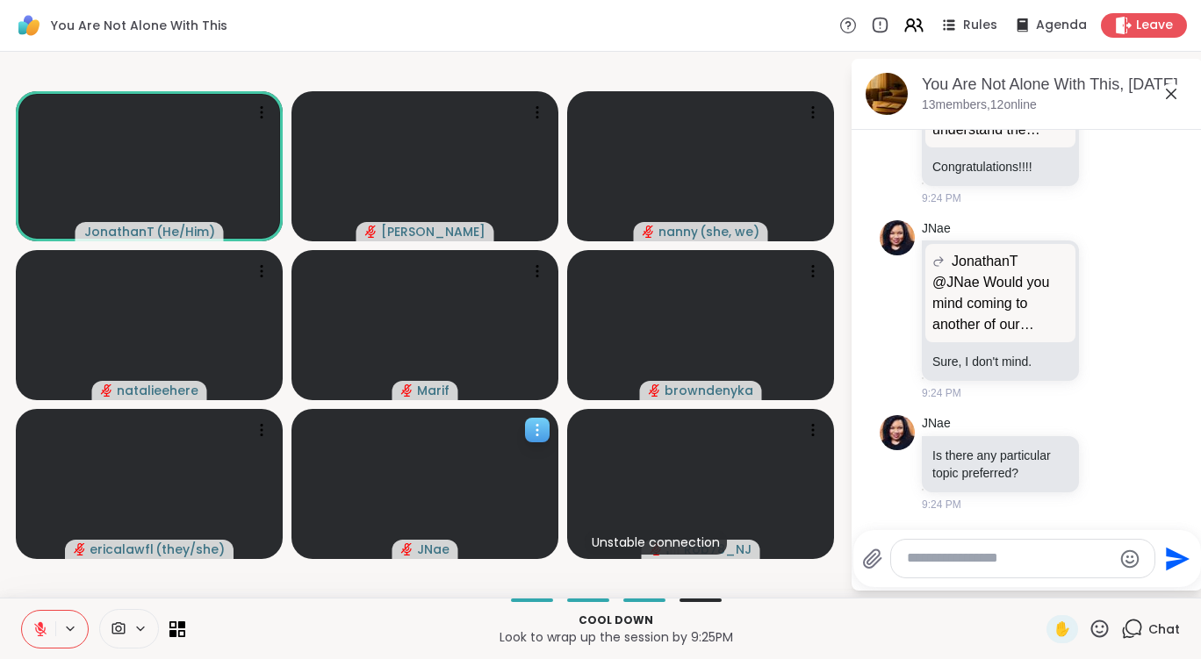
scroll to position [10330, 0]
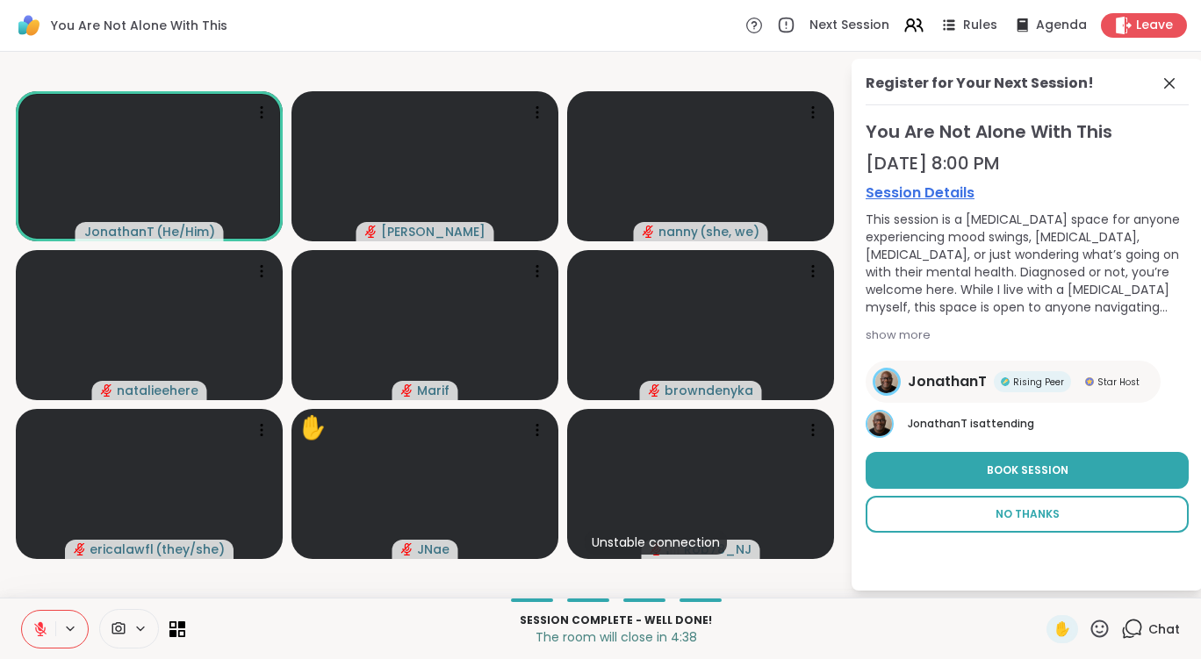
click at [1003, 508] on span "No Thanks" at bounding box center [1028, 515] width 64 height 16
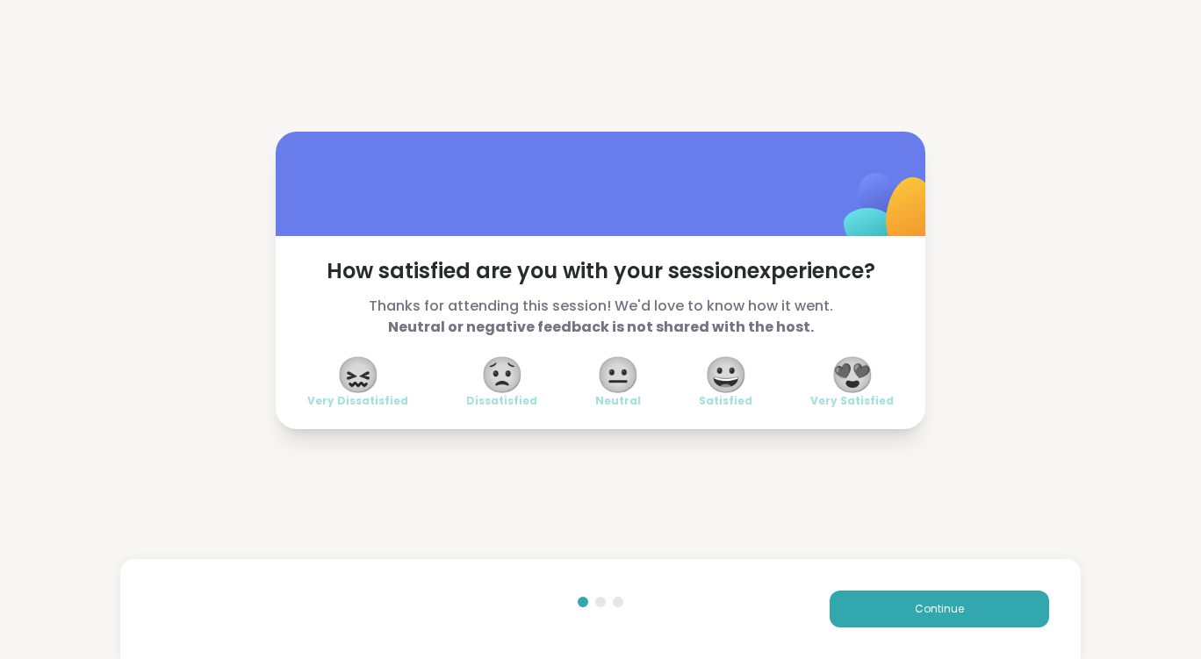
click at [857, 378] on span "😍" at bounding box center [853, 375] width 44 height 32
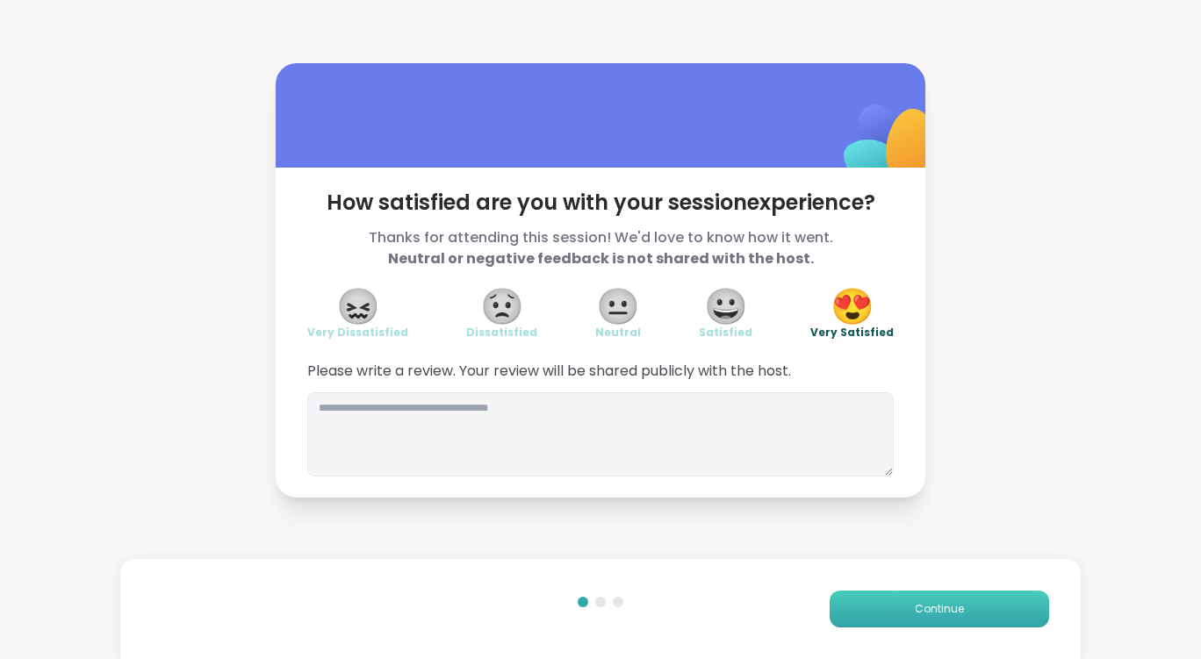
click at [915, 607] on span "Continue" at bounding box center [939, 609] width 49 height 16
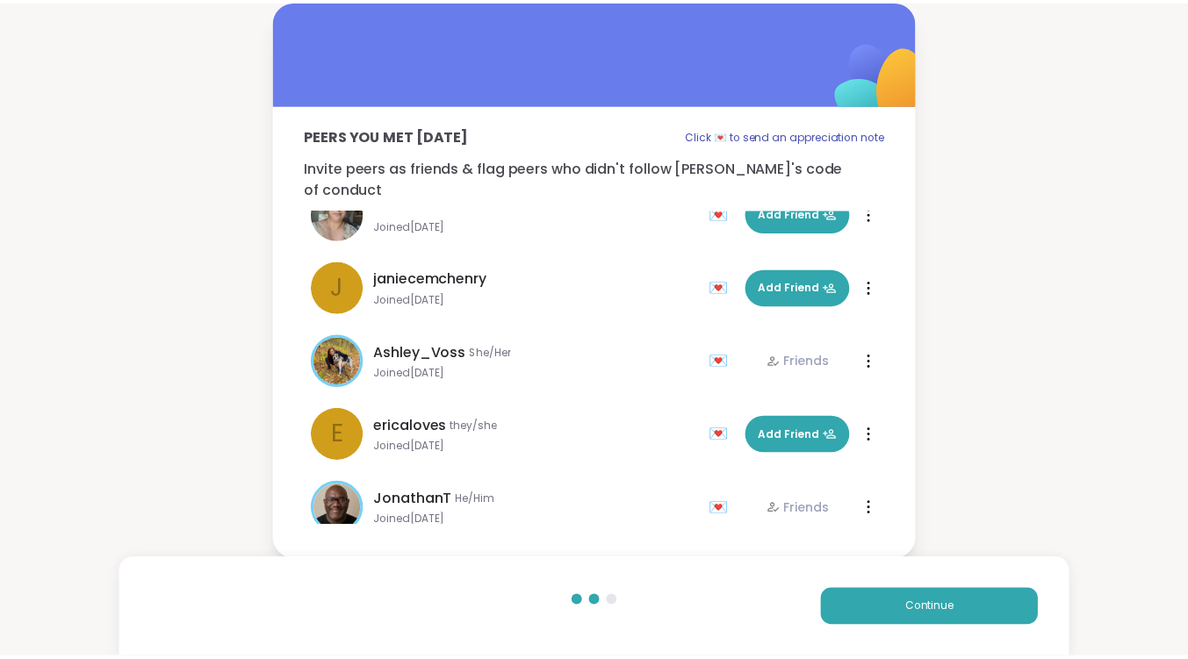
scroll to position [569, 0]
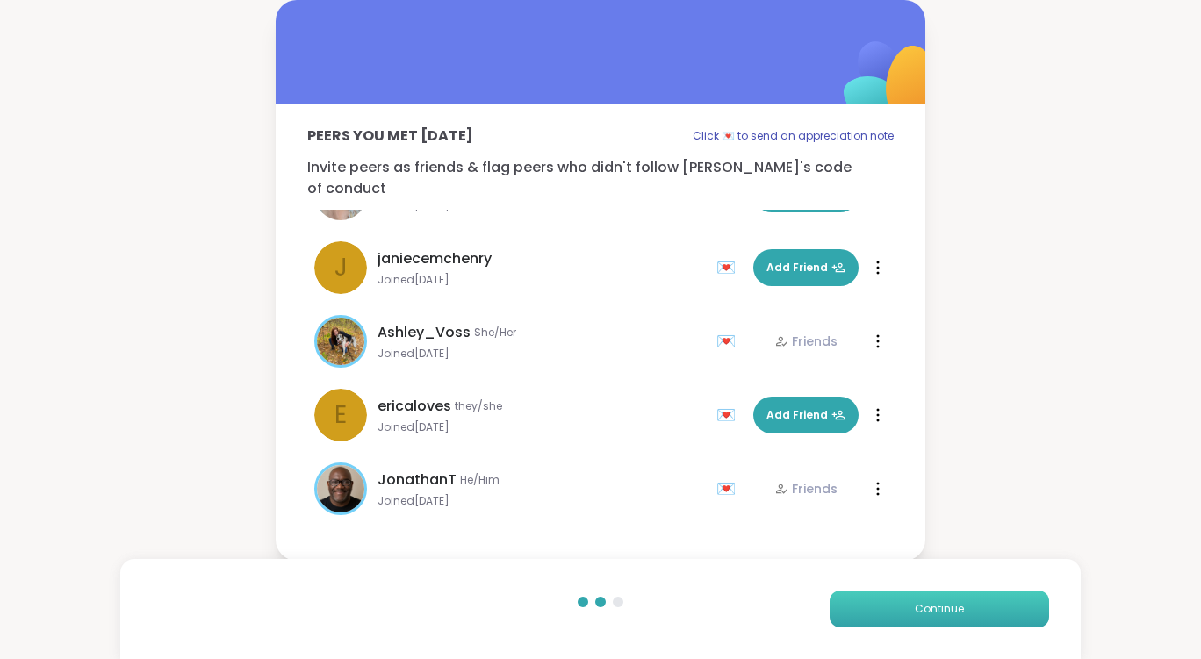
click at [878, 601] on button "Continue" at bounding box center [940, 609] width 220 height 37
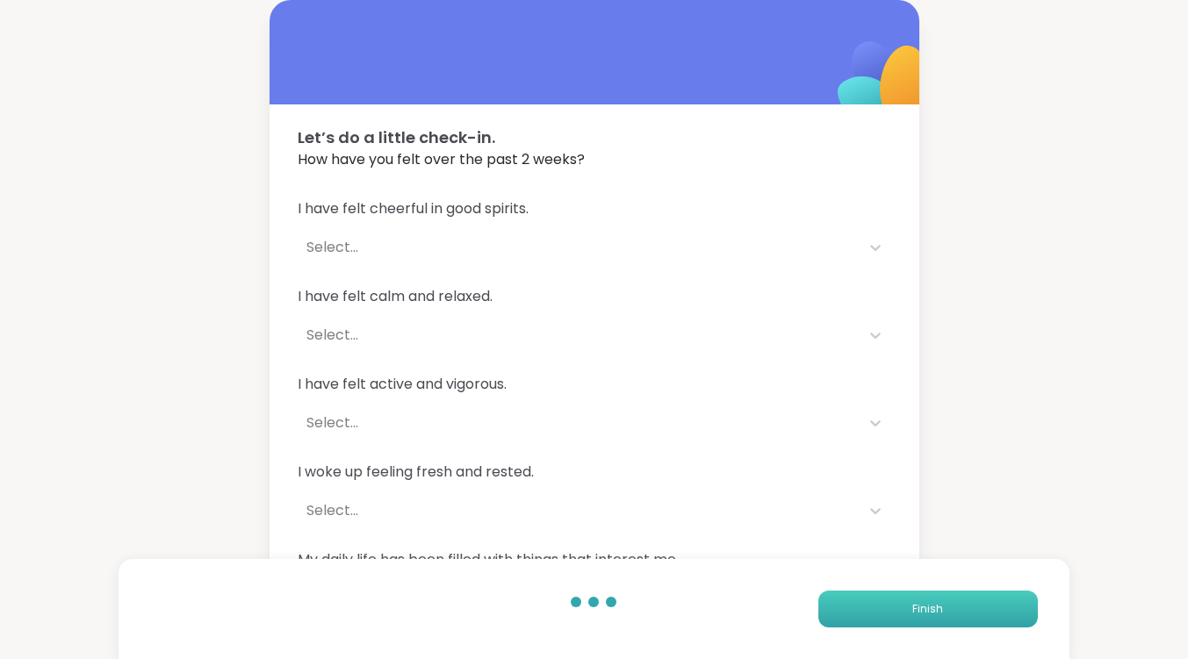
click at [878, 601] on button "Finish" at bounding box center [928, 609] width 220 height 37
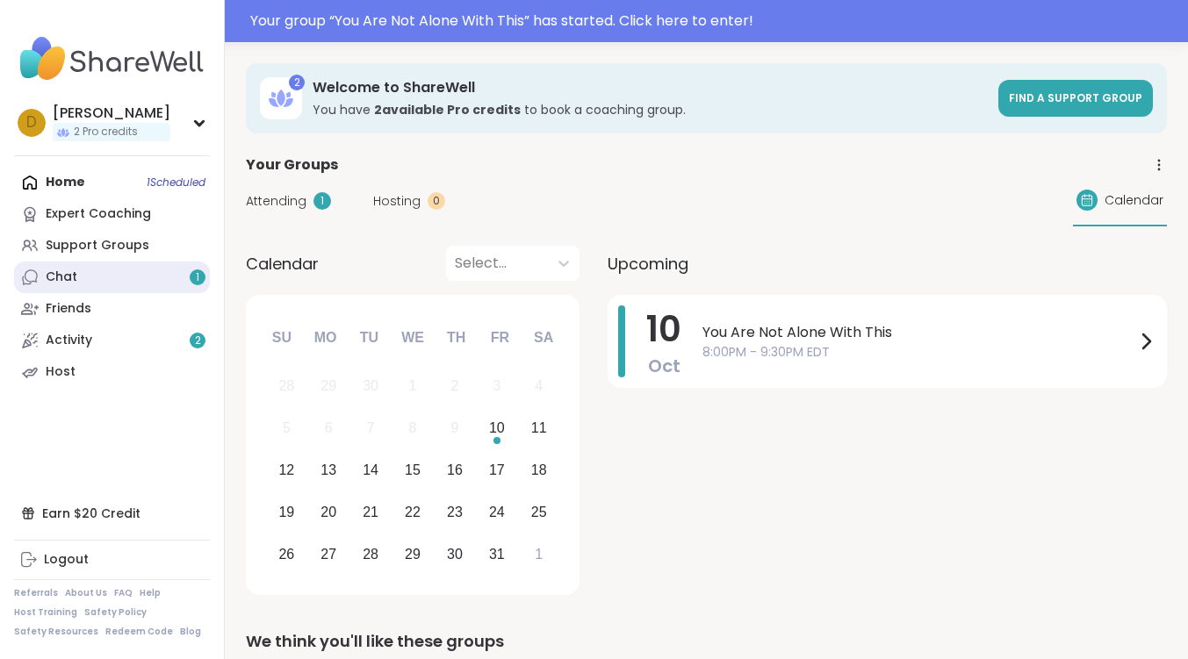
click at [135, 283] on link "Chat 1" at bounding box center [112, 278] width 196 height 32
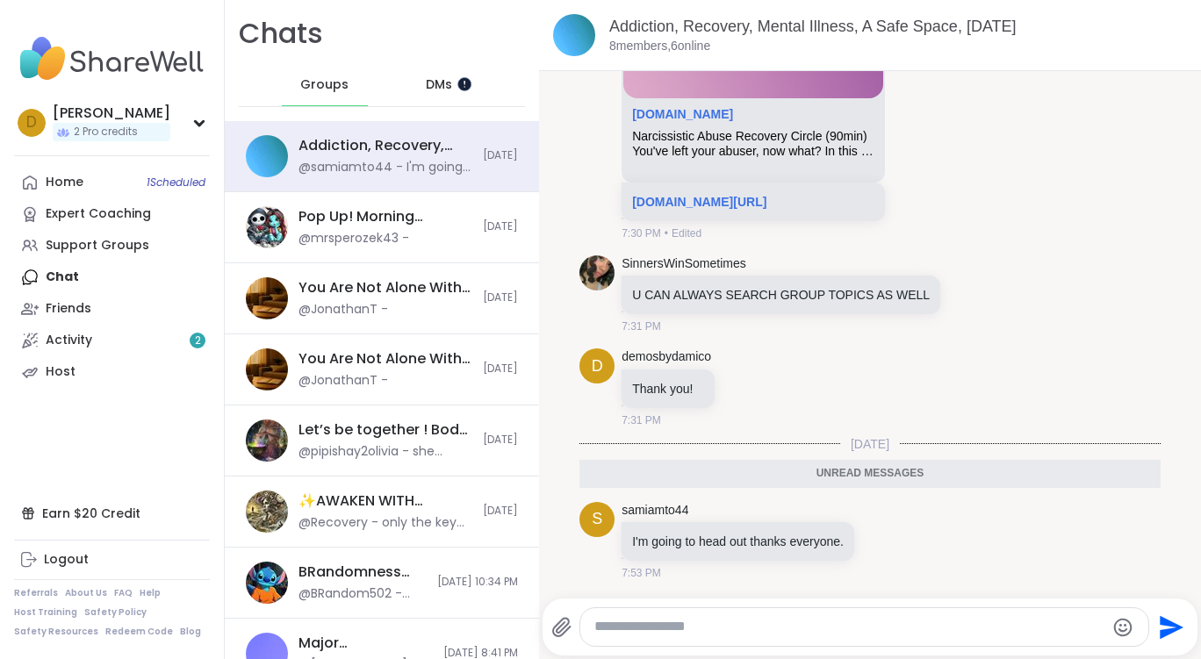
click at [462, 85] on div at bounding box center [464, 83] width 14 height 14
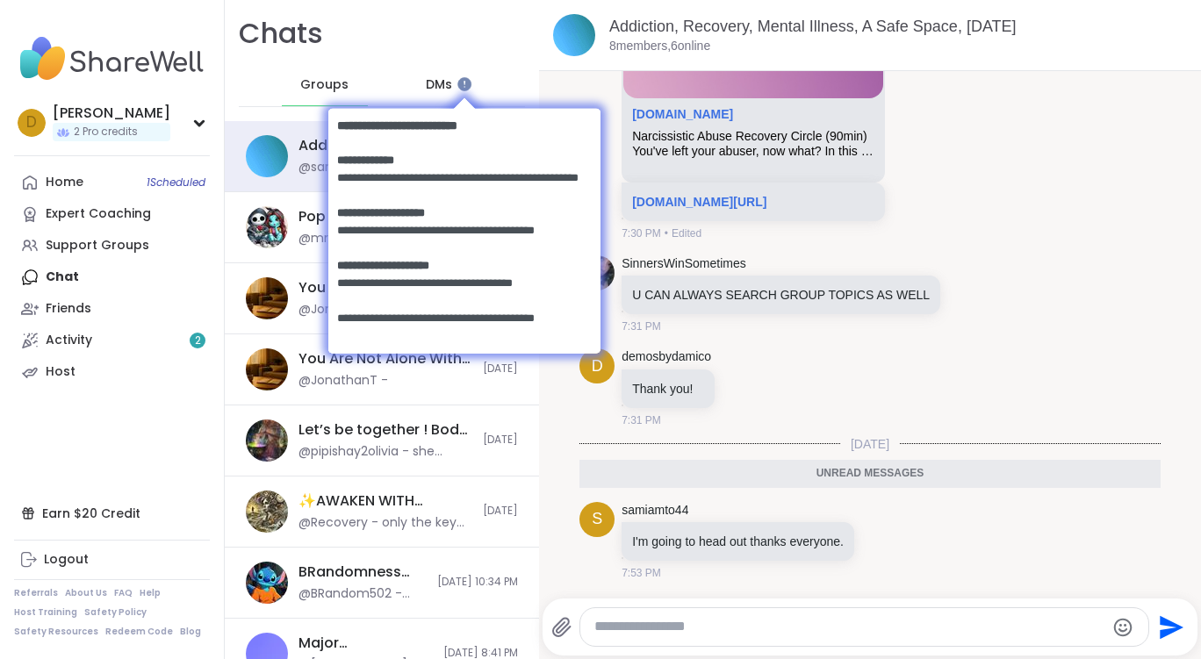
click at [428, 84] on body at bounding box center [463, 229] width 307 height 306
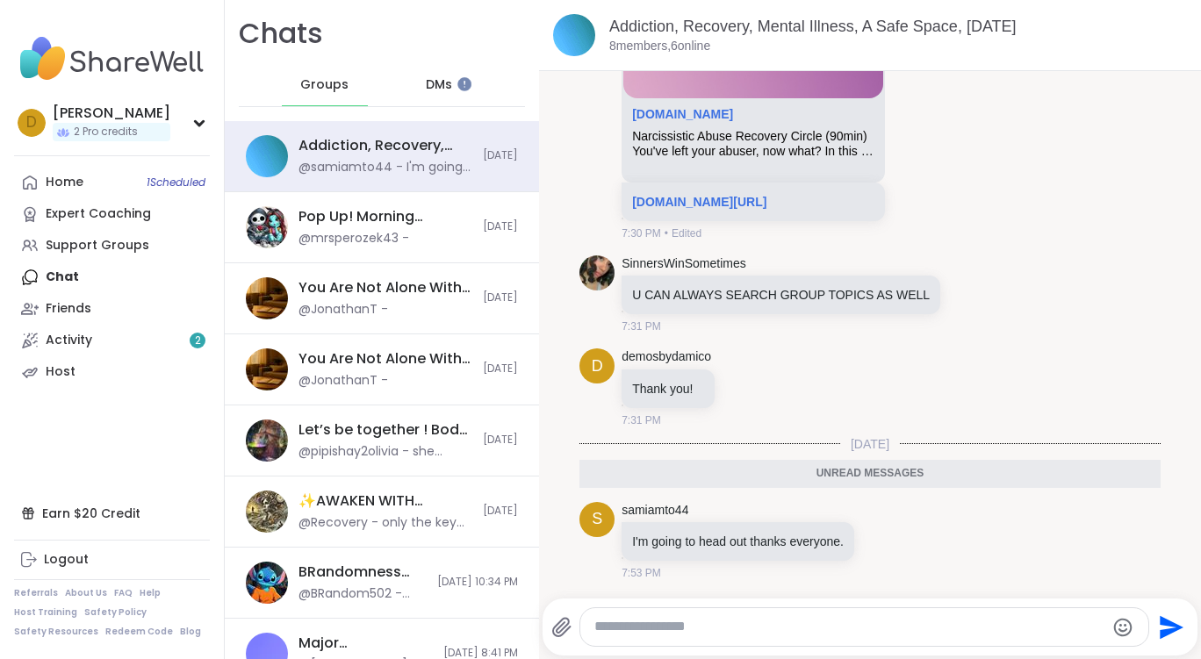
click at [429, 85] on span "DMs" at bounding box center [439, 85] width 26 height 18
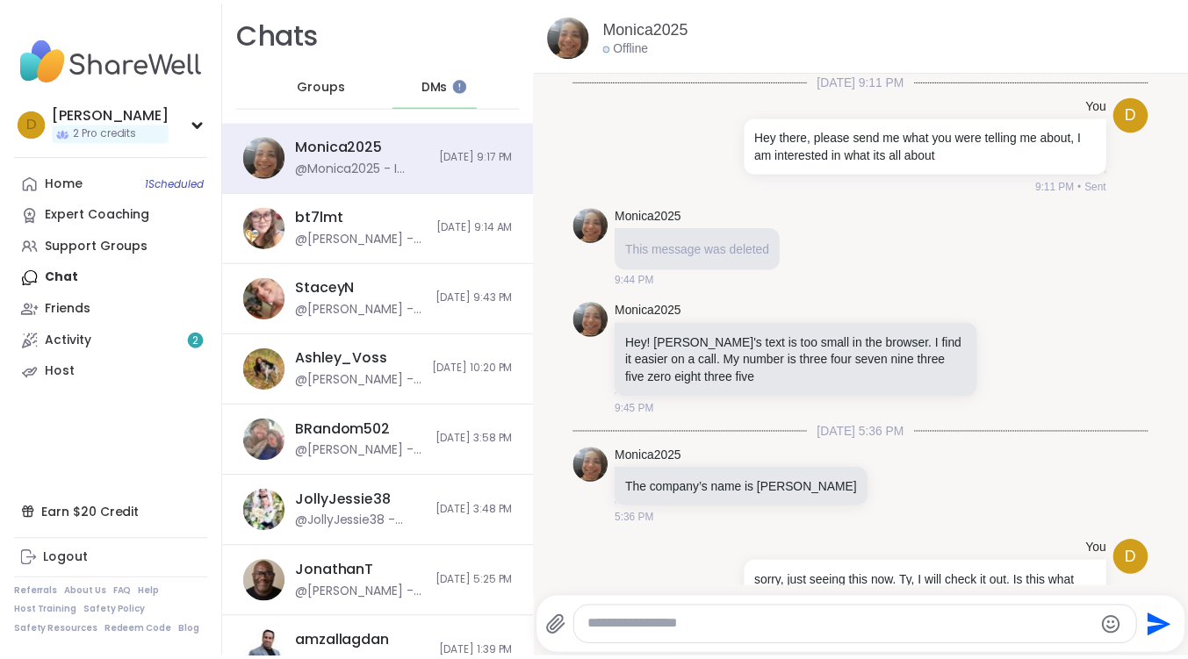
scroll to position [656, 0]
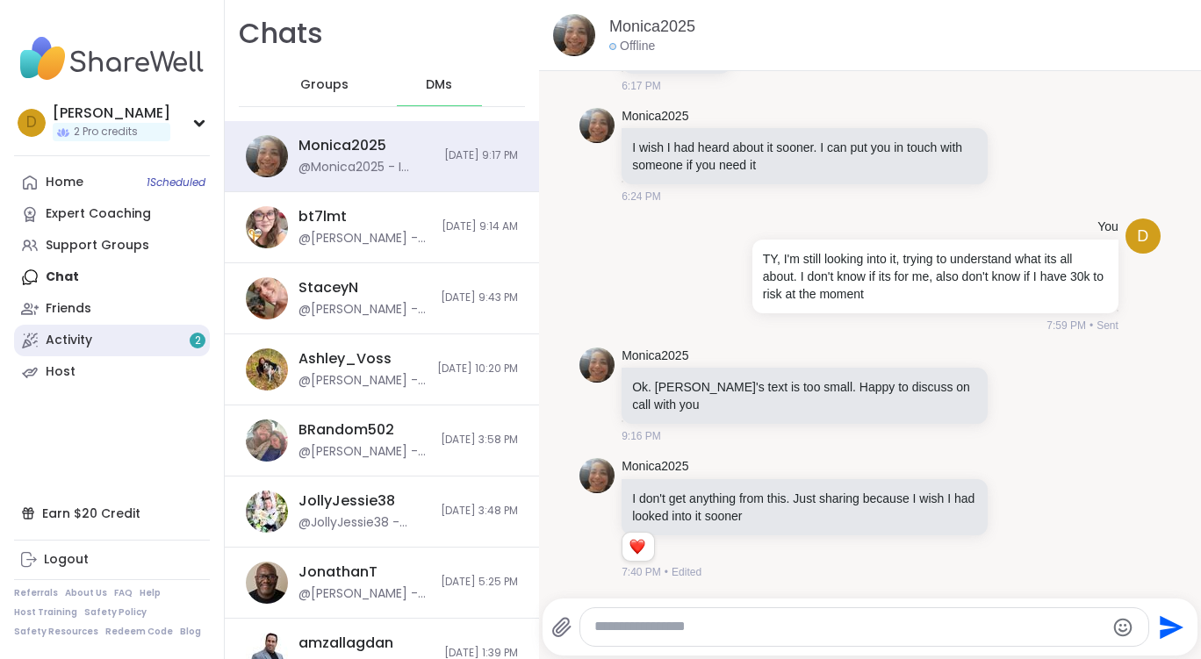
click at [119, 353] on link "Activity 2" at bounding box center [112, 341] width 196 height 32
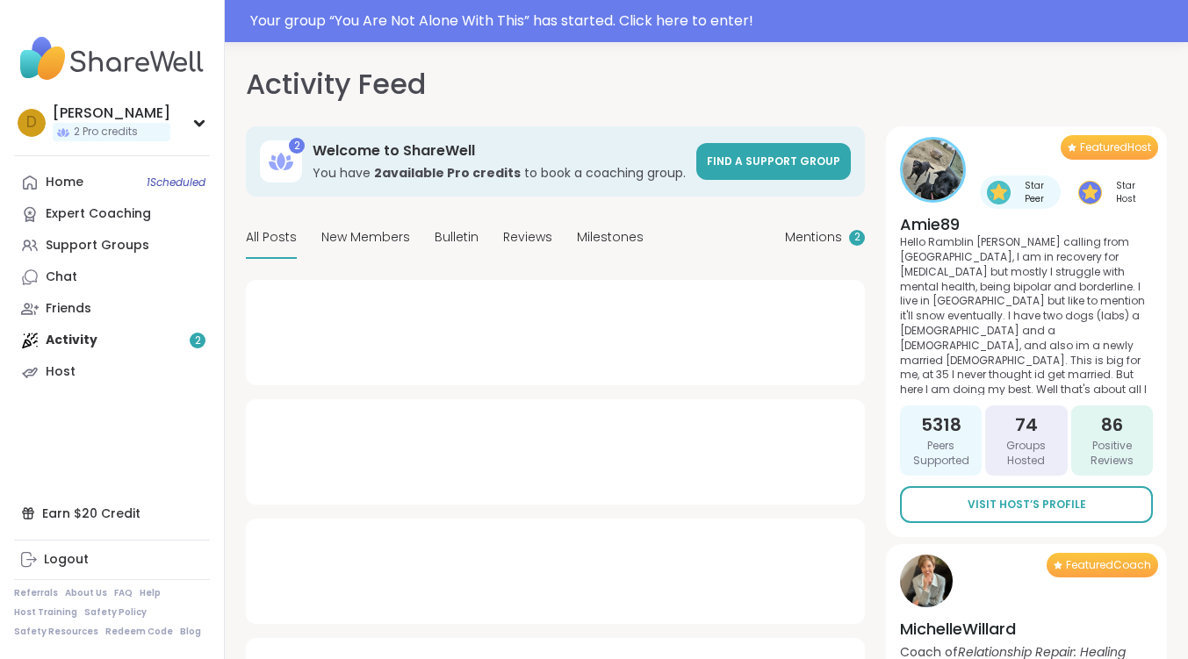
type textarea "*"
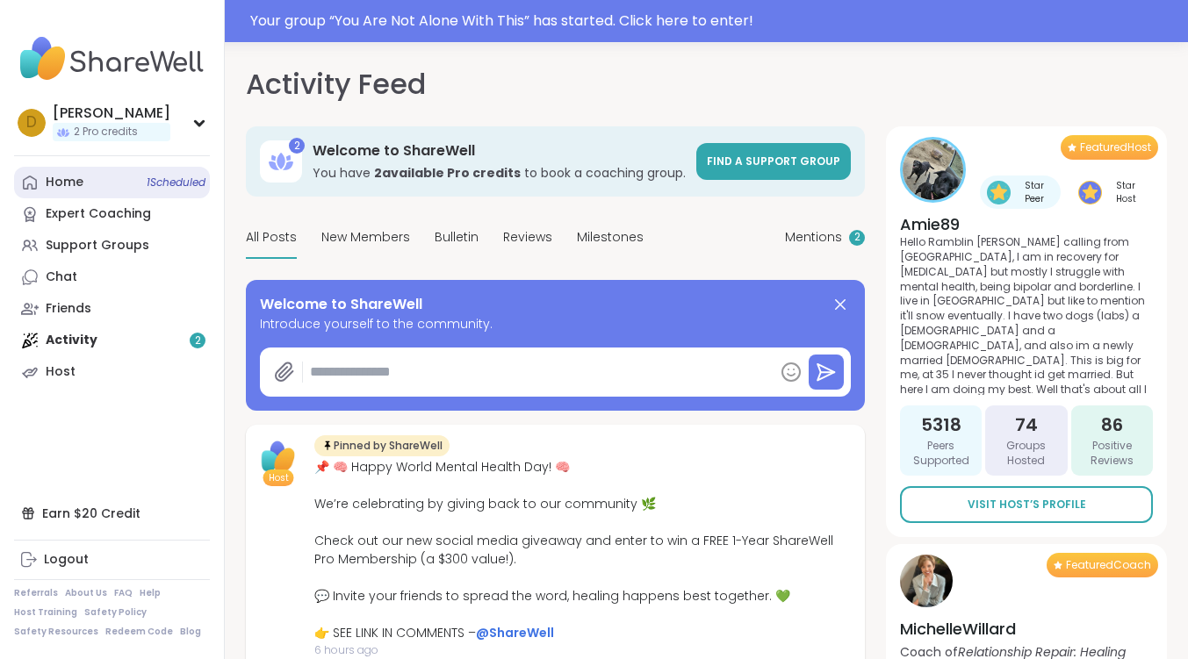
click at [140, 191] on link "Home 1 Scheduled" at bounding box center [112, 183] width 196 height 32
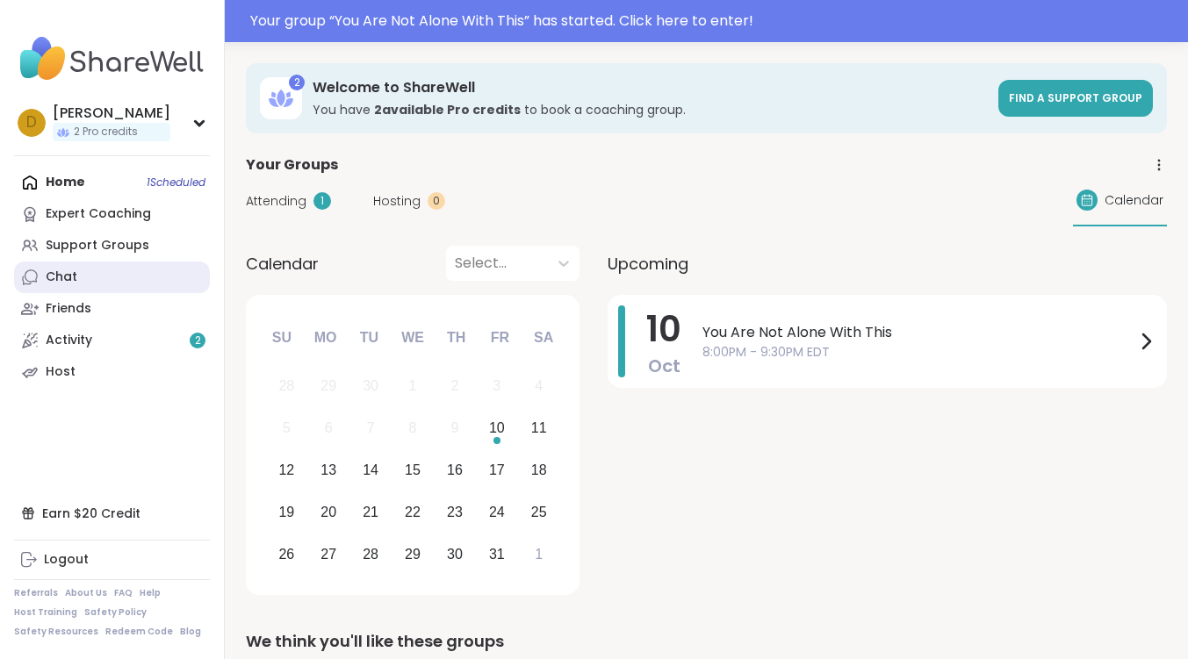
click at [87, 279] on link "Chat" at bounding box center [112, 278] width 196 height 32
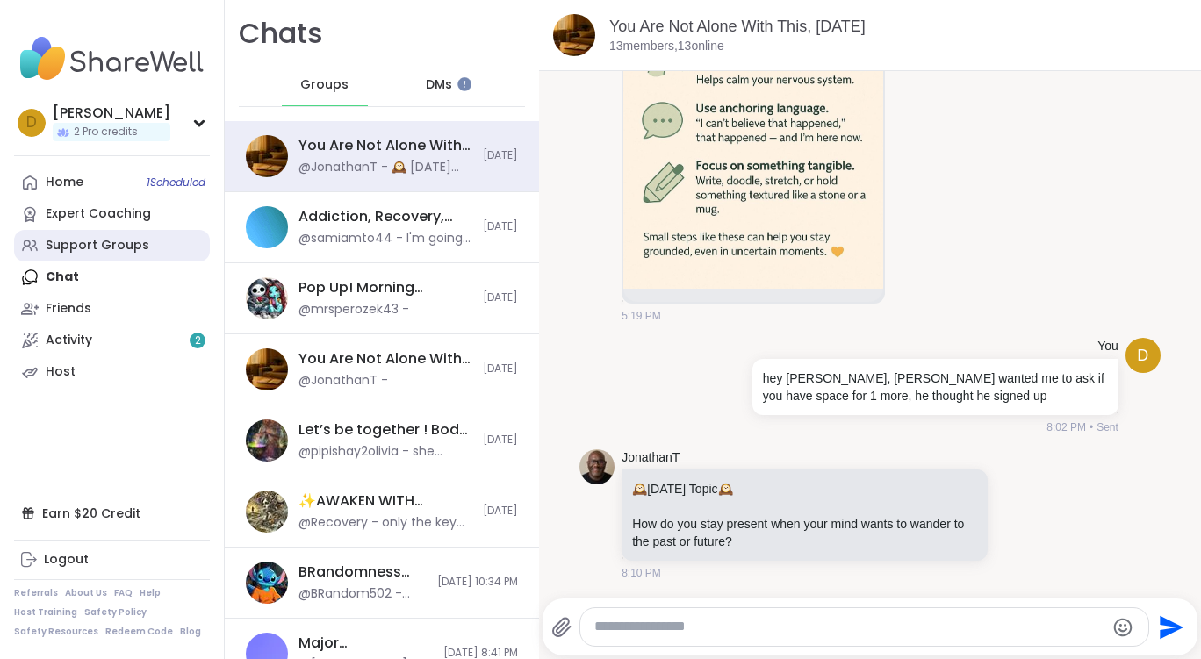
click at [110, 249] on div "Support Groups" at bounding box center [98, 246] width 104 height 18
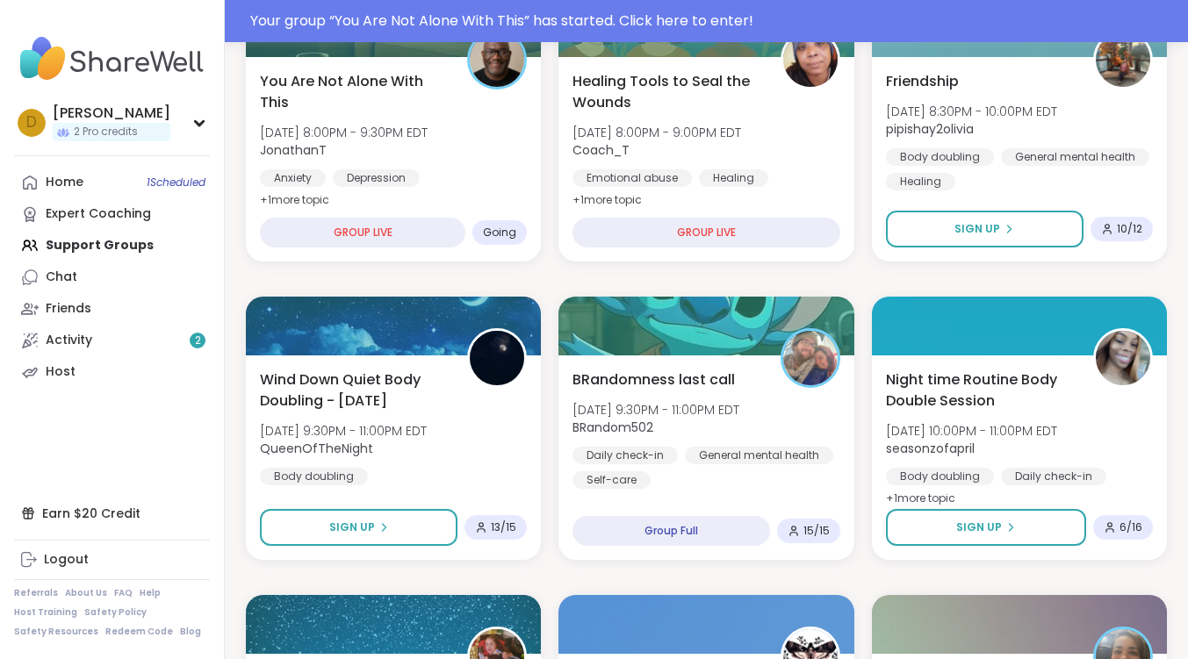
scroll to position [439, 0]
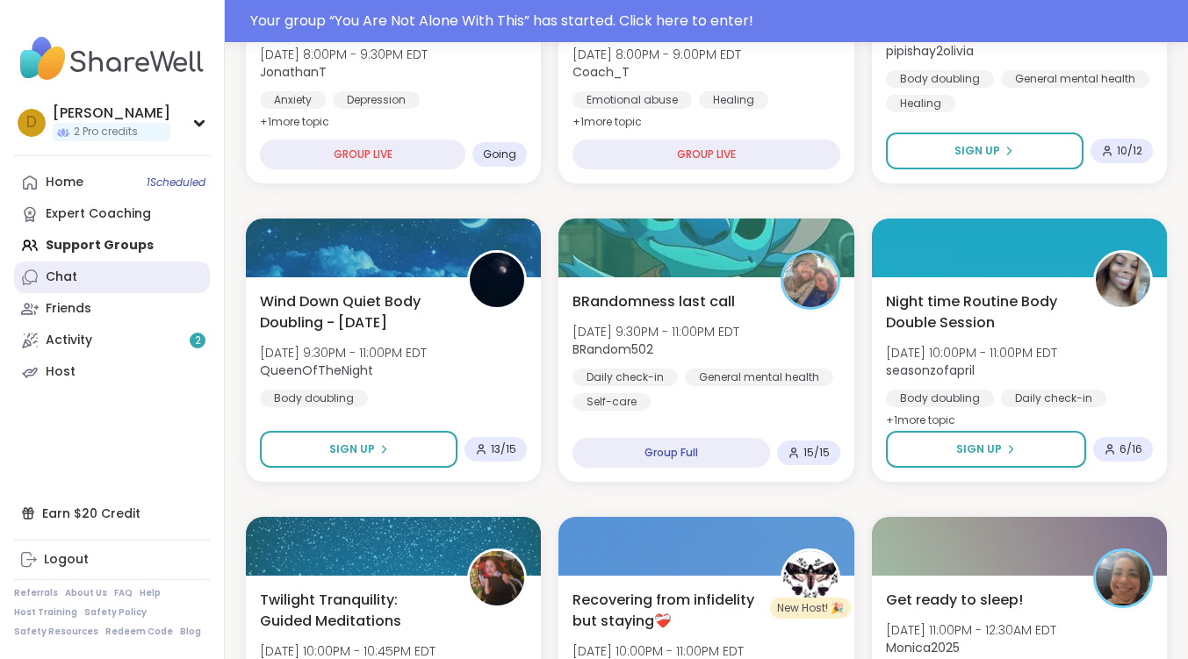
click at [86, 283] on link "Chat" at bounding box center [112, 278] width 196 height 32
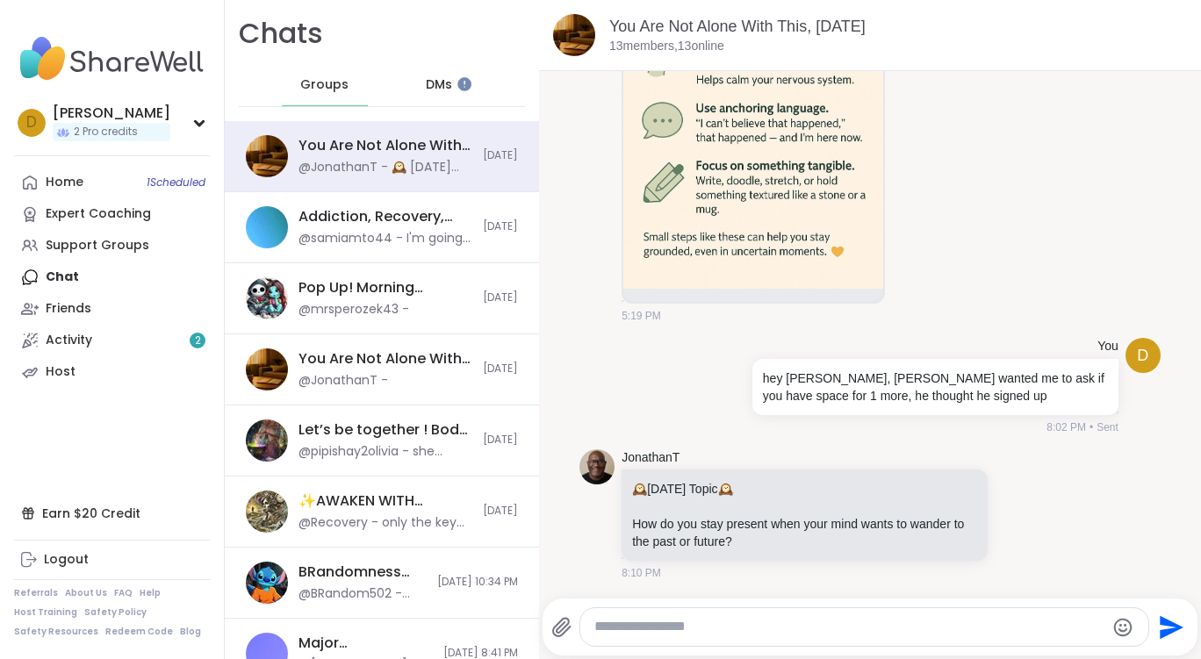
click at [455, 90] on div "DMs" at bounding box center [440, 85] width 86 height 42
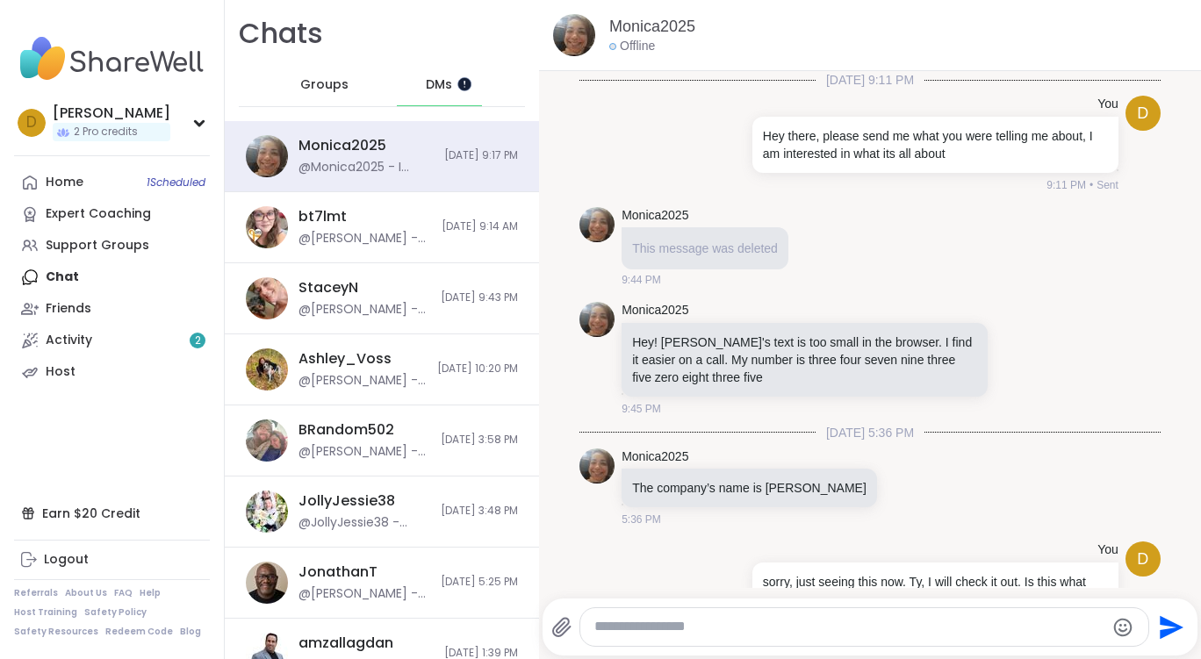
scroll to position [656, 0]
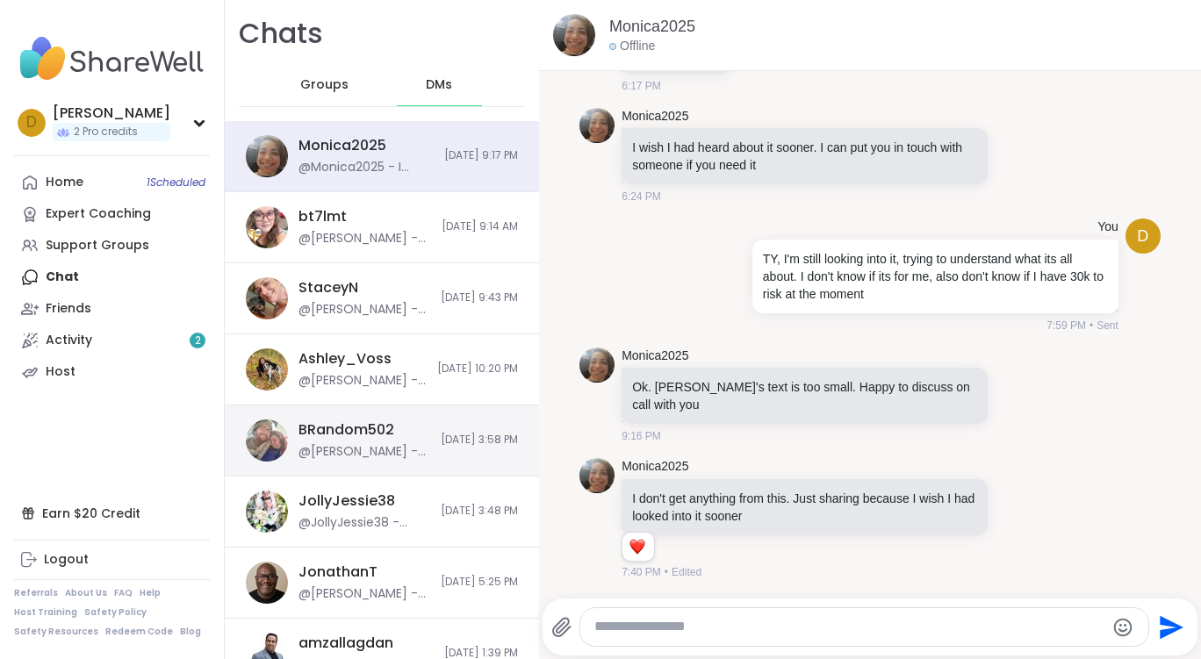
click at [390, 418] on div "BRandom502 @[PERSON_NAME] - got it! TY [DATE] 3:58 PM" at bounding box center [382, 441] width 314 height 71
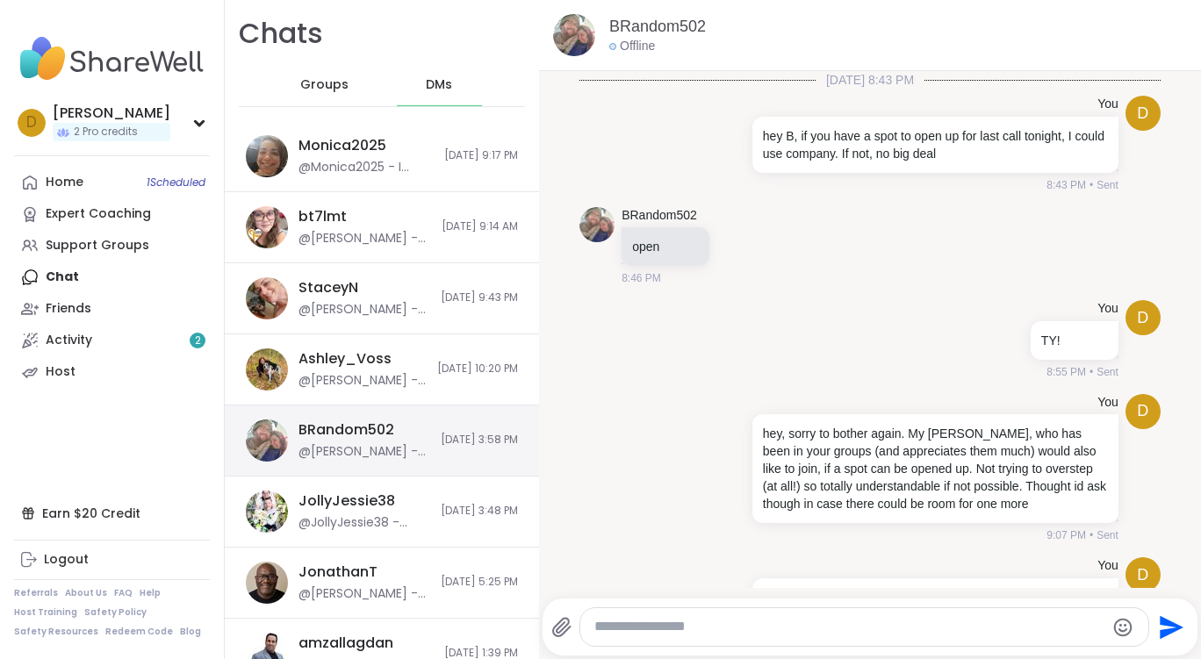
scroll to position [1031, 0]
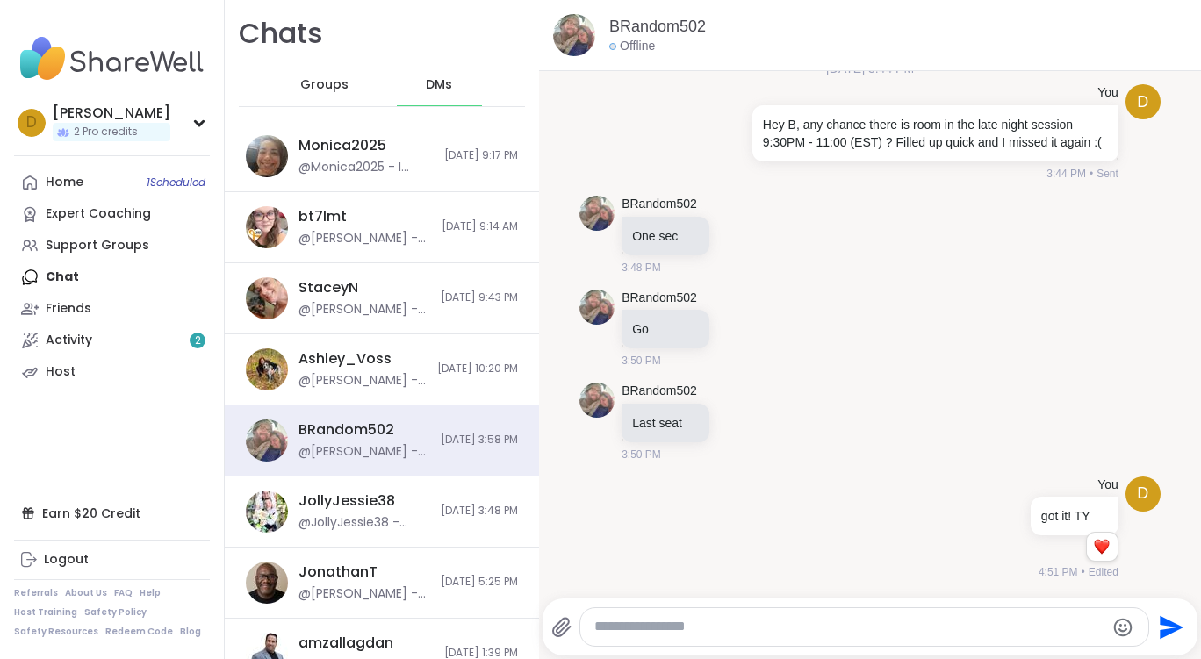
click at [804, 626] on textarea "Type your message" at bounding box center [849, 627] width 511 height 18
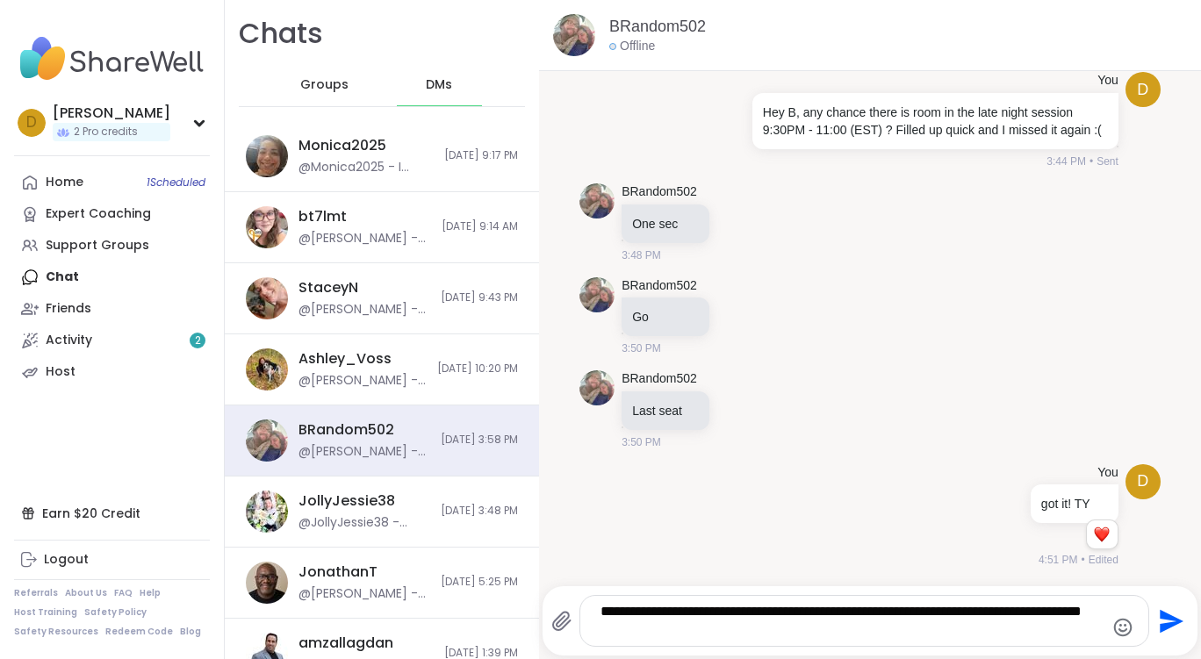
type textarea "**********"
click at [1160, 623] on icon "Send" at bounding box center [1172, 621] width 24 height 24
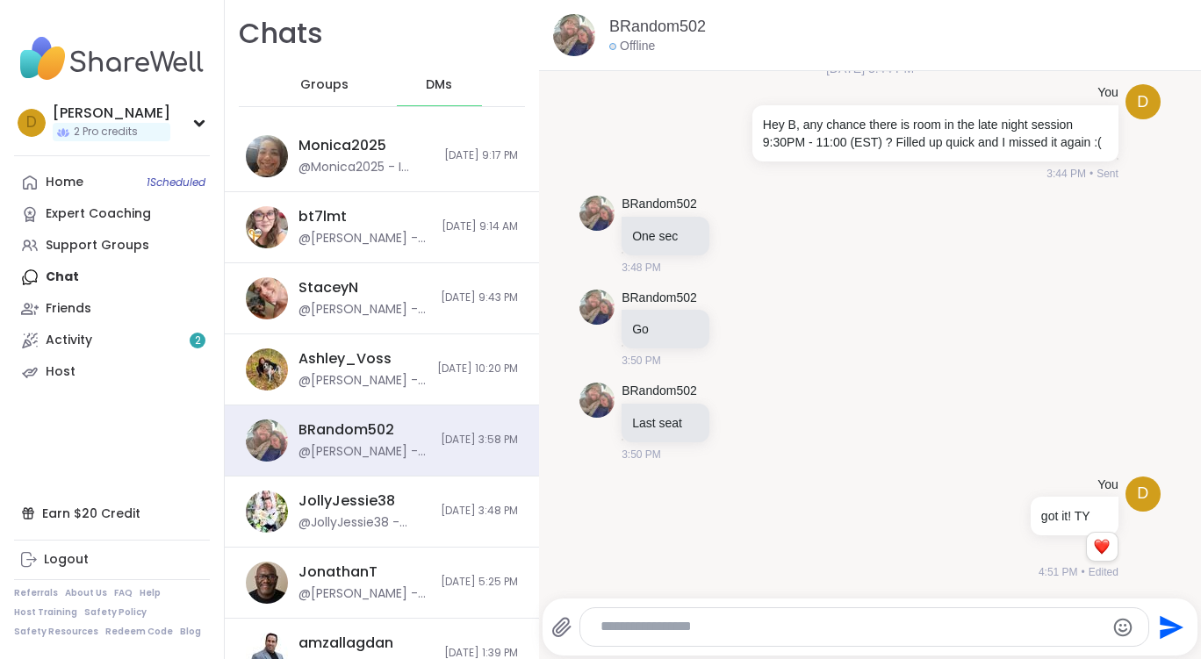
scroll to position [1159, 0]
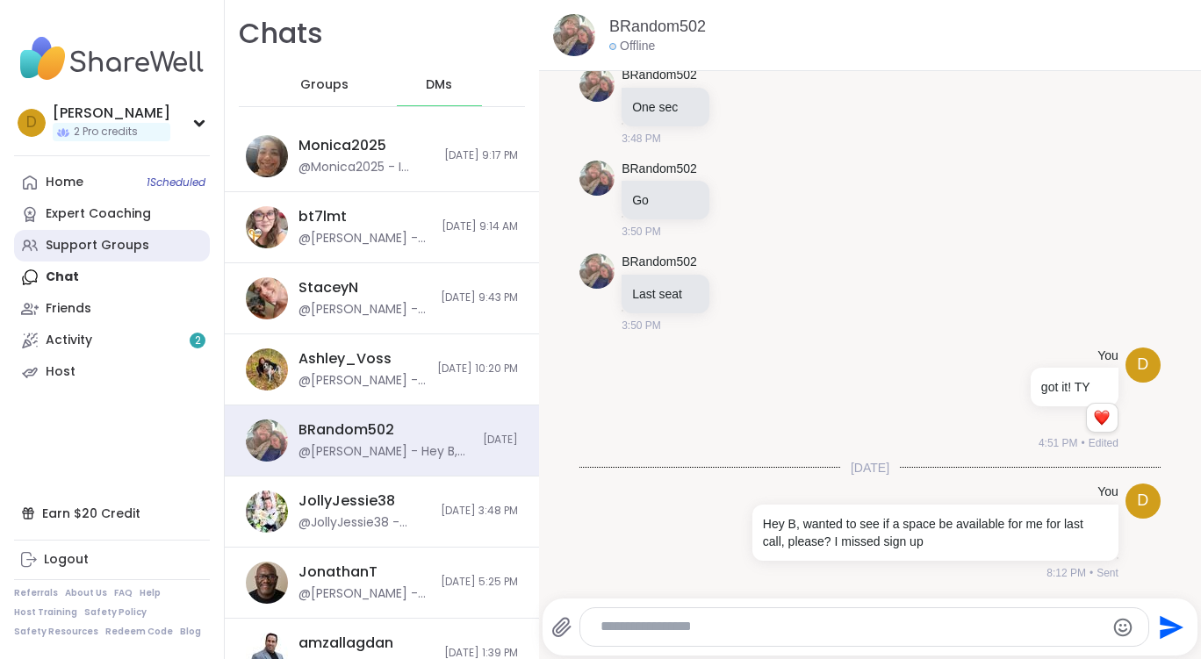
click at [77, 253] on div "Support Groups" at bounding box center [98, 246] width 104 height 18
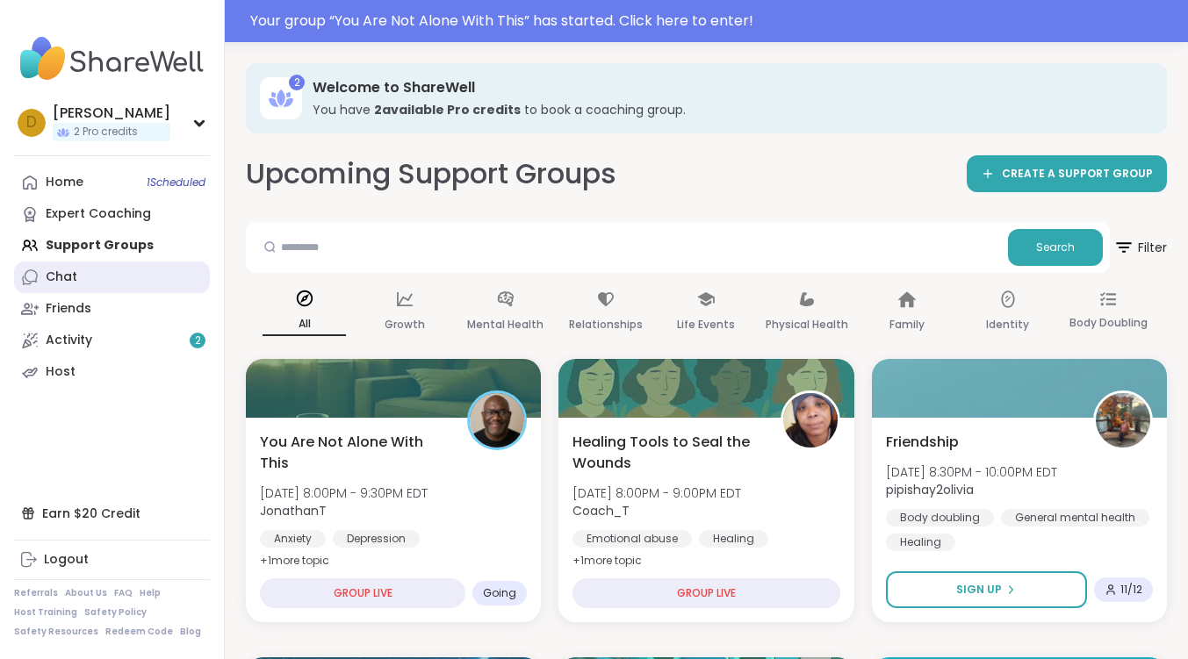
click at [103, 271] on link "Chat" at bounding box center [112, 278] width 196 height 32
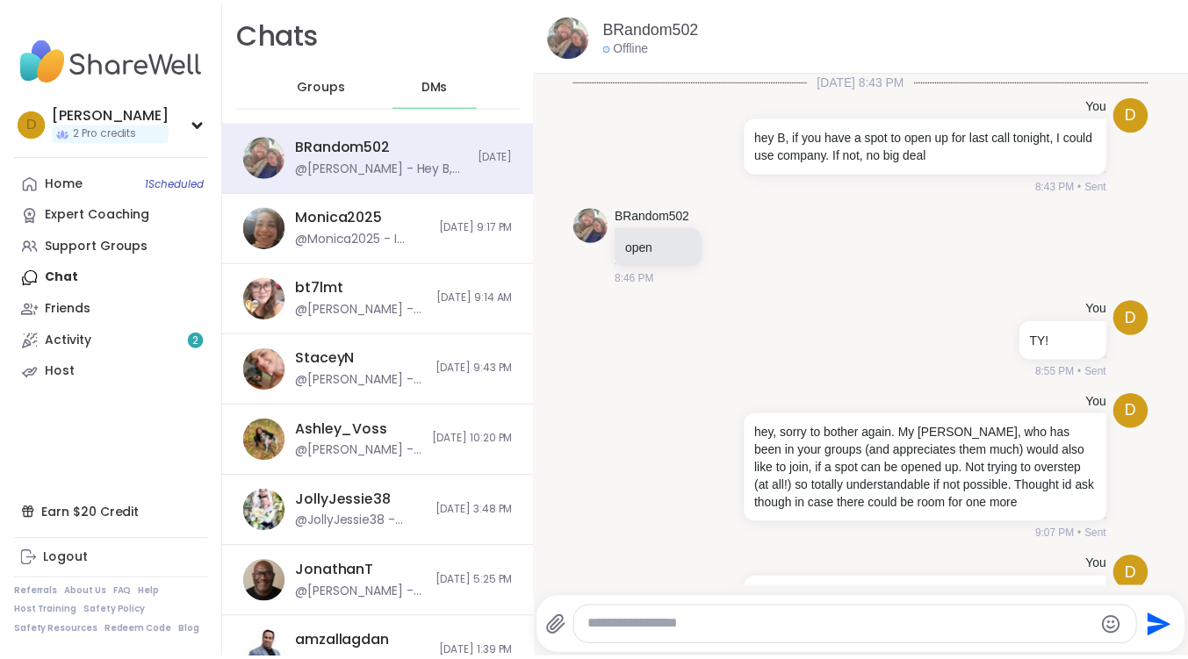
scroll to position [1159, 0]
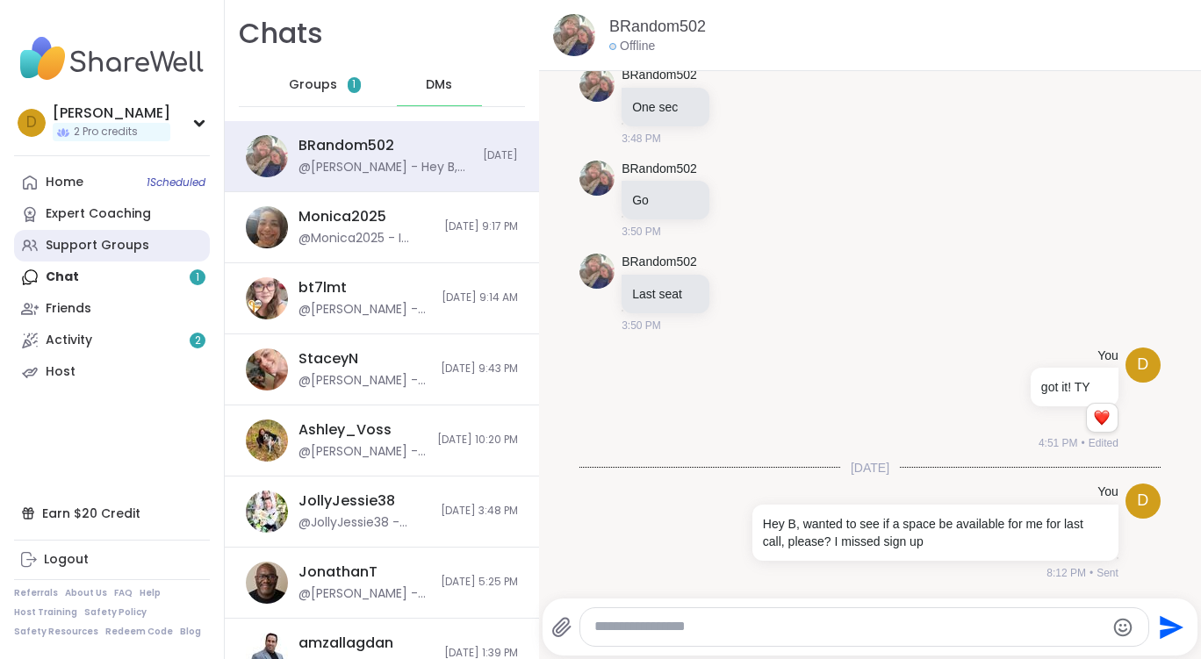
click at [101, 248] on div "Support Groups" at bounding box center [98, 246] width 104 height 18
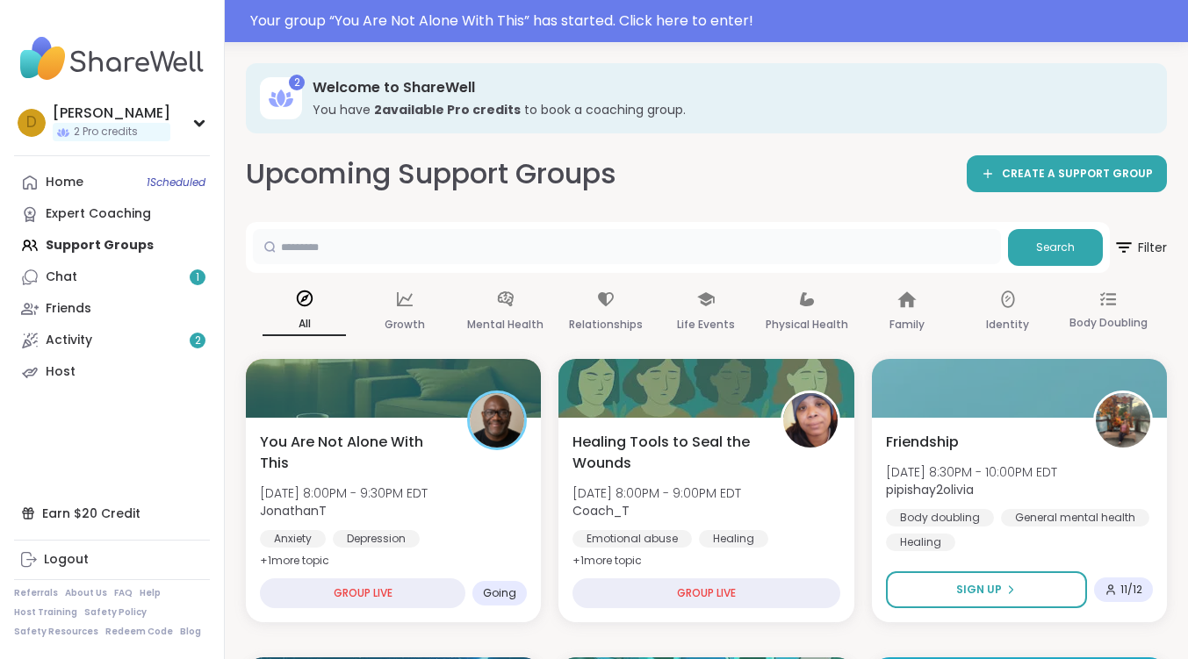
click at [462, 243] on input "text" at bounding box center [627, 246] width 748 height 35
type input "*******"
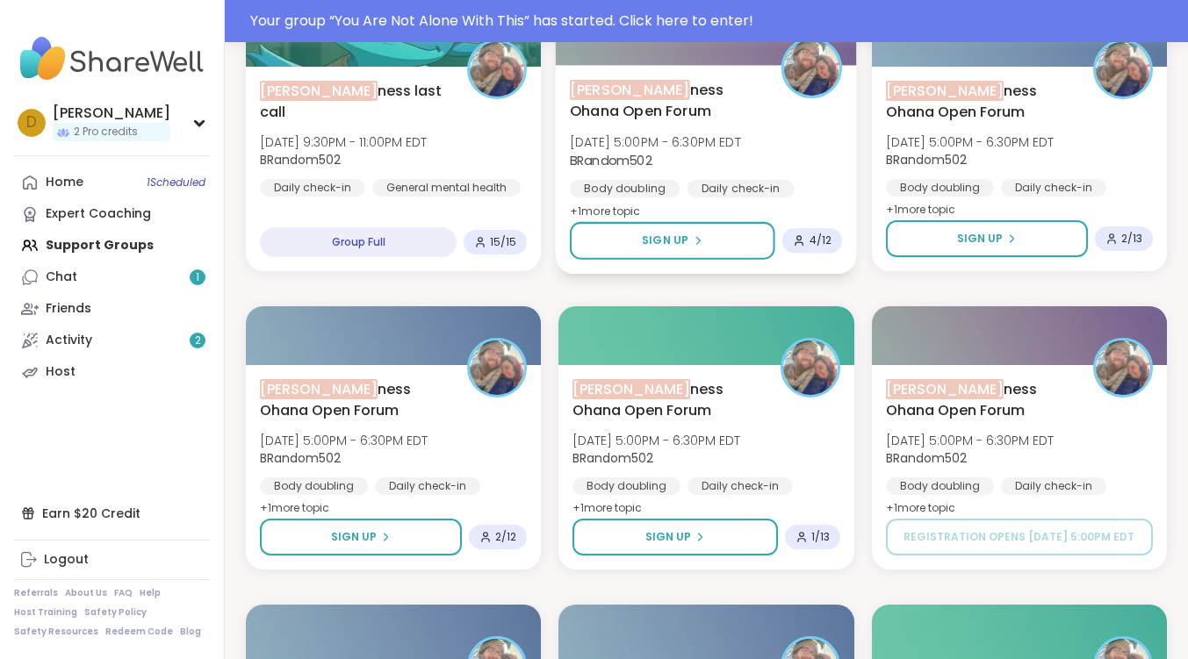
scroll to position [351, 0]
click at [699, 241] on icon at bounding box center [698, 240] width 11 height 11
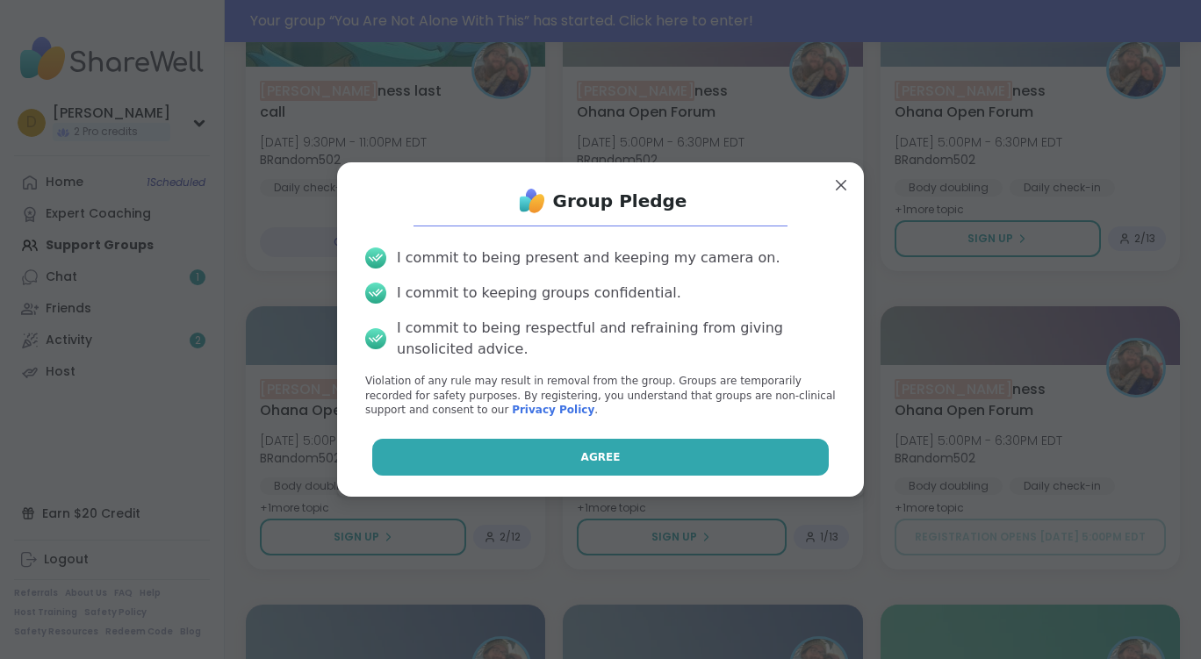
click at [709, 464] on button "Agree" at bounding box center [600, 457] width 457 height 37
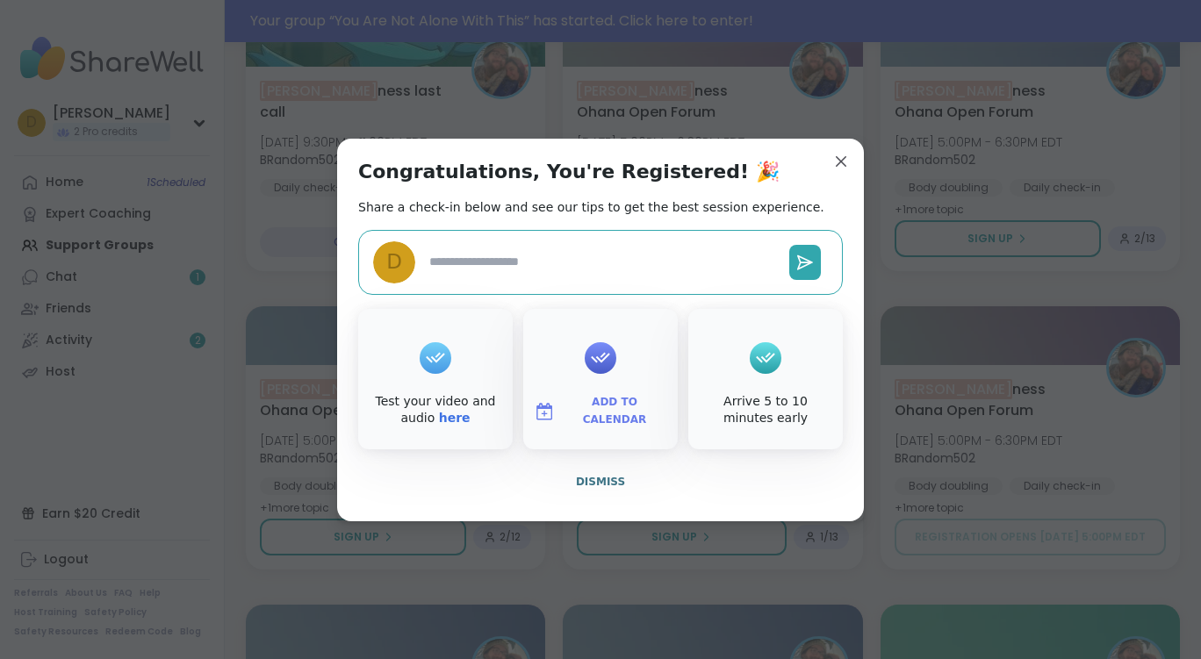
type textarea "*"
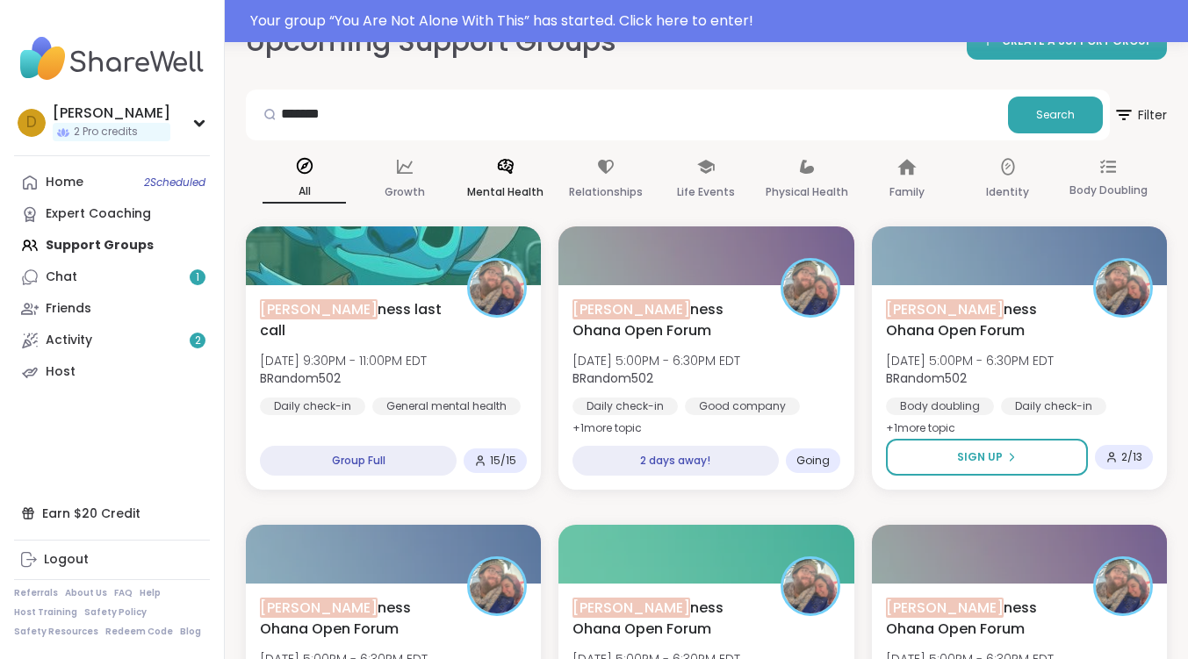
scroll to position [0, 0]
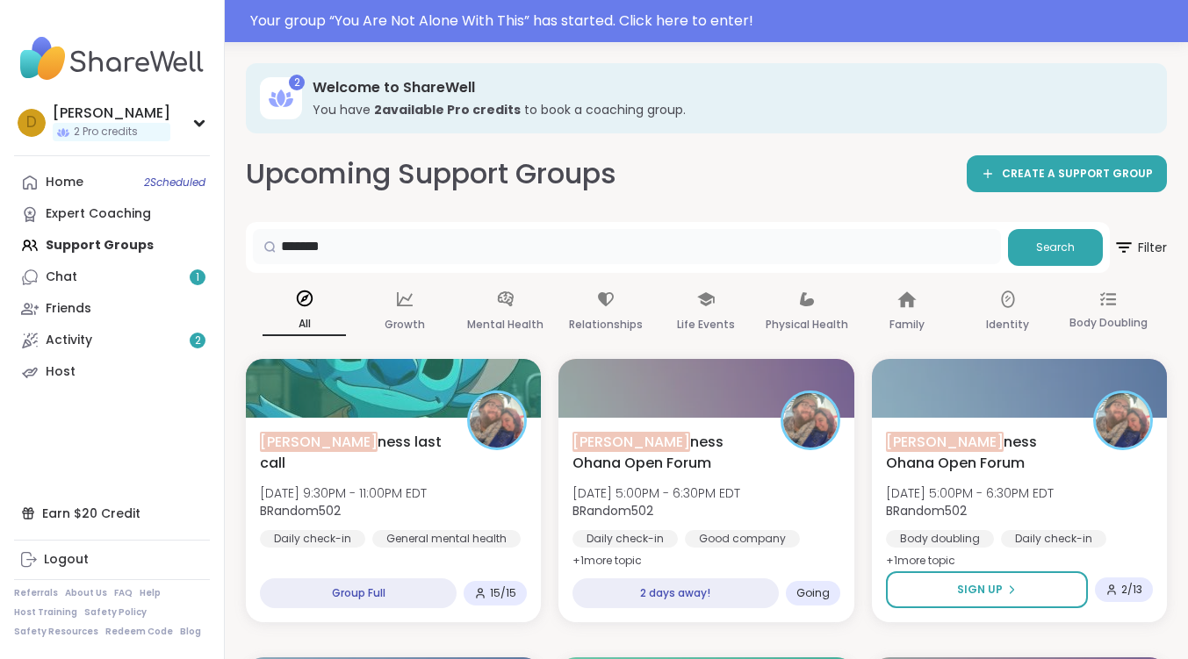
drag, startPoint x: 400, startPoint y: 257, endPoint x: 208, endPoint y: 241, distance: 192.9
type input "**********"
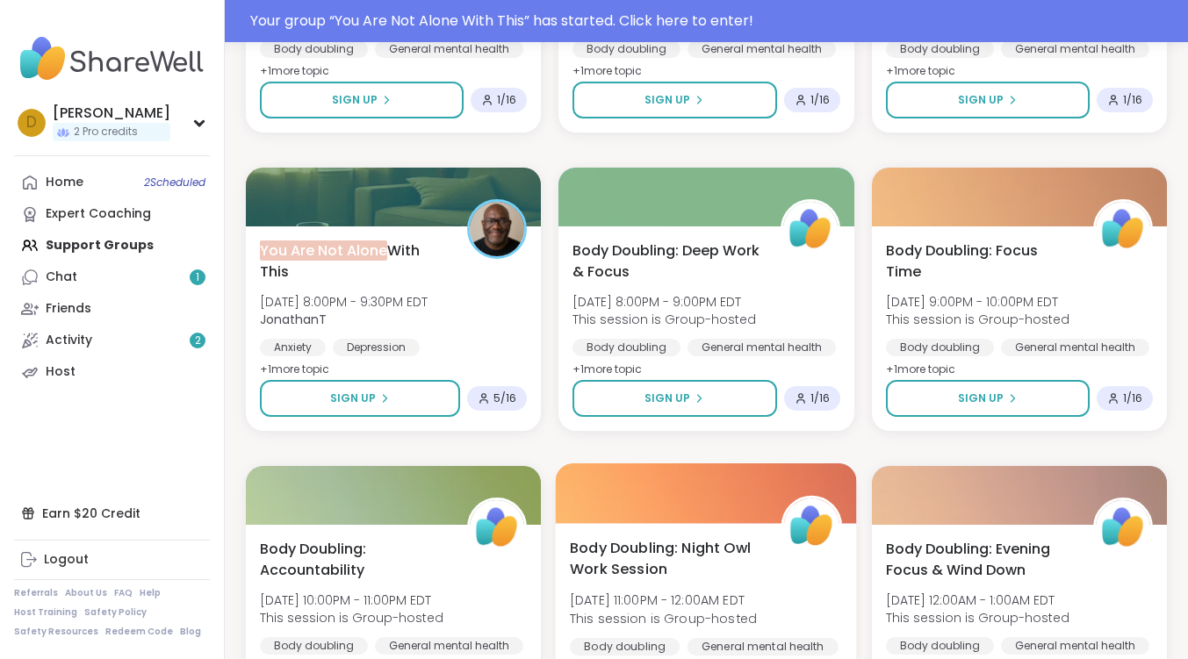
scroll to position [2283, 0]
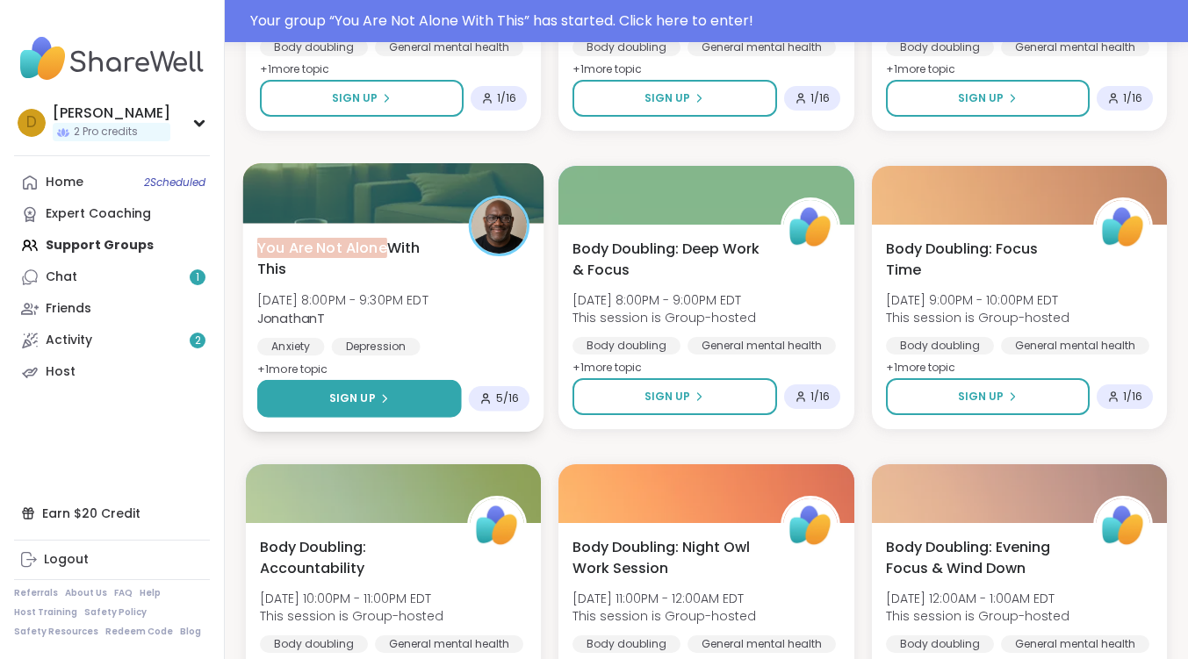
click at [397, 403] on button "Sign Up" at bounding box center [359, 399] width 205 height 38
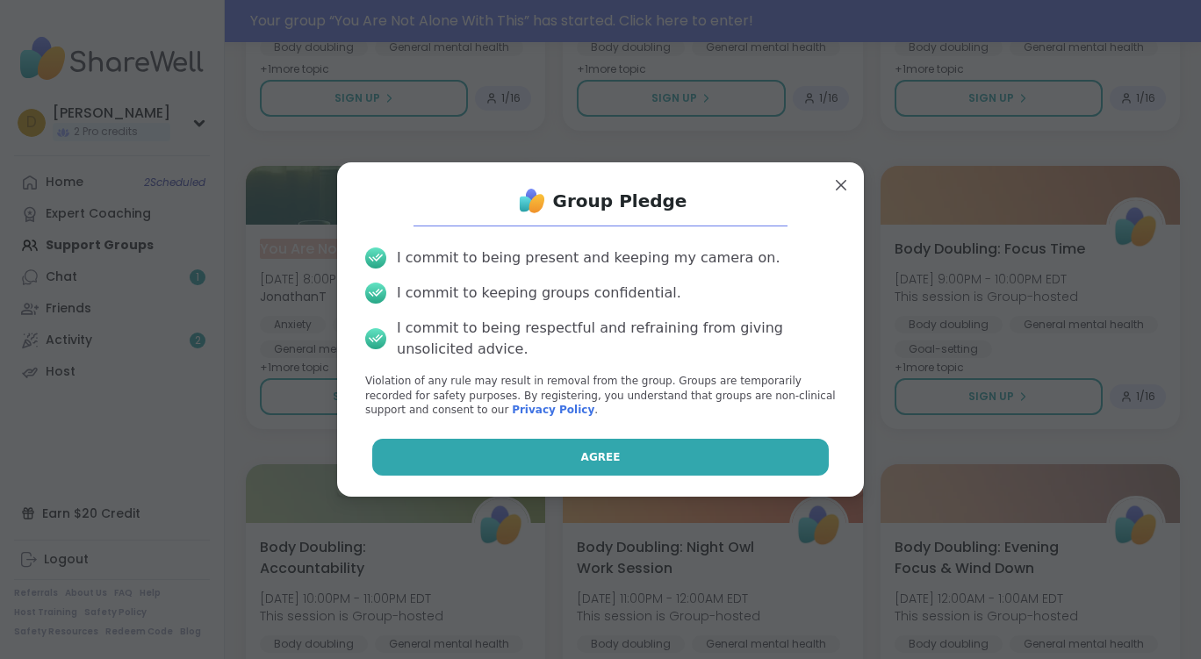
click at [603, 474] on button "Agree" at bounding box center [600, 457] width 457 height 37
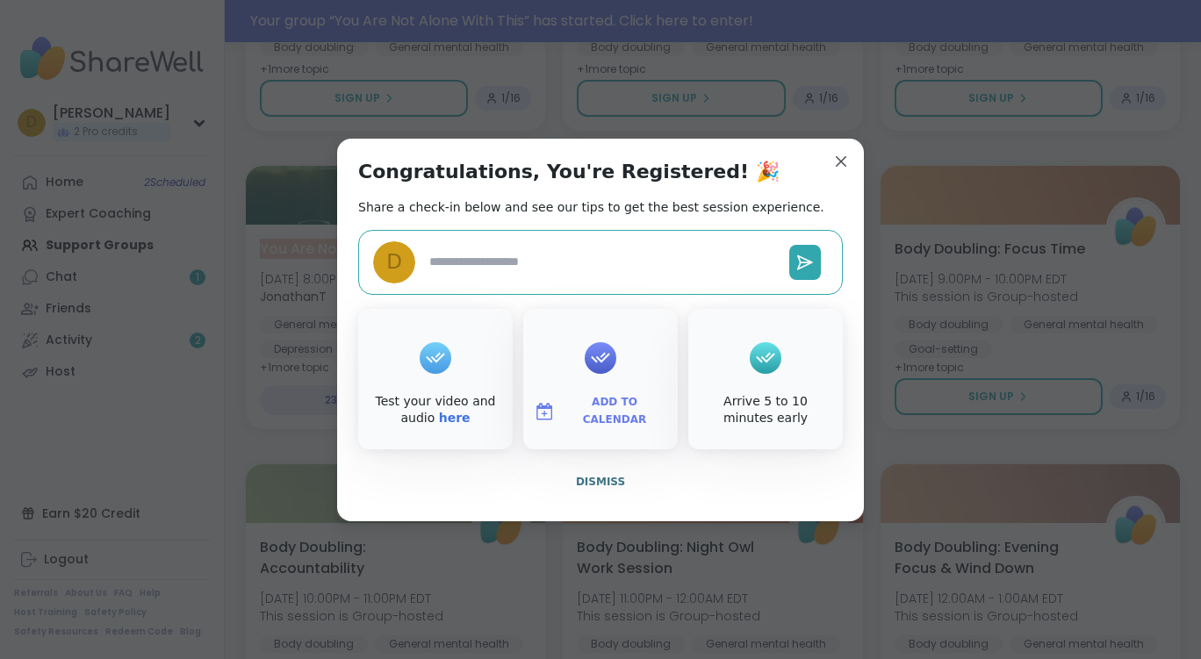
type textarea "*"
click at [825, 172] on div "Congratulations, You're Registered! 🎉 Share a check-in below and see our tips t…" at bounding box center [600, 330] width 527 height 383
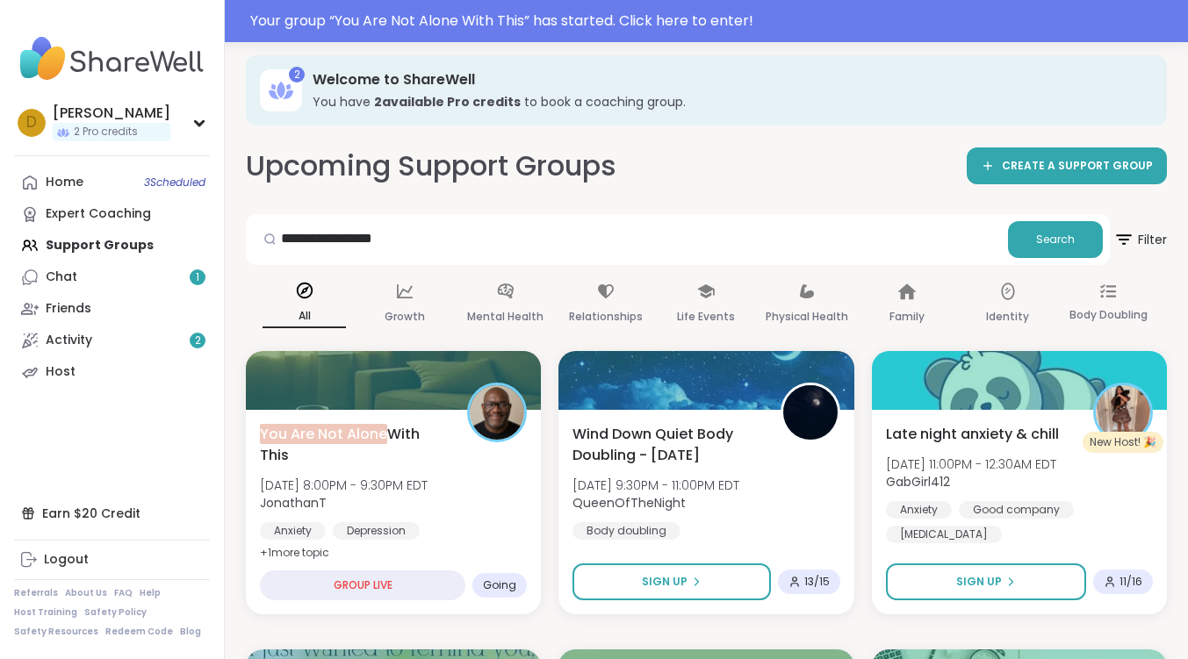
scroll to position [0, 0]
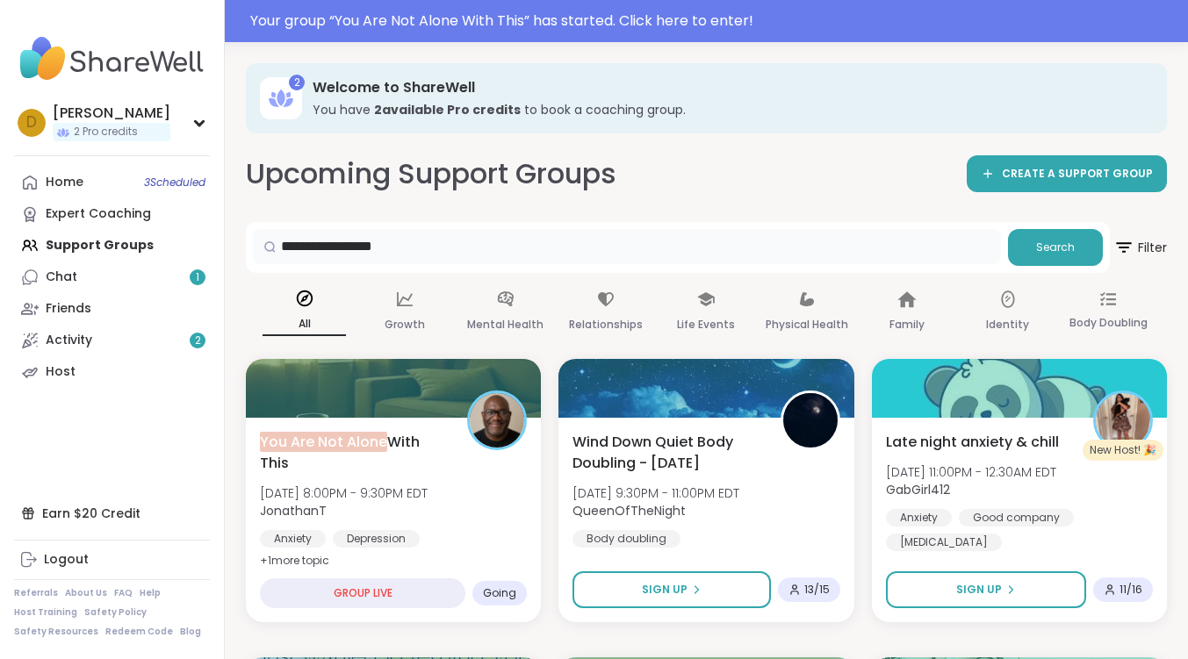
drag, startPoint x: 414, startPoint y: 248, endPoint x: 187, endPoint y: 236, distance: 226.9
drag, startPoint x: 1076, startPoint y: 248, endPoint x: 1073, endPoint y: 237, distance: 11.7
click at [1075, 248] on button "Search" at bounding box center [1055, 247] width 95 height 37
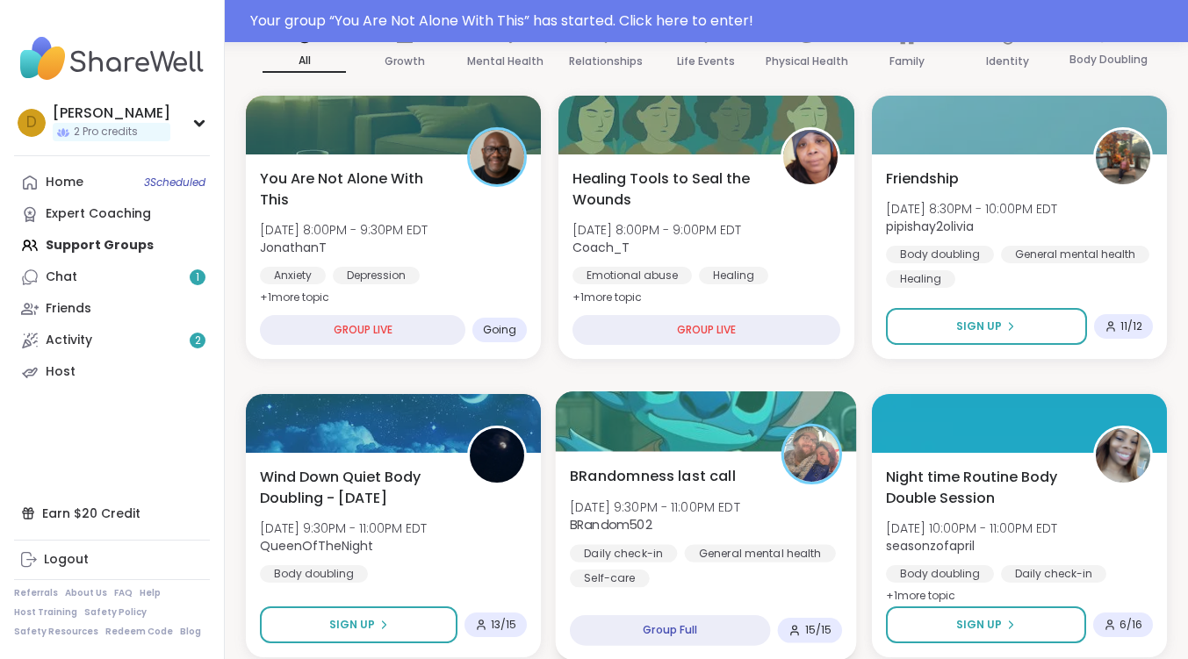
scroll to position [439, 0]
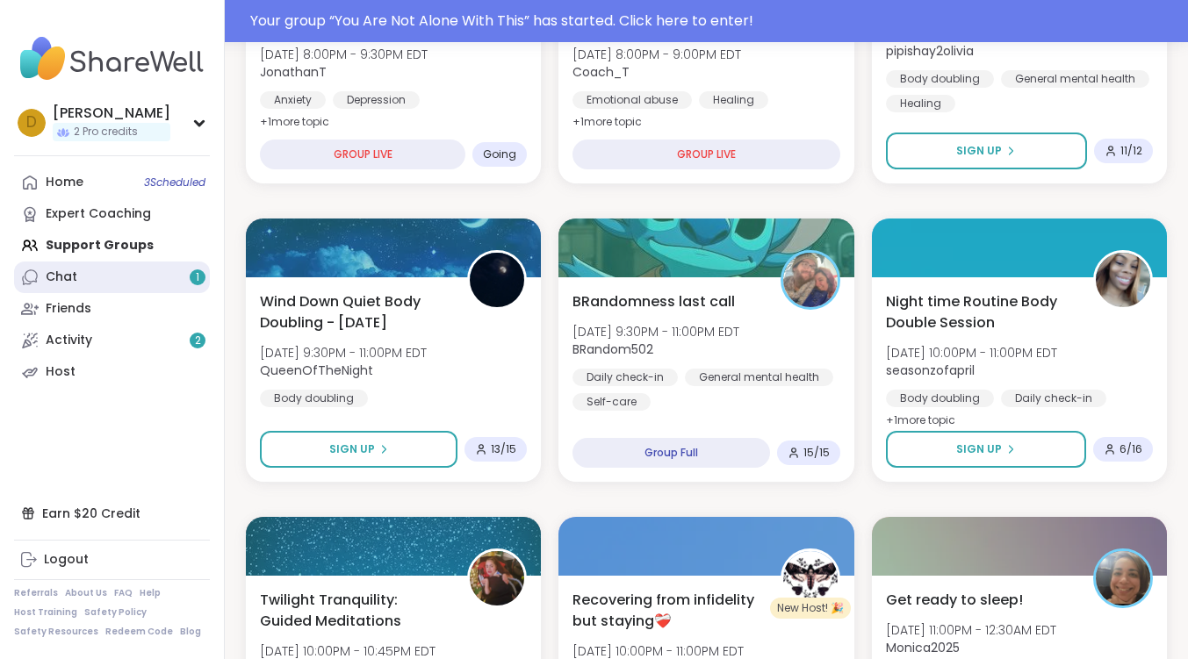
click at [66, 277] on div "Chat 1" at bounding box center [62, 278] width 32 height 18
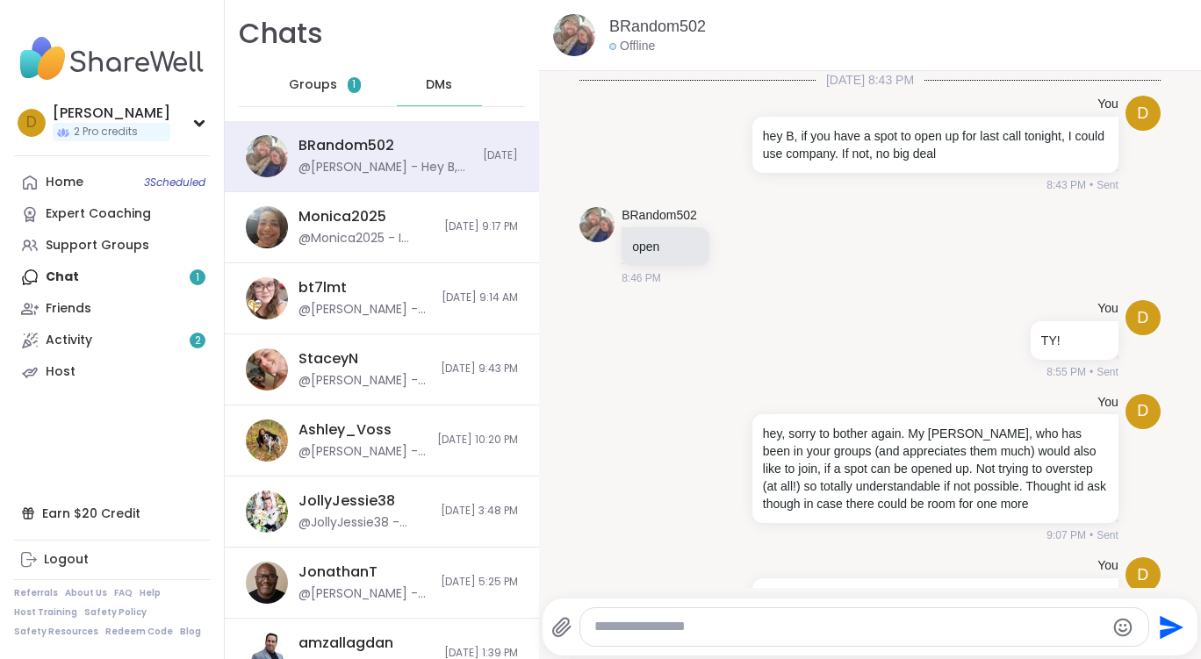
scroll to position [1159, 0]
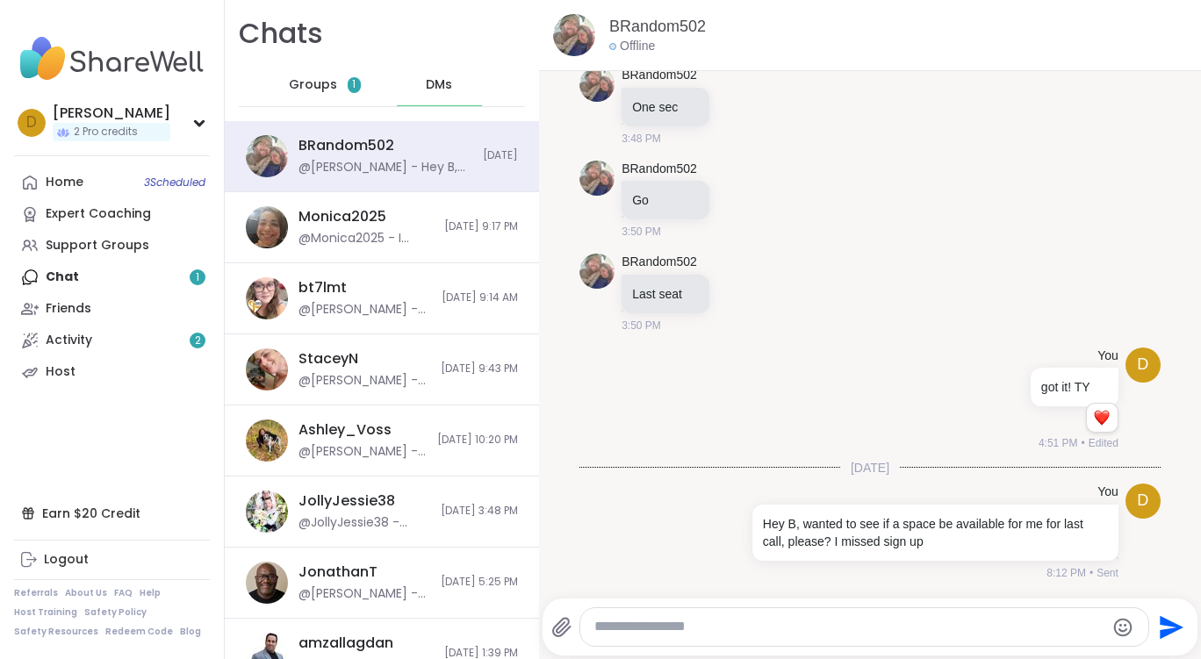
click at [334, 80] on div "Groups 1" at bounding box center [325, 85] width 86 height 42
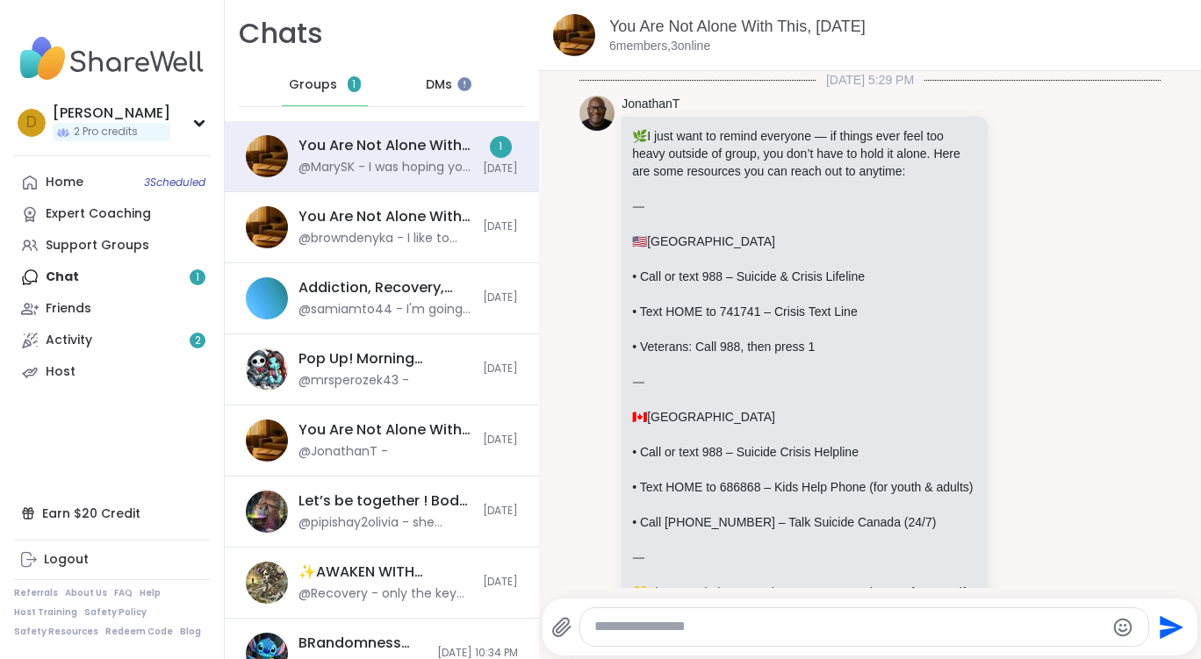
scroll to position [1336, 0]
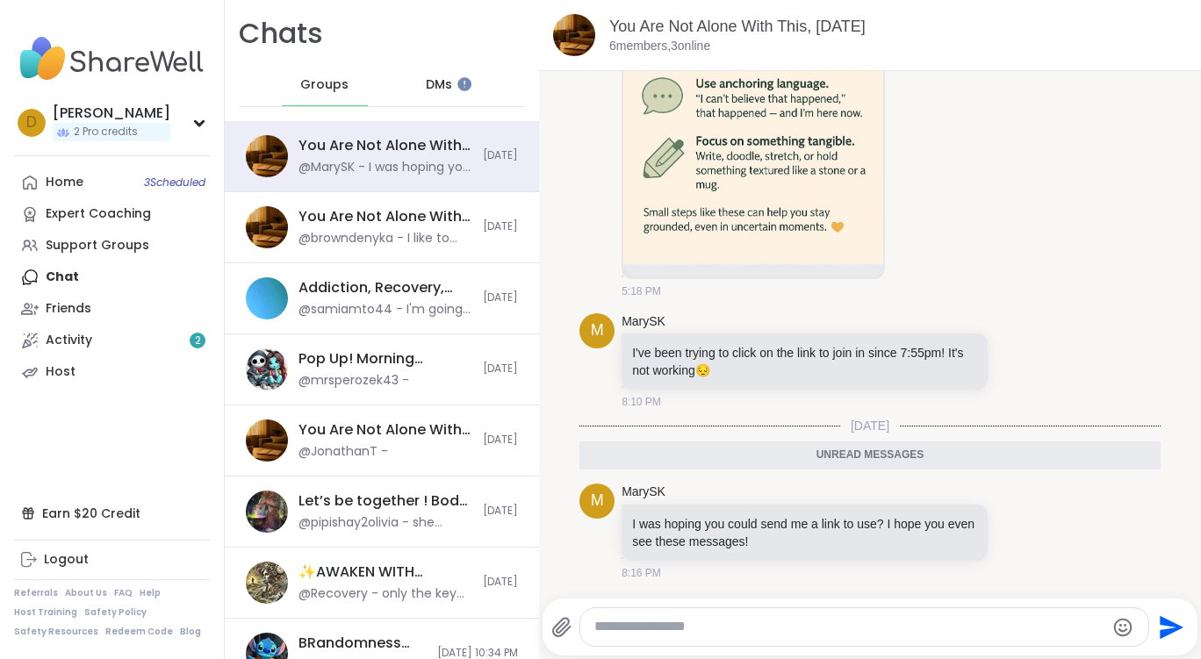
click at [426, 88] on span "DMs" at bounding box center [439, 85] width 26 height 18
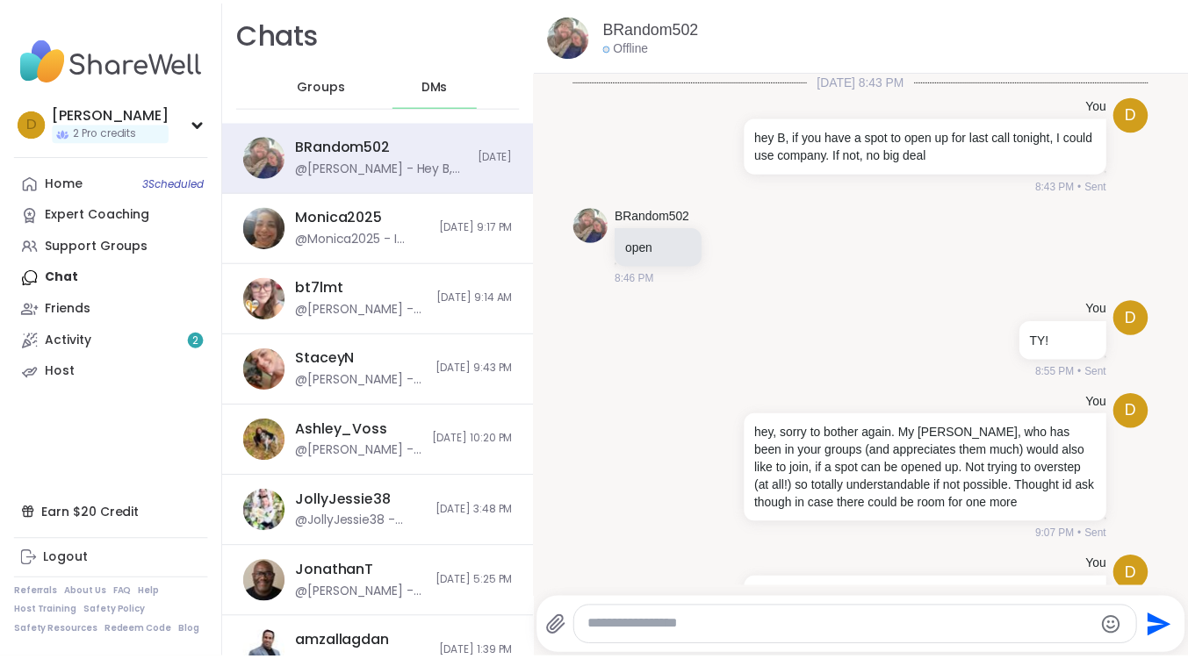
scroll to position [1159, 0]
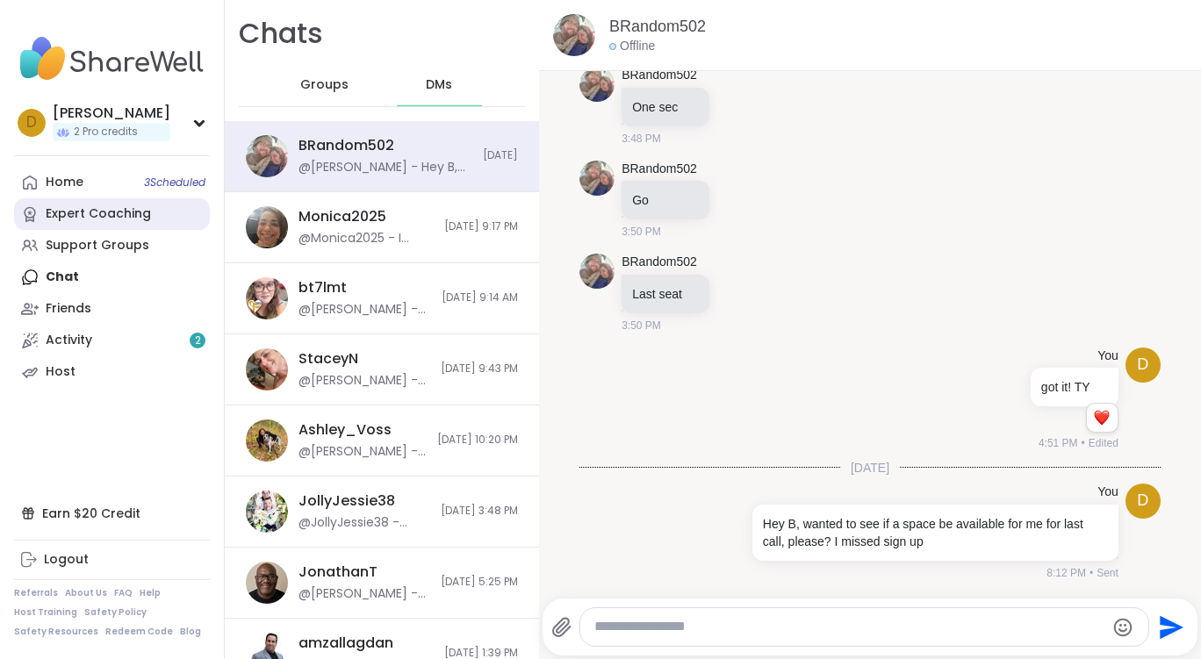
click at [90, 227] on link "Expert Coaching" at bounding box center [112, 214] width 196 height 32
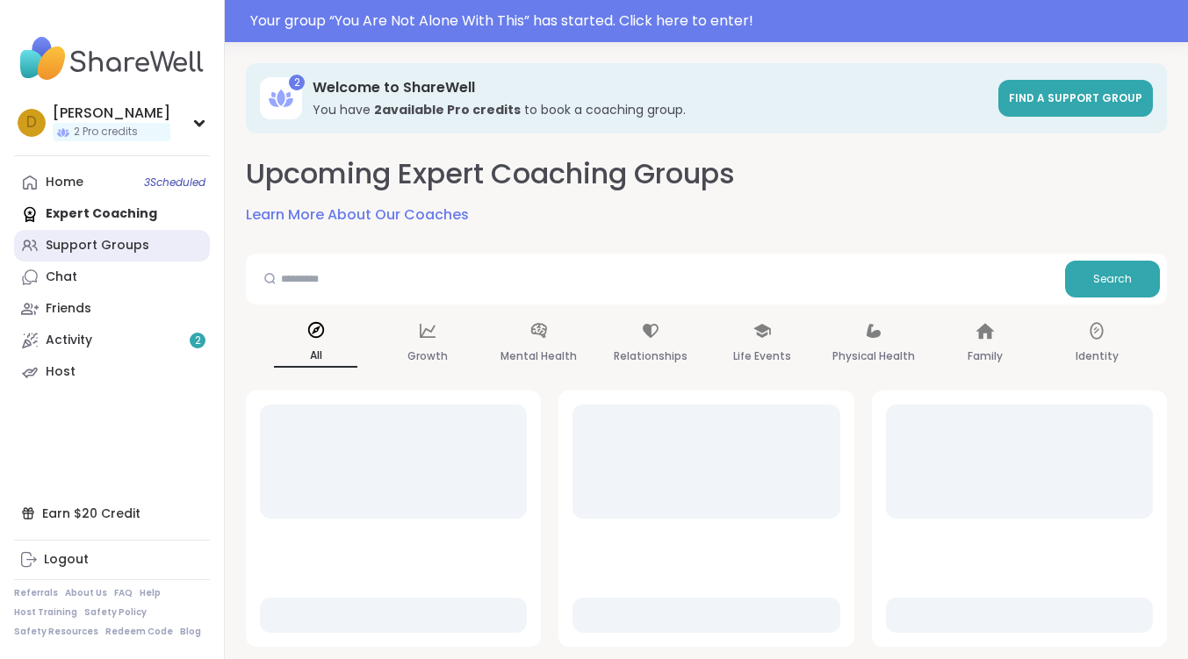
click at [91, 242] on div "Support Groups" at bounding box center [98, 246] width 104 height 18
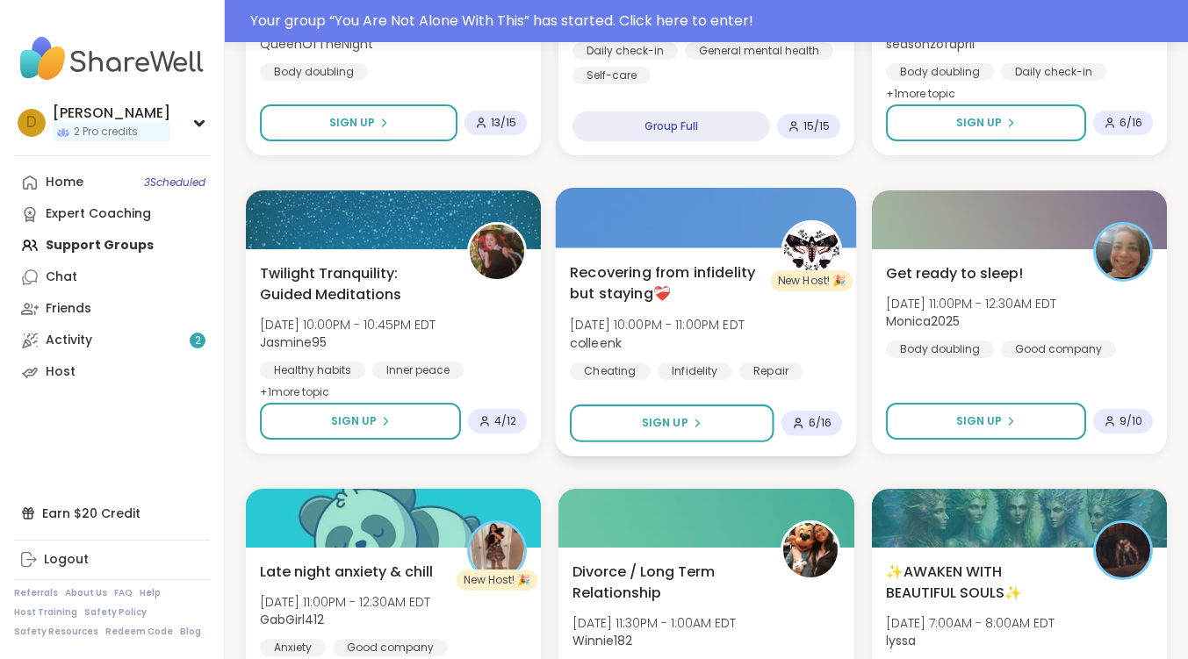
scroll to position [702, 0]
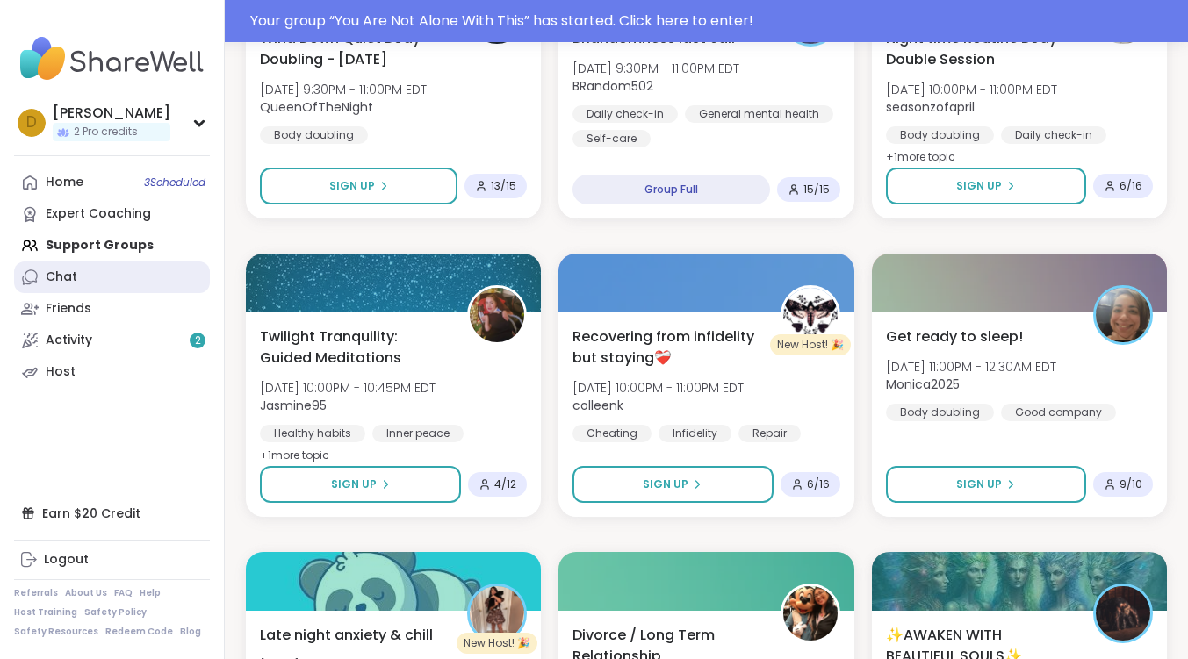
click at [119, 277] on link "Chat" at bounding box center [112, 278] width 196 height 32
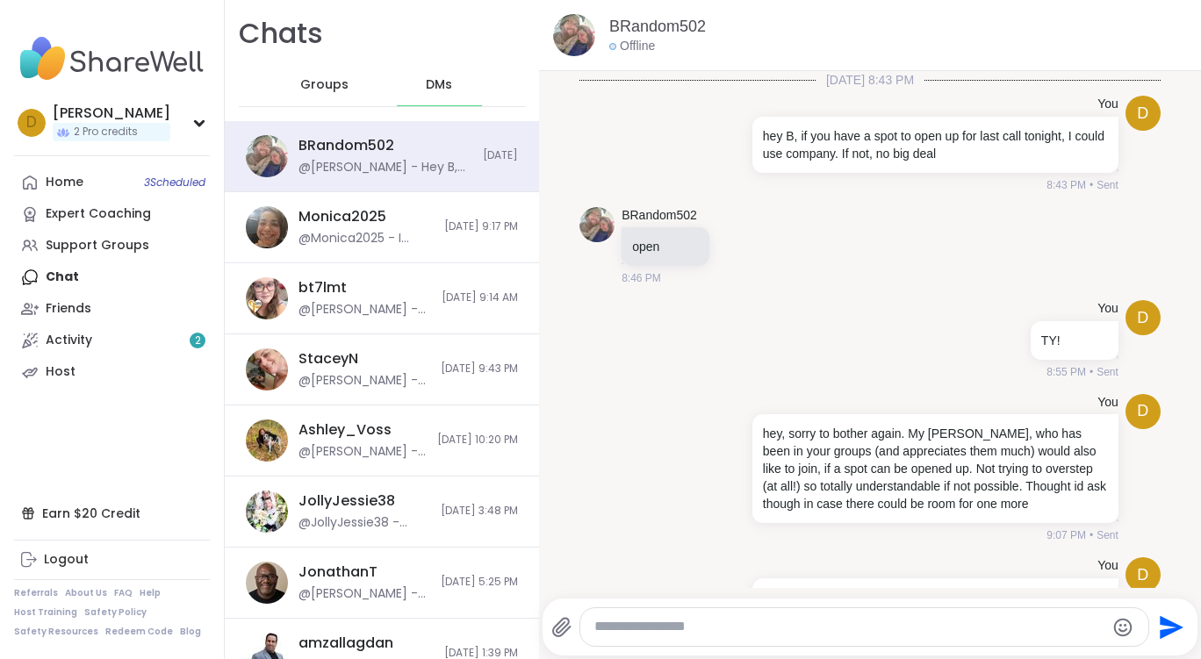
scroll to position [1159, 0]
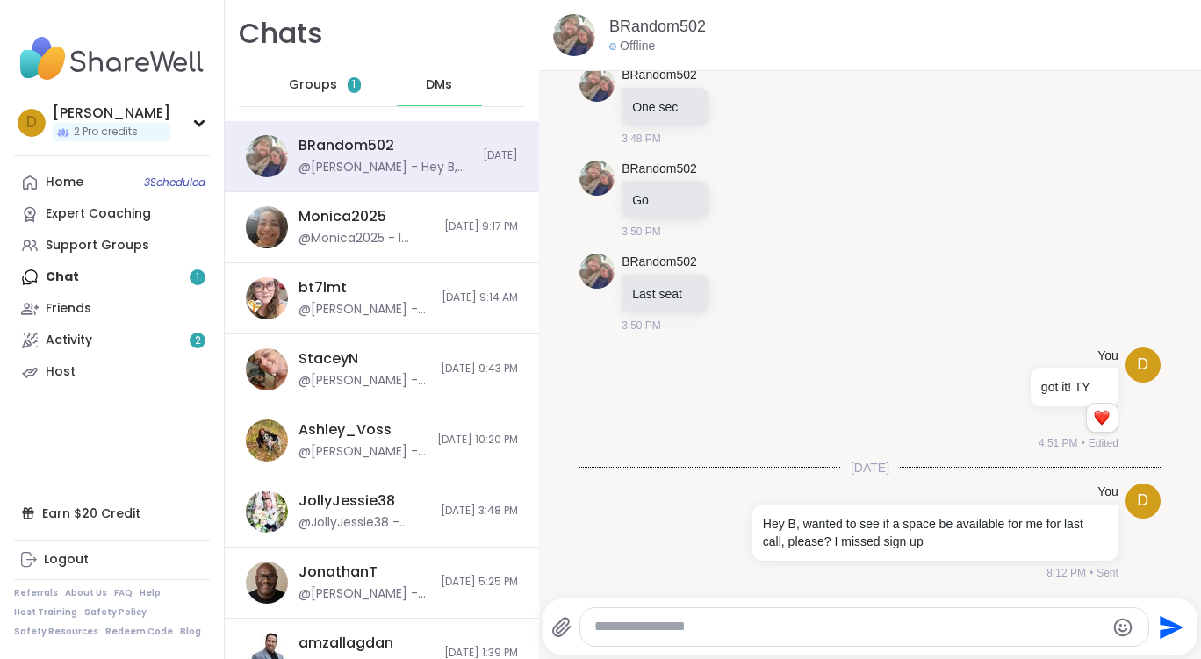
click at [69, 269] on div "Home 3 Scheduled Expert Coaching Support Groups Chat 1 Friends Activity 2 Host" at bounding box center [112, 277] width 196 height 221
click at [71, 276] on div "Home 3 Scheduled Expert Coaching Support Groups Chat 1 Friends Activity 2 Host" at bounding box center [112, 277] width 196 height 221
click at [342, 90] on div "Groups 1" at bounding box center [325, 85] width 86 height 42
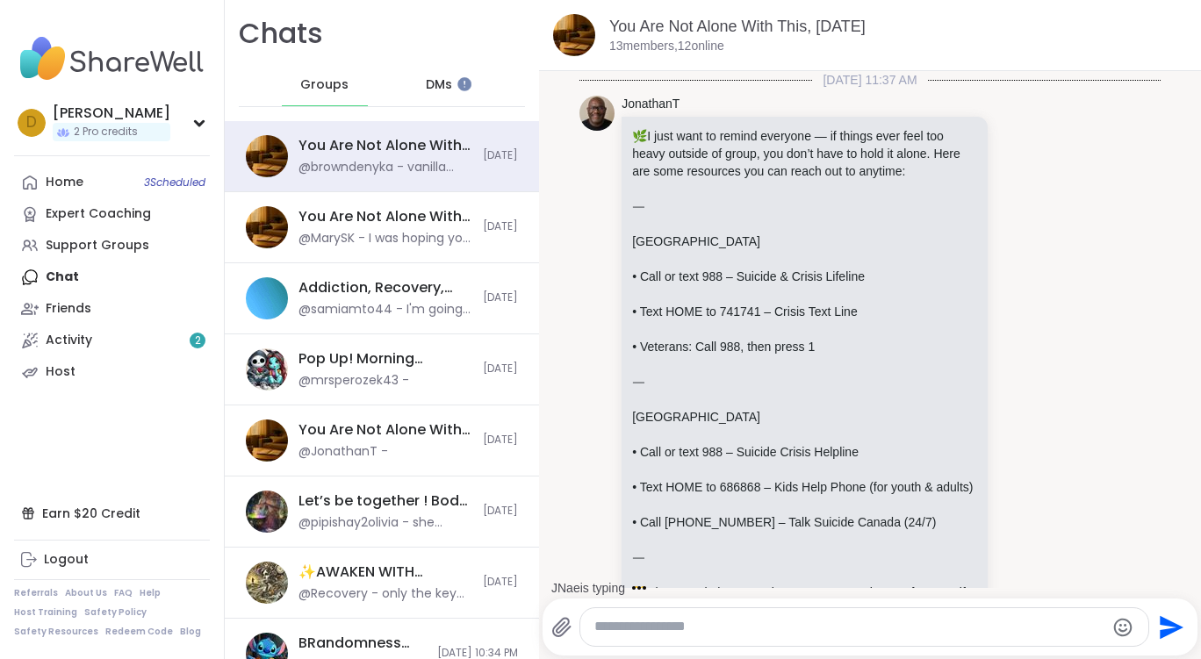
scroll to position [4034, 0]
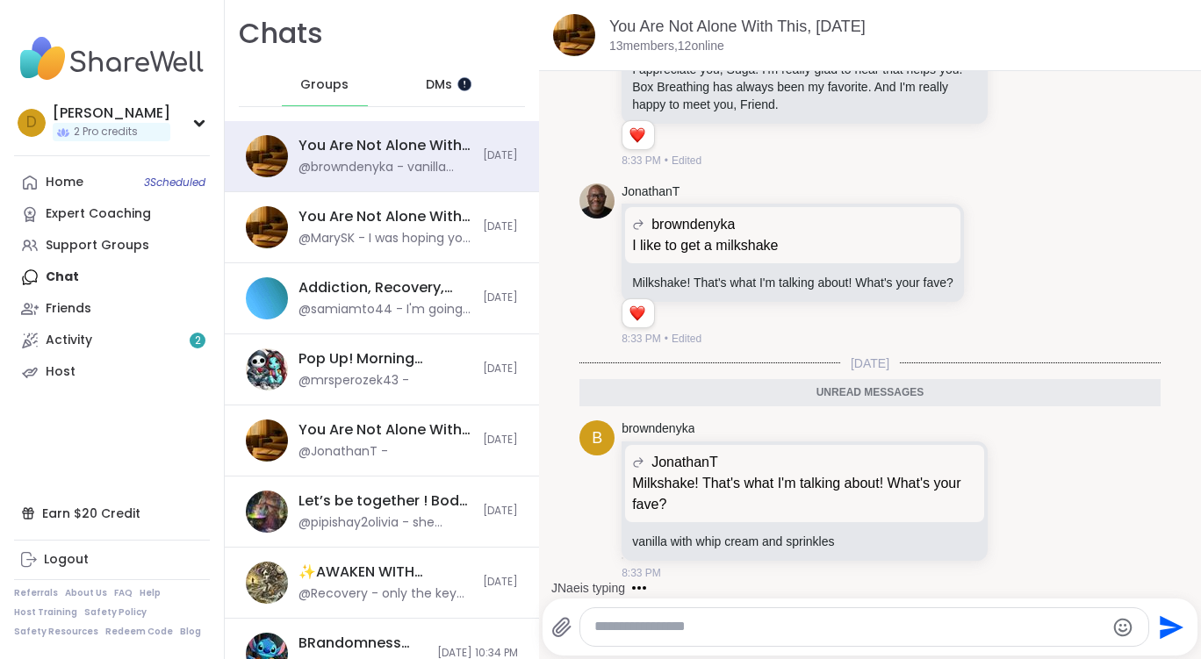
click at [459, 81] on div at bounding box center [464, 83] width 14 height 14
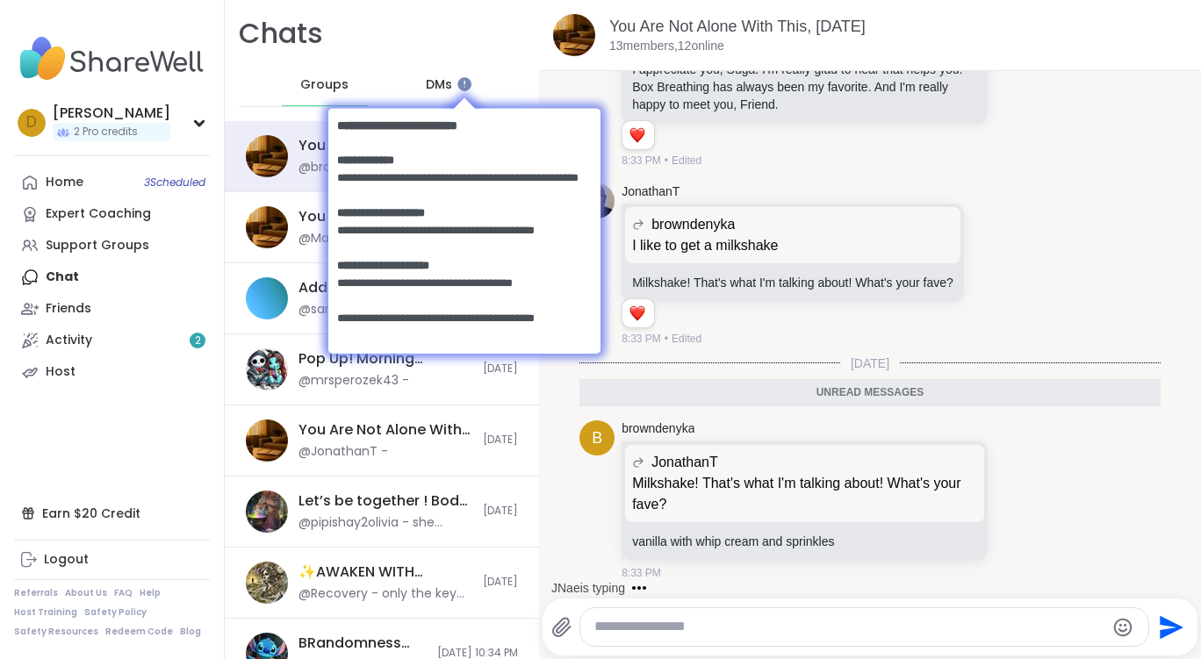
click at [440, 82] on body at bounding box center [463, 229] width 307 height 306
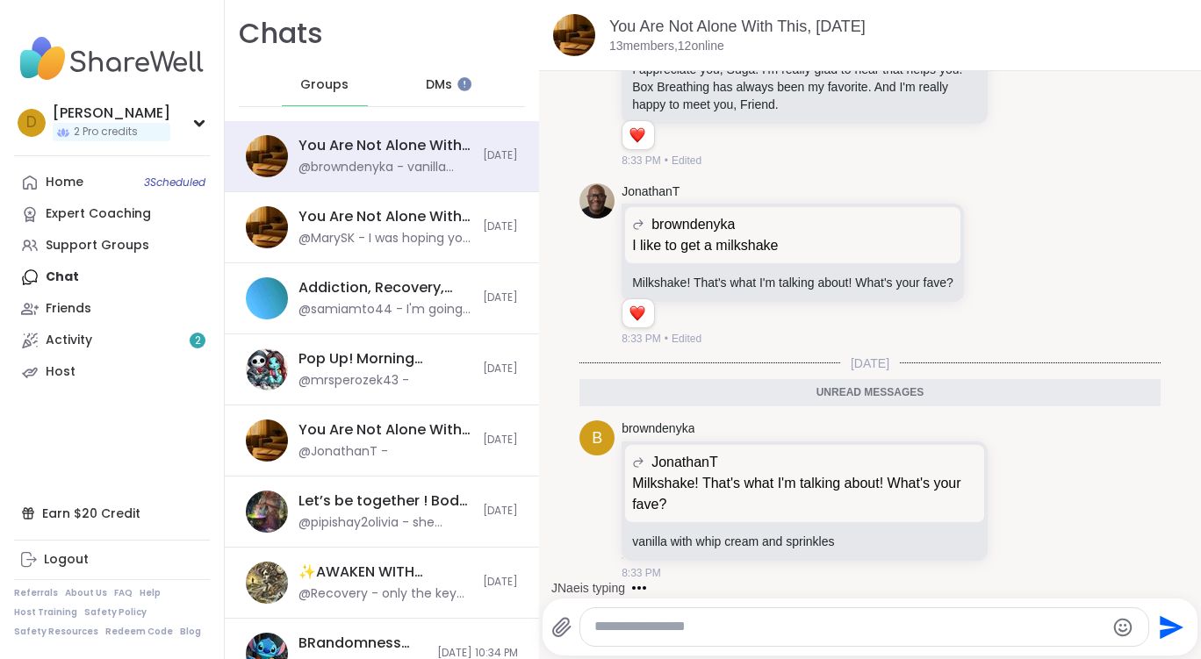
click at [437, 83] on span "DMs" at bounding box center [439, 85] width 26 height 18
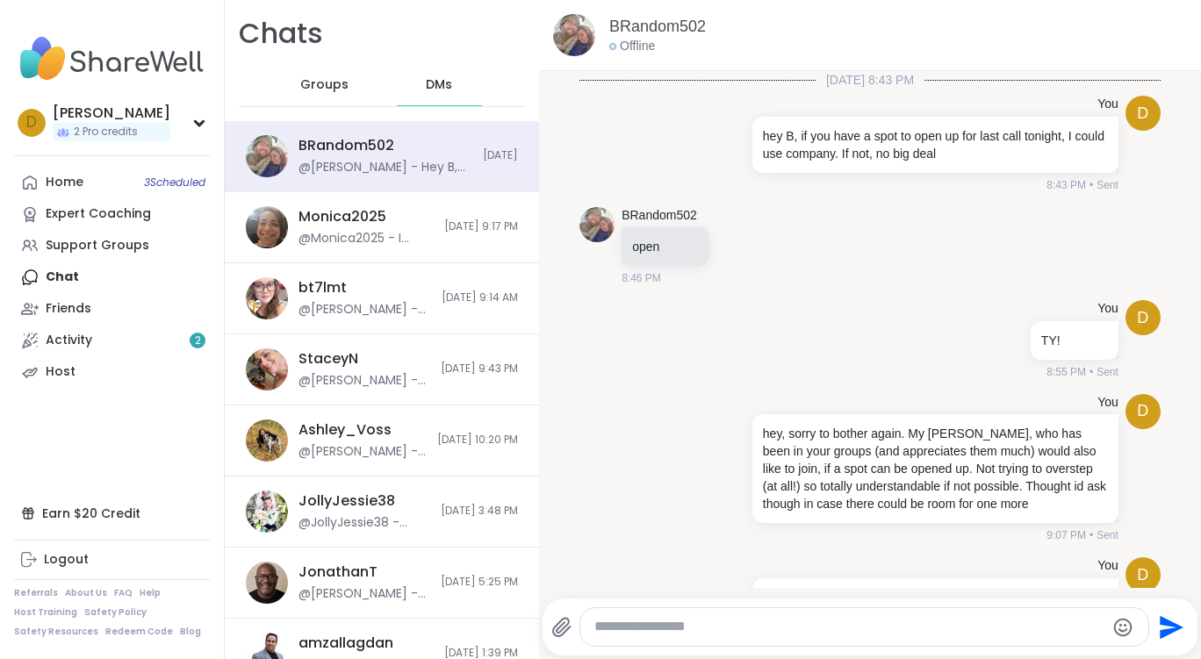
scroll to position [1159, 0]
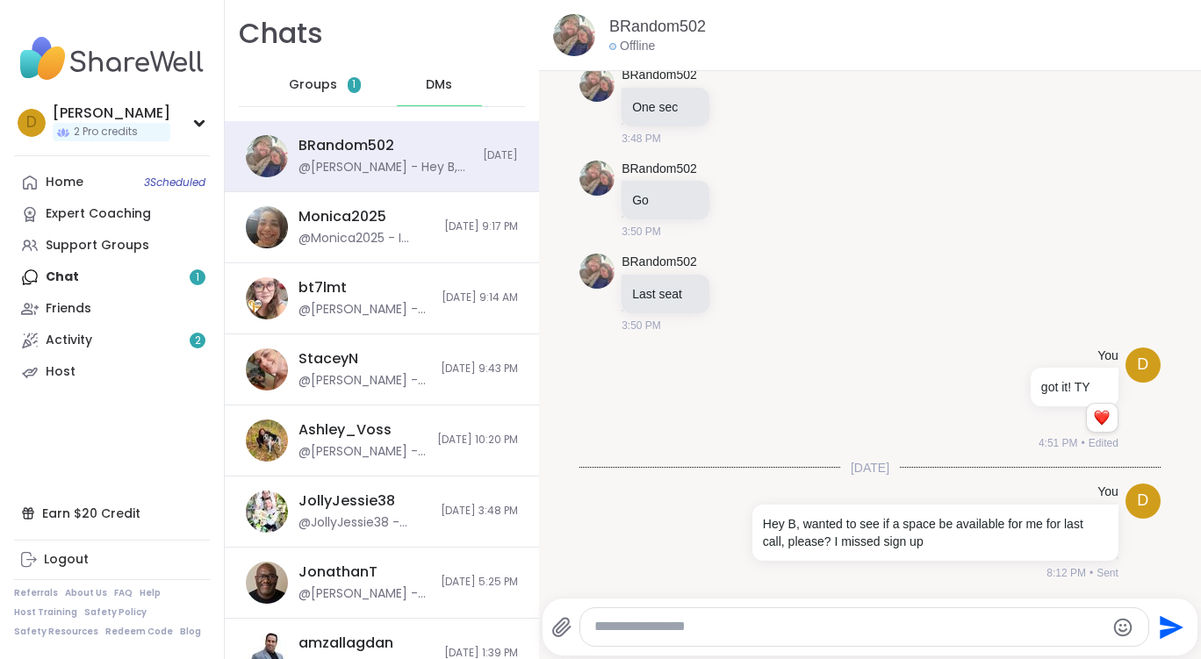
click at [316, 83] on span "Groups" at bounding box center [313, 85] width 48 height 18
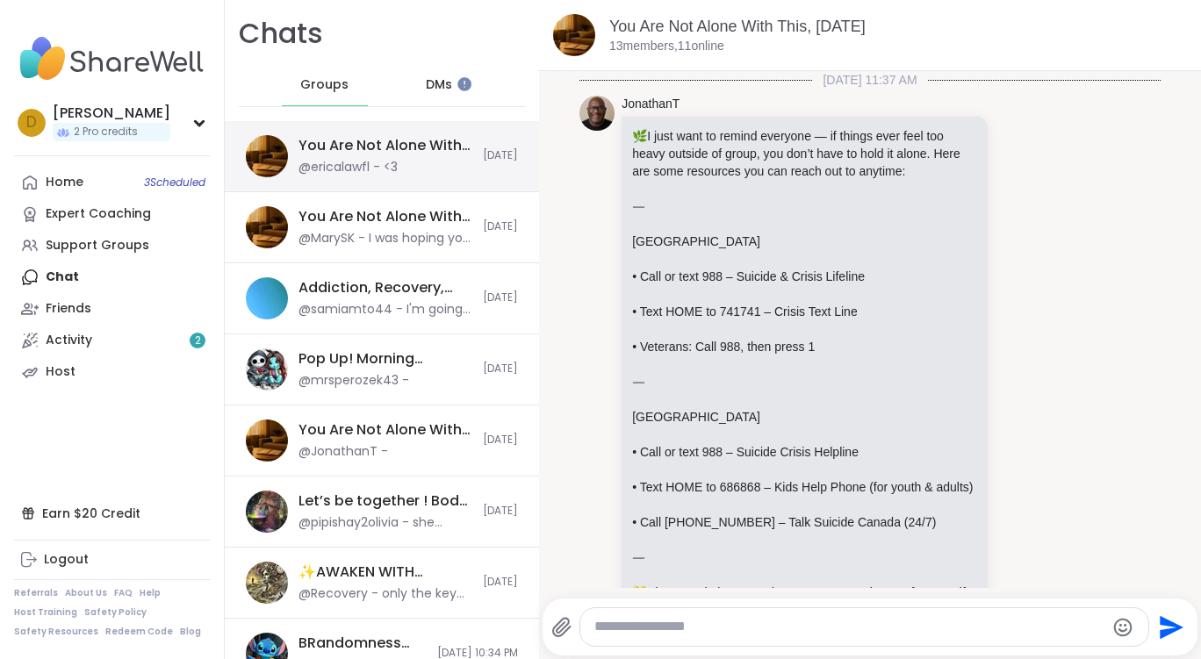
scroll to position [6172, 0]
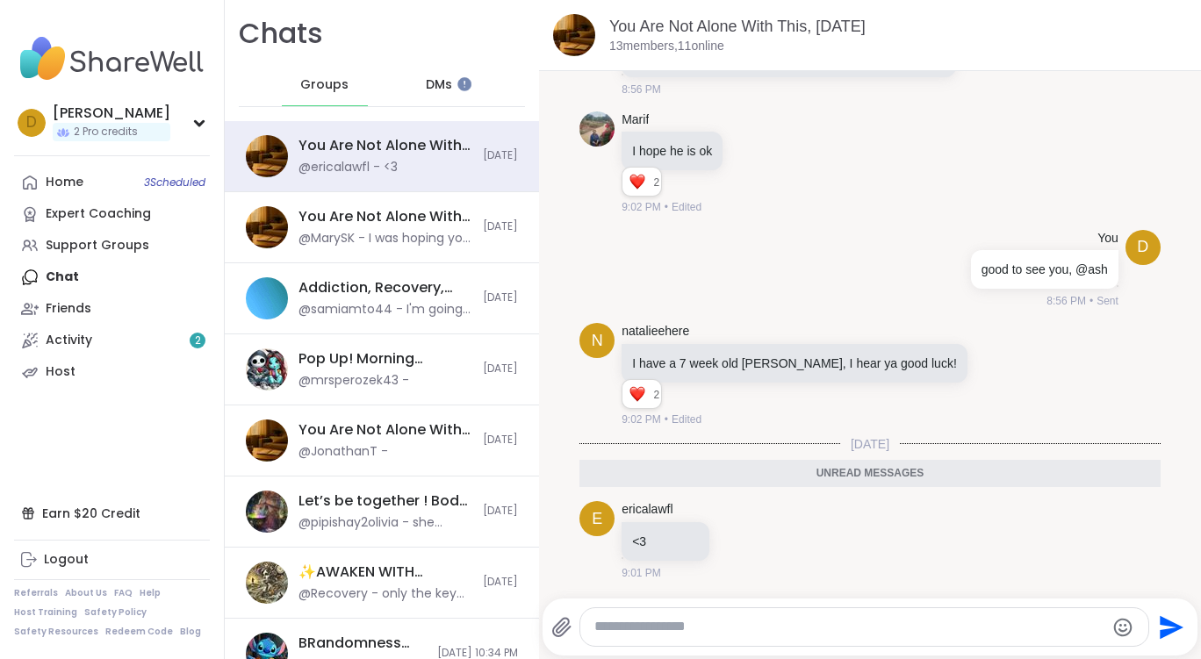
click at [437, 87] on span "DMs" at bounding box center [439, 85] width 26 height 18
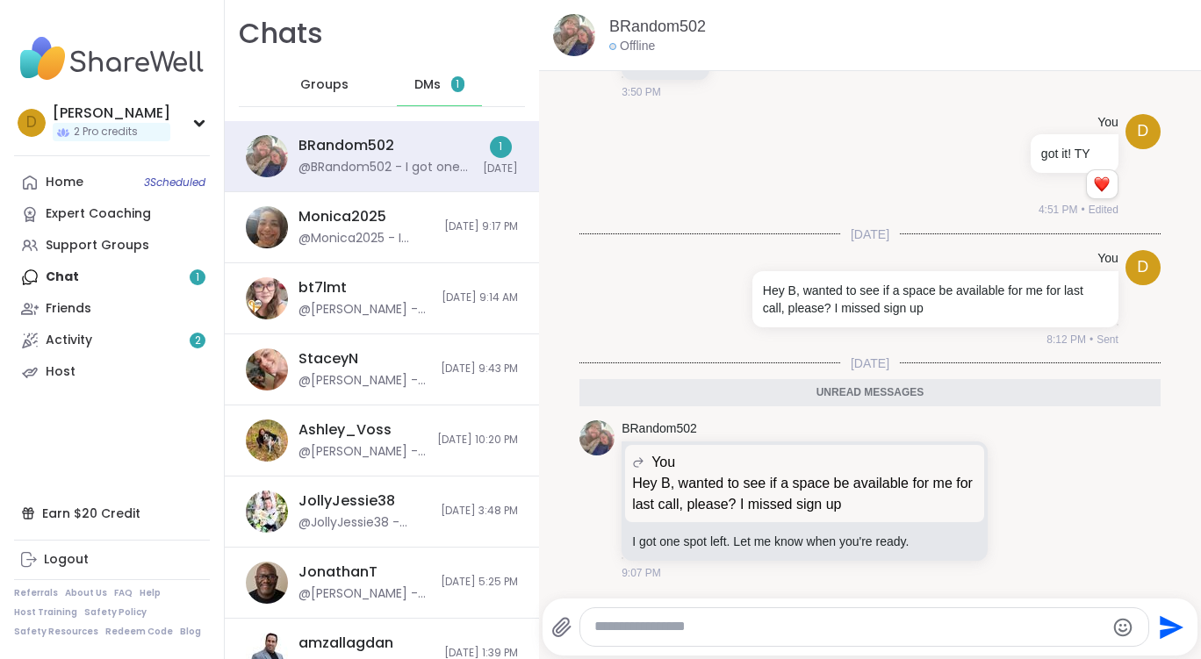
scroll to position [1351, 0]
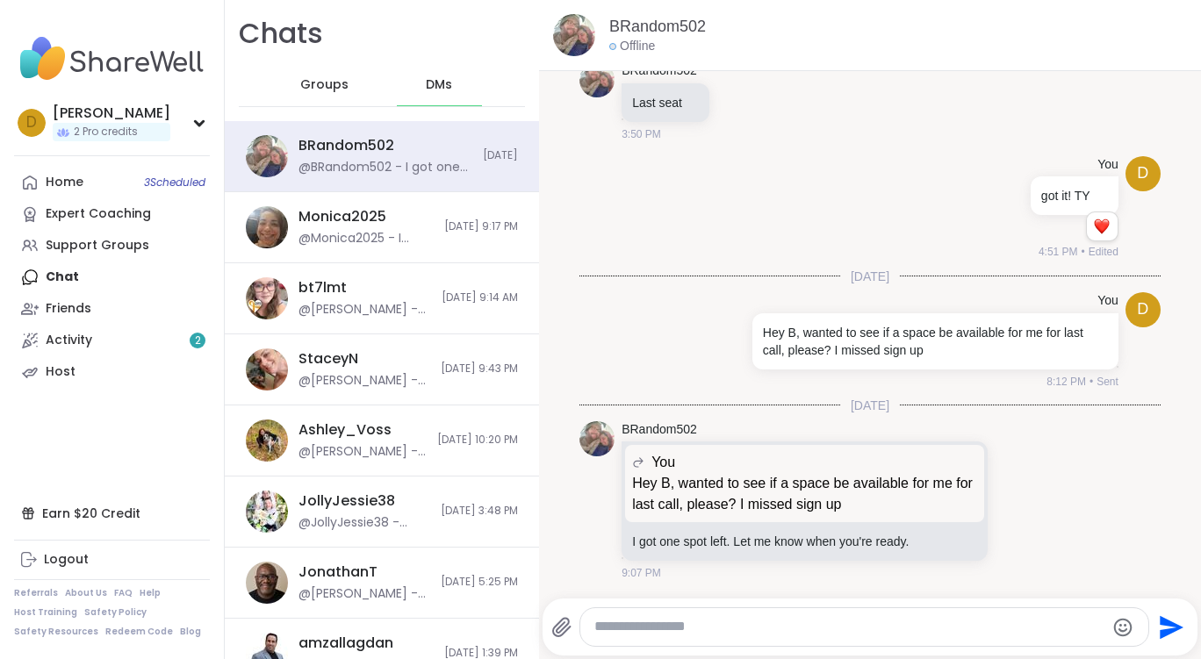
click at [768, 626] on textarea "Type your message" at bounding box center [849, 627] width 511 height 18
type textarea "*****"
click at [1163, 630] on icon "Send" at bounding box center [1170, 628] width 28 height 28
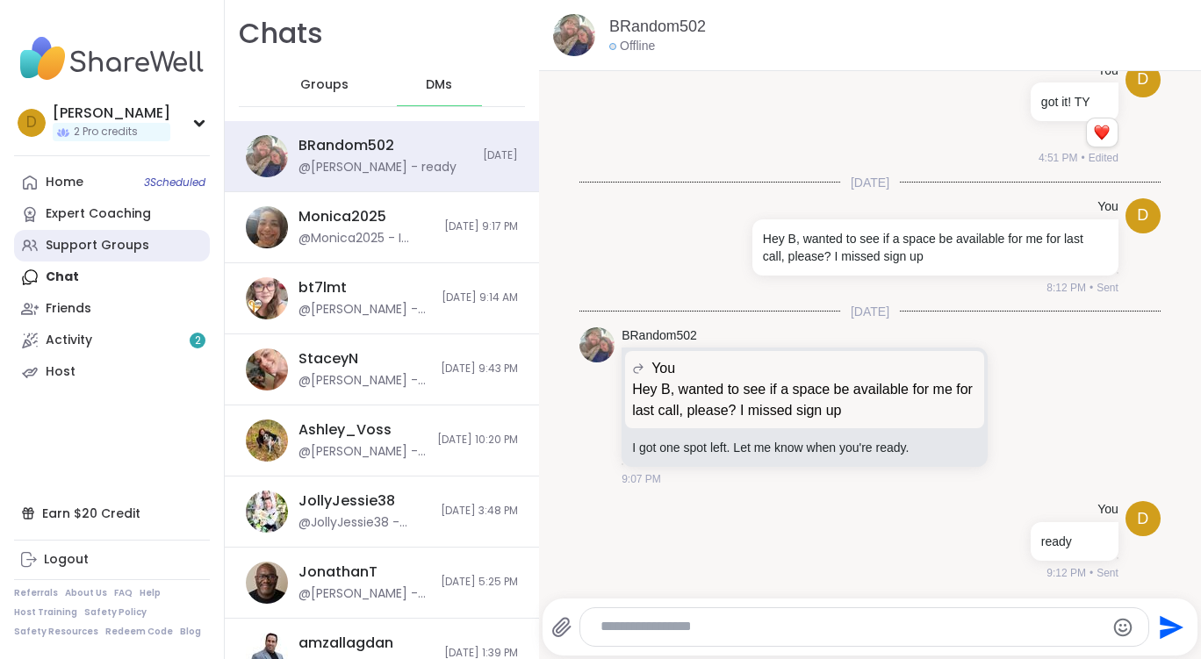
click at [118, 241] on div "Support Groups" at bounding box center [98, 246] width 104 height 18
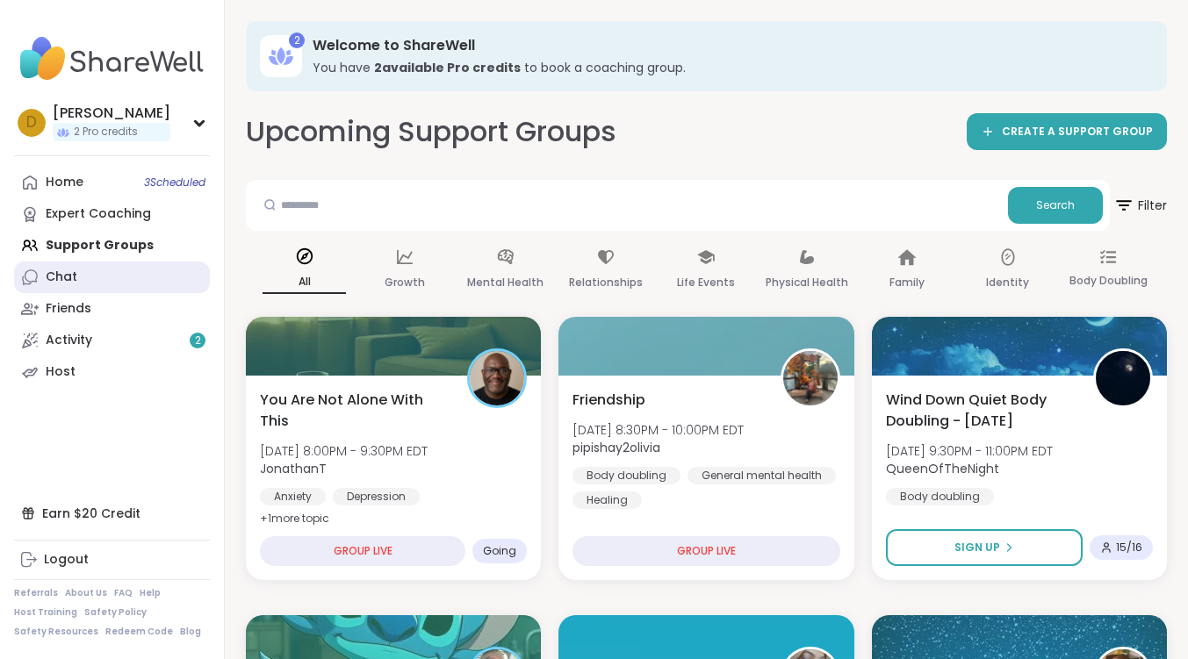
click at [94, 284] on link "Chat" at bounding box center [112, 278] width 196 height 32
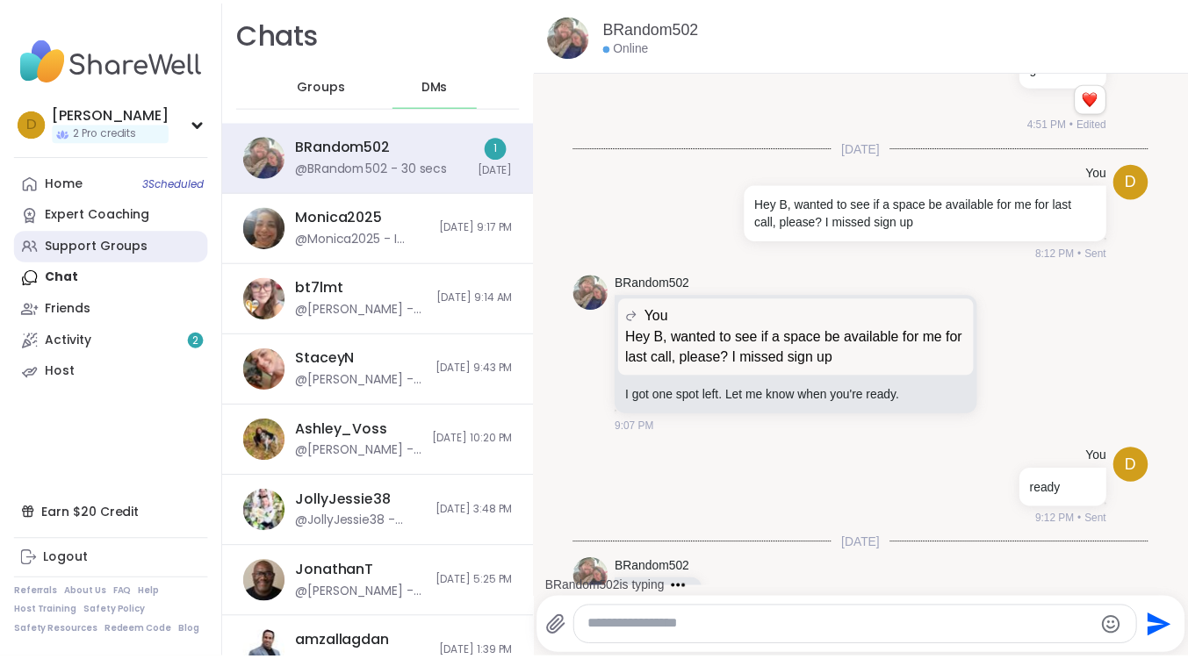
scroll to position [1538, 0]
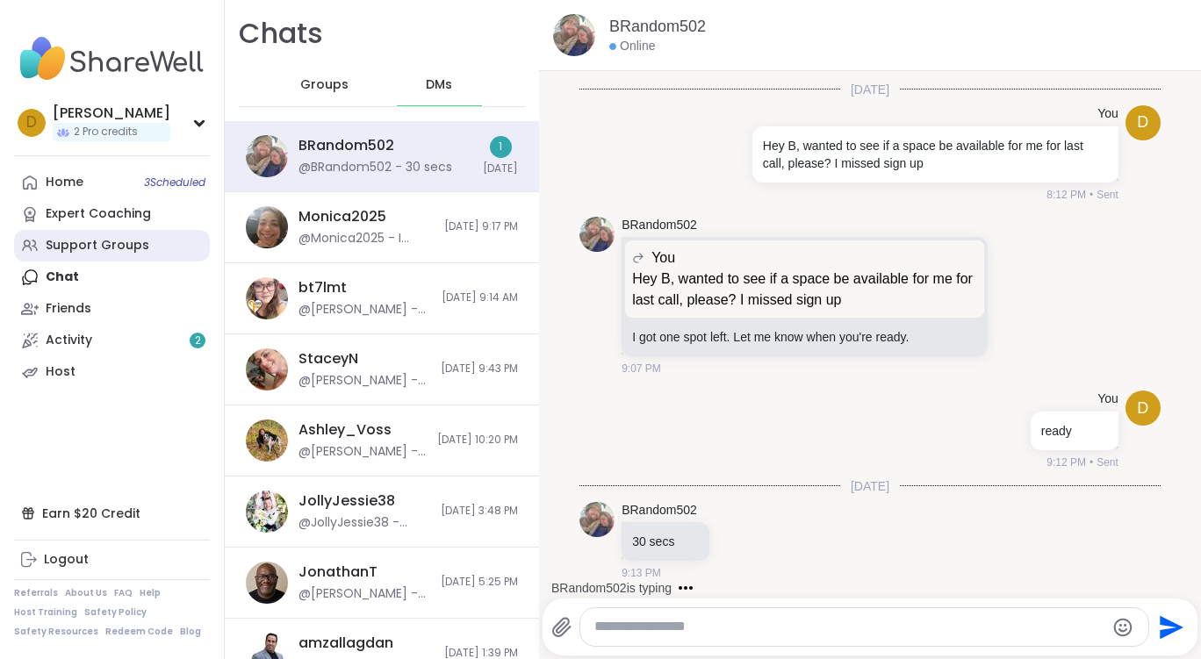
click at [96, 253] on div "Support Groups" at bounding box center [98, 246] width 104 height 18
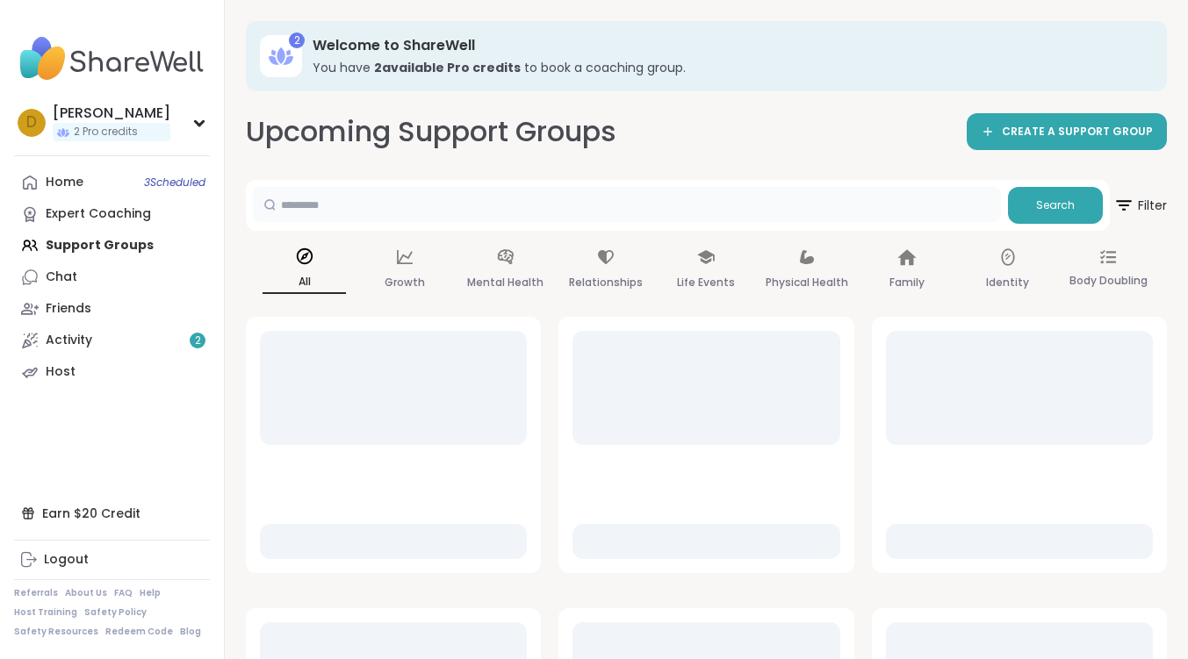
click at [445, 209] on input "text" at bounding box center [627, 204] width 748 height 35
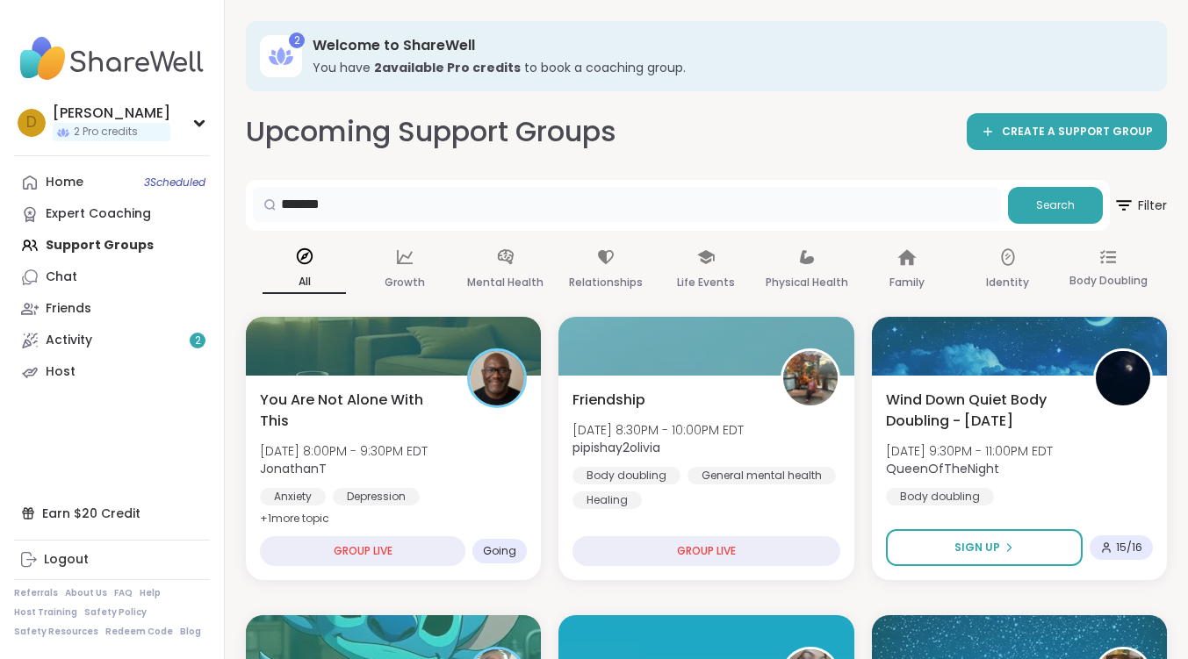
type input "*******"
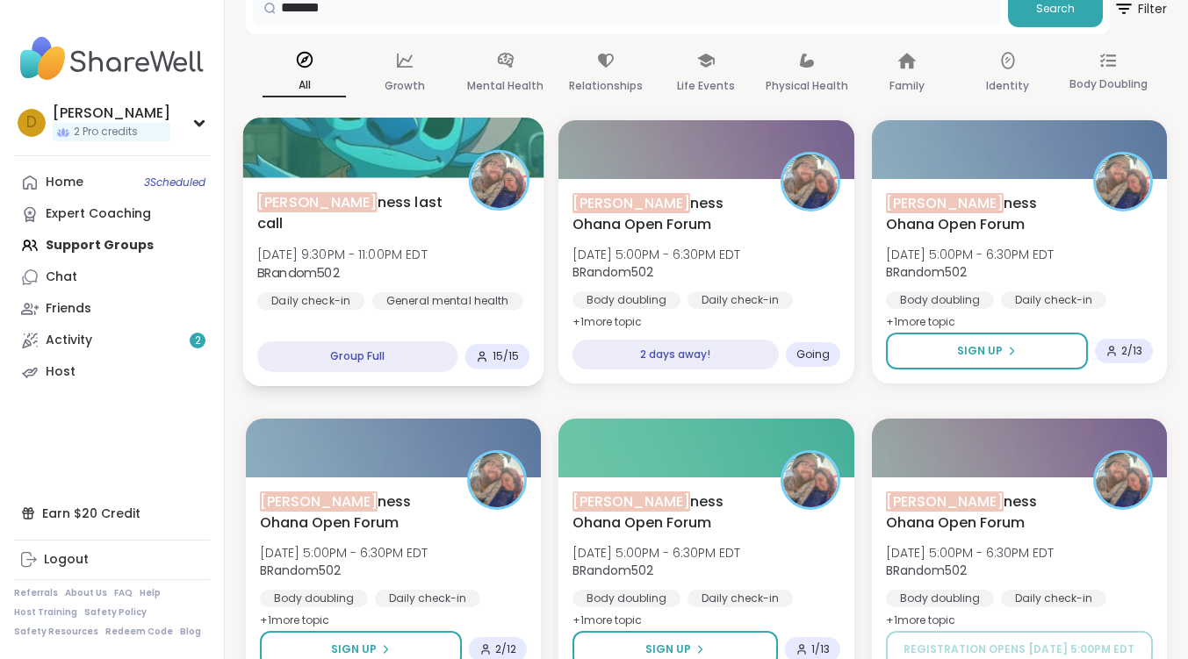
scroll to position [176, 0]
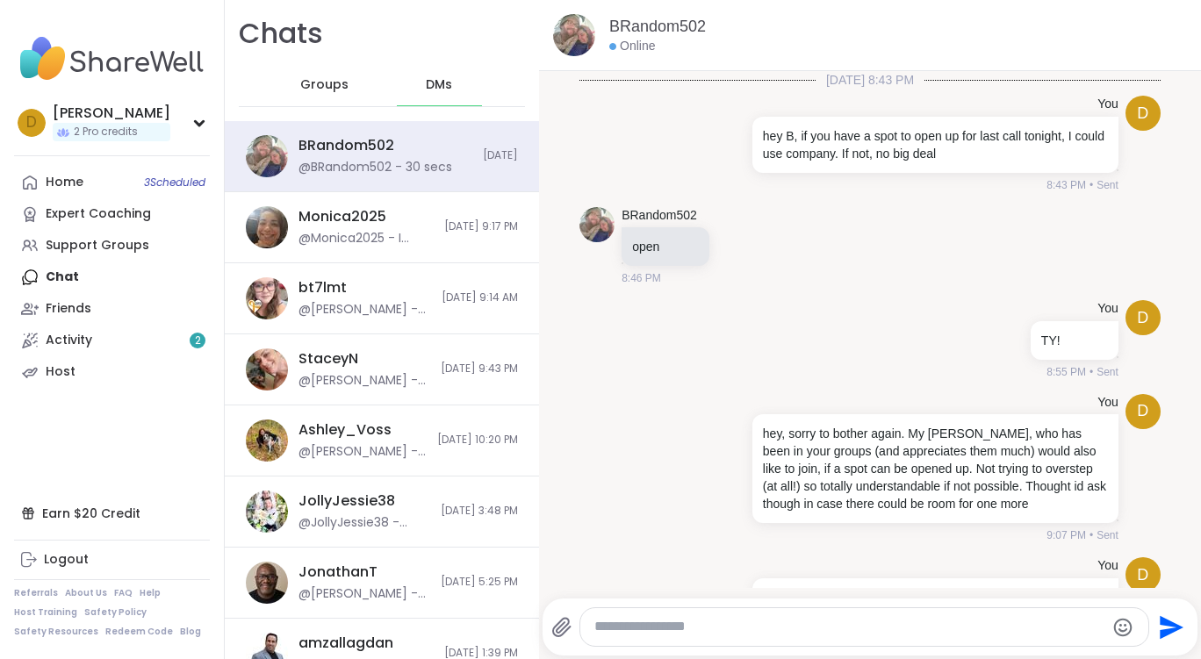
scroll to position [1521, 0]
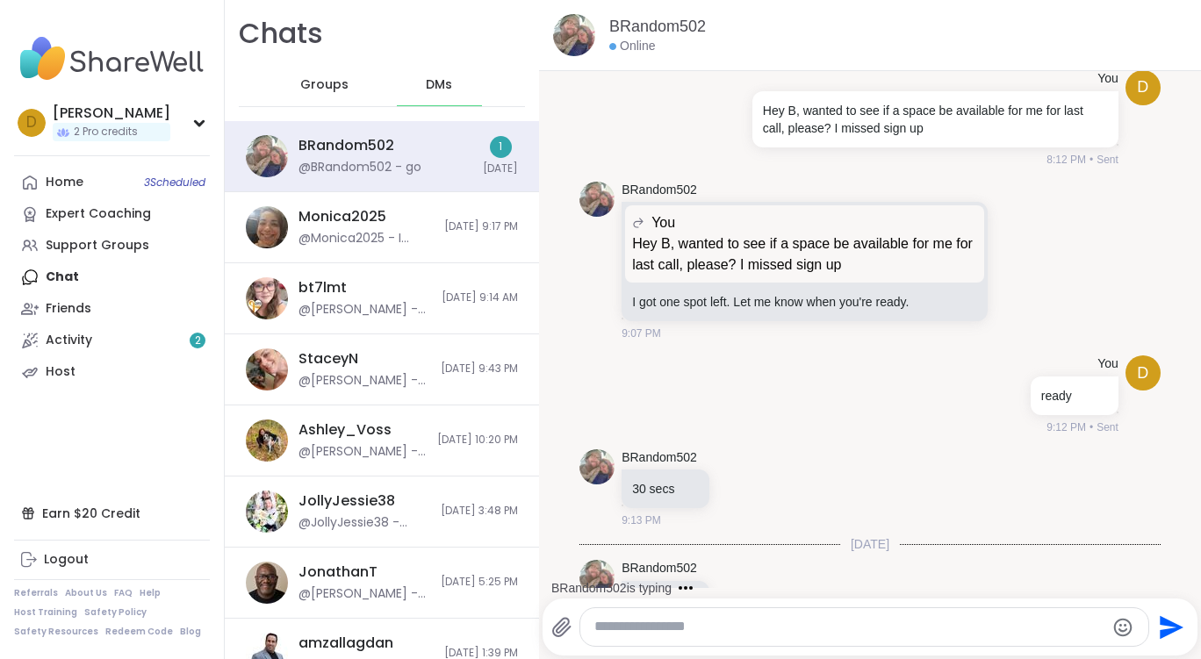
scroll to position [1632, 0]
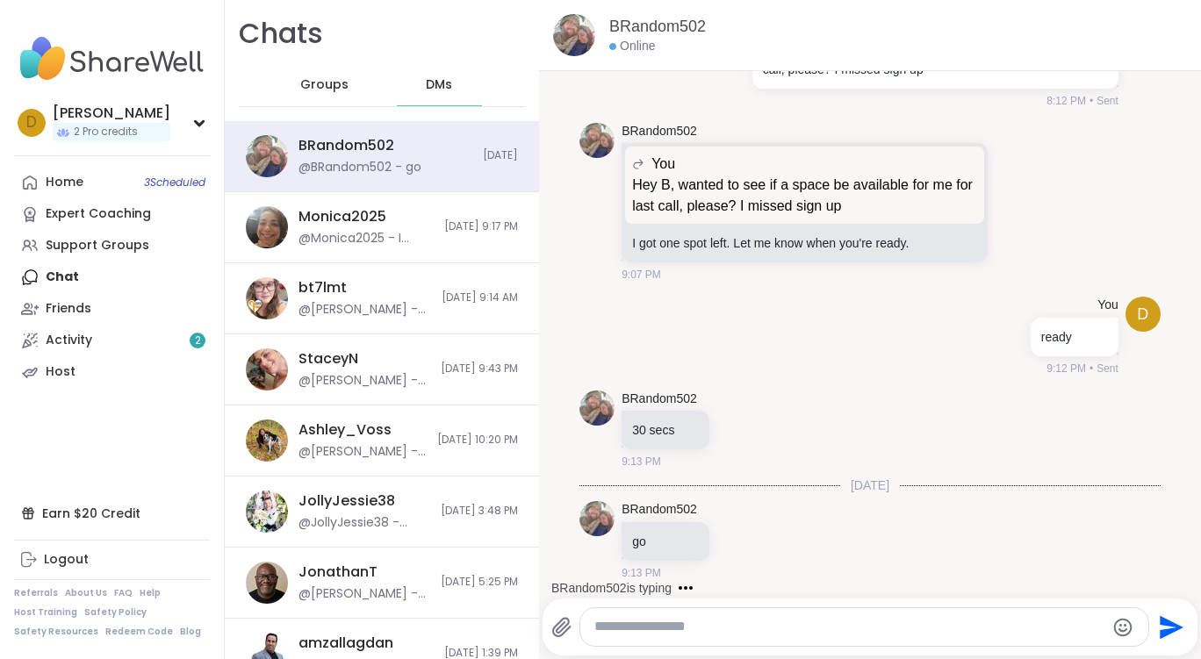
click at [657, 623] on textarea "Type your message" at bounding box center [849, 627] width 511 height 18
type textarea "**"
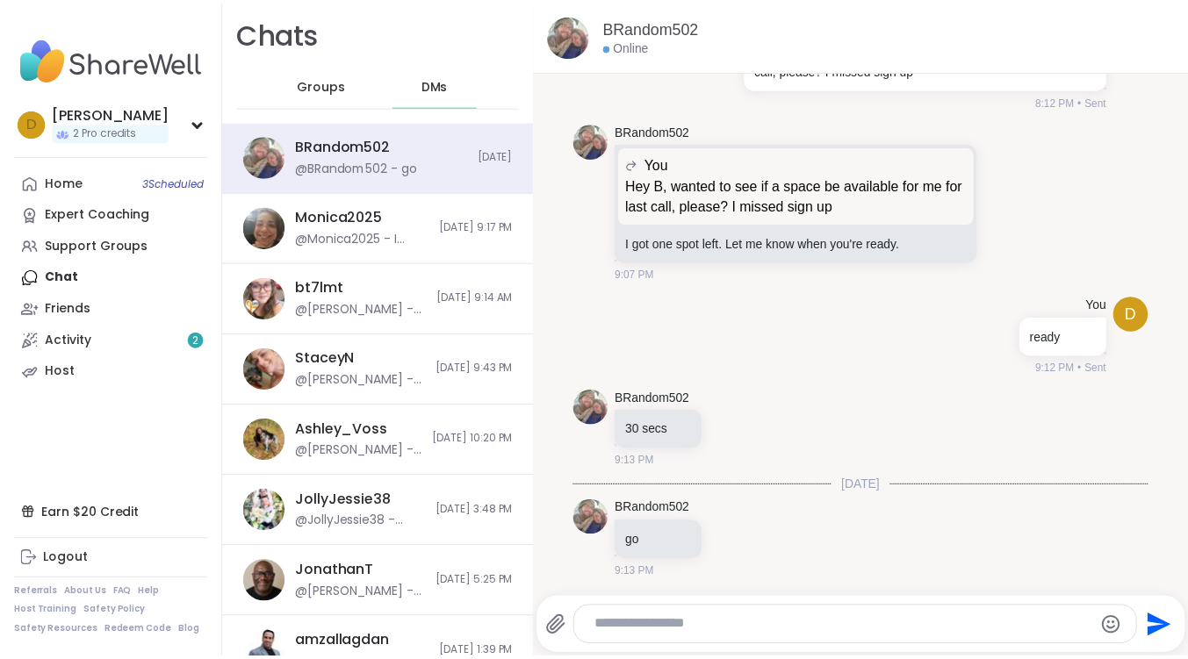
scroll to position [1725, 0]
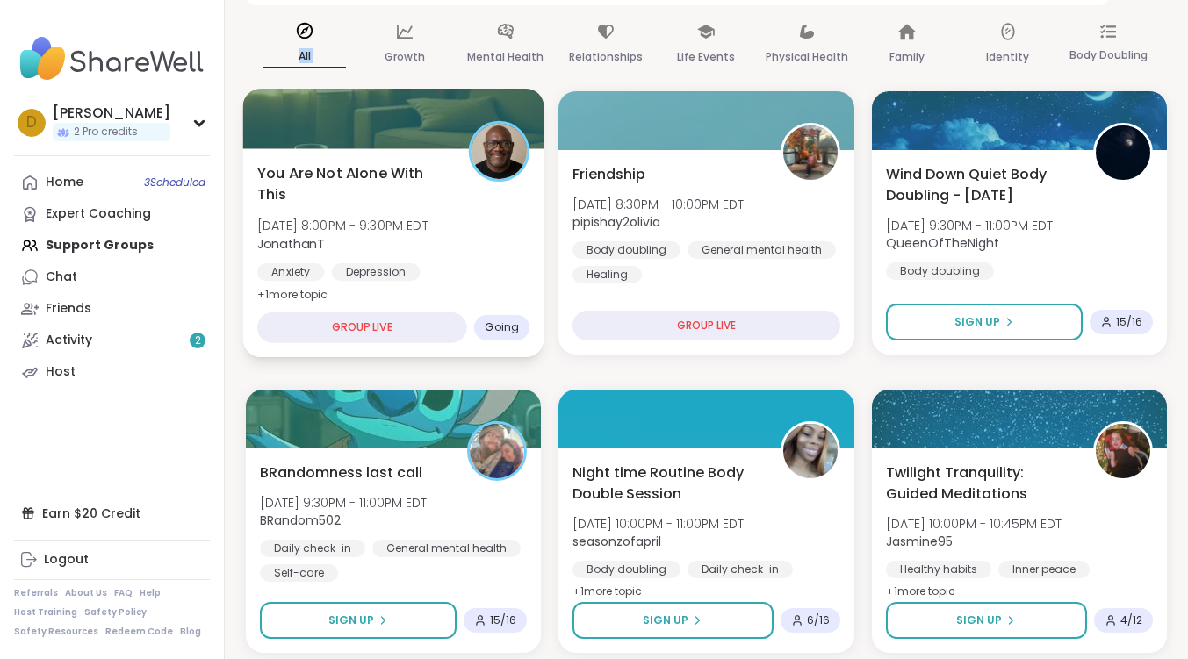
scroll to position [401, 0]
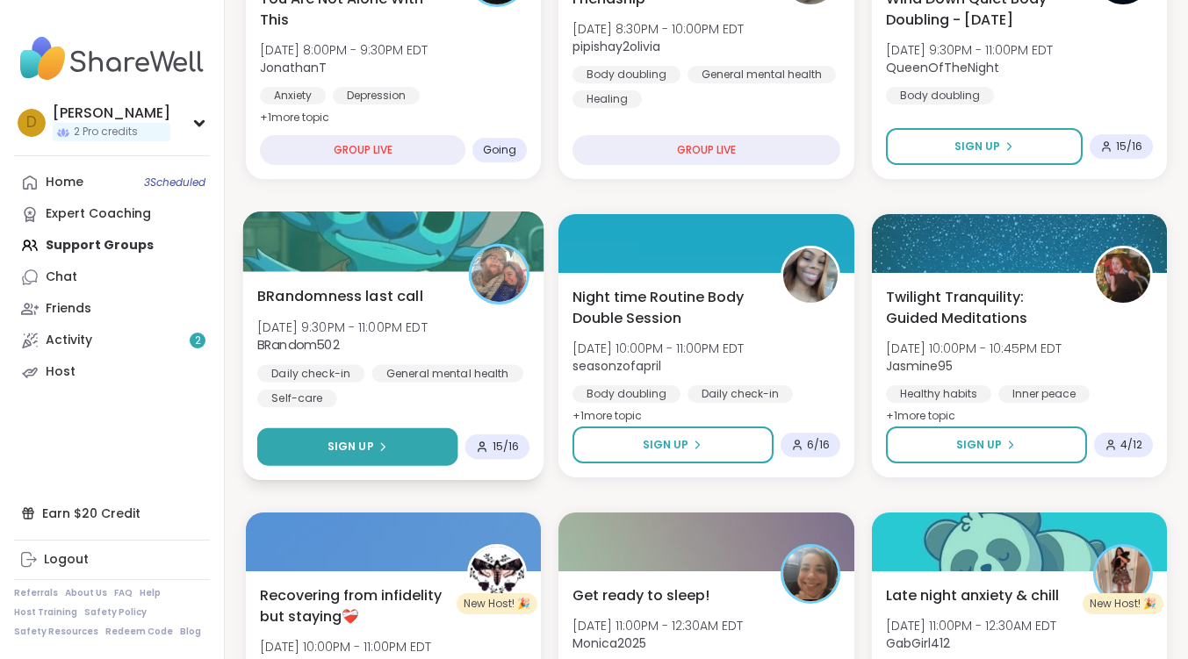
click at [405, 448] on button "Sign Up" at bounding box center [357, 447] width 201 height 38
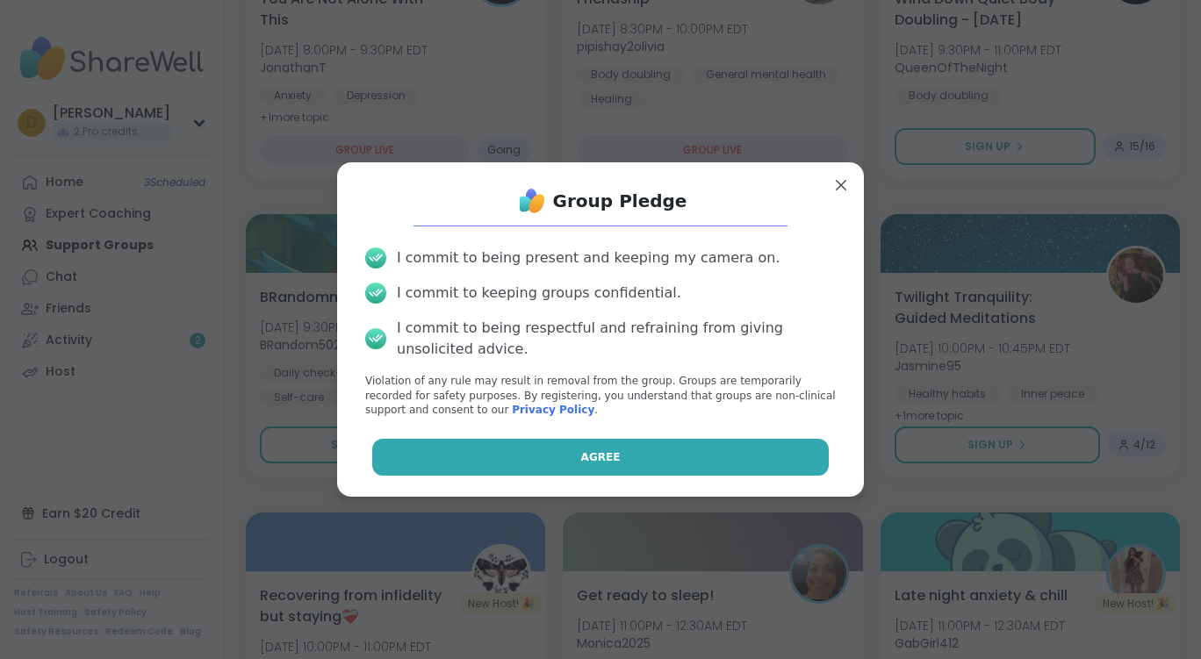
click at [534, 450] on button "Agree" at bounding box center [600, 457] width 457 height 37
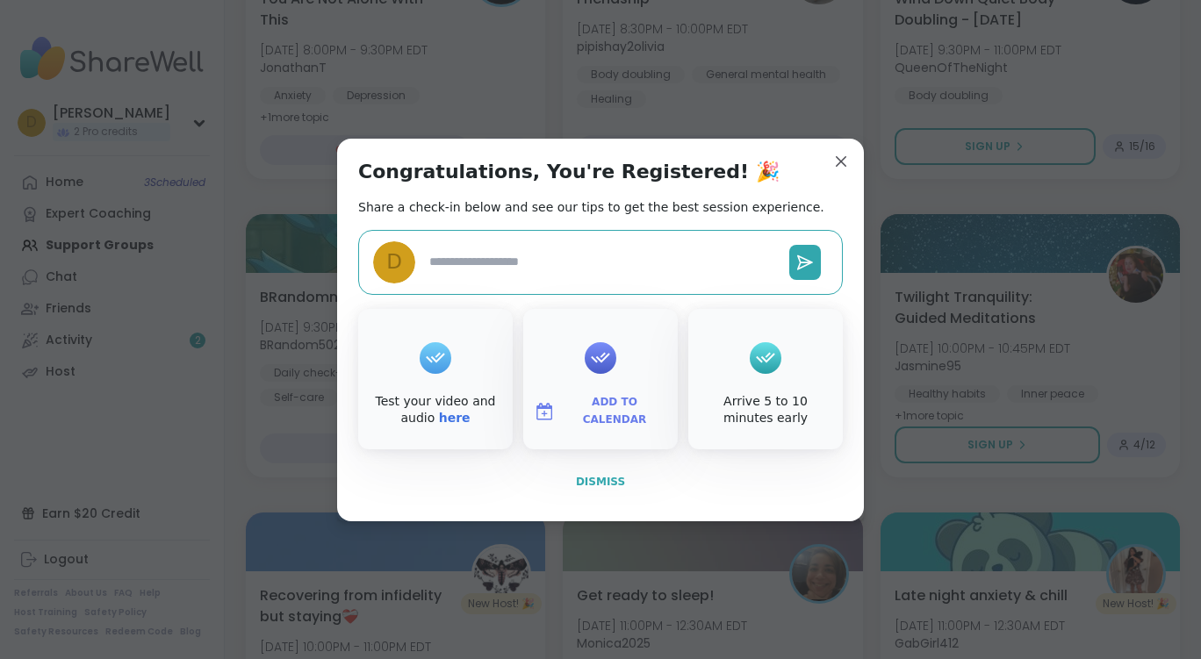
type textarea "*"
click at [613, 480] on span "Dismiss" at bounding box center [600, 482] width 49 height 12
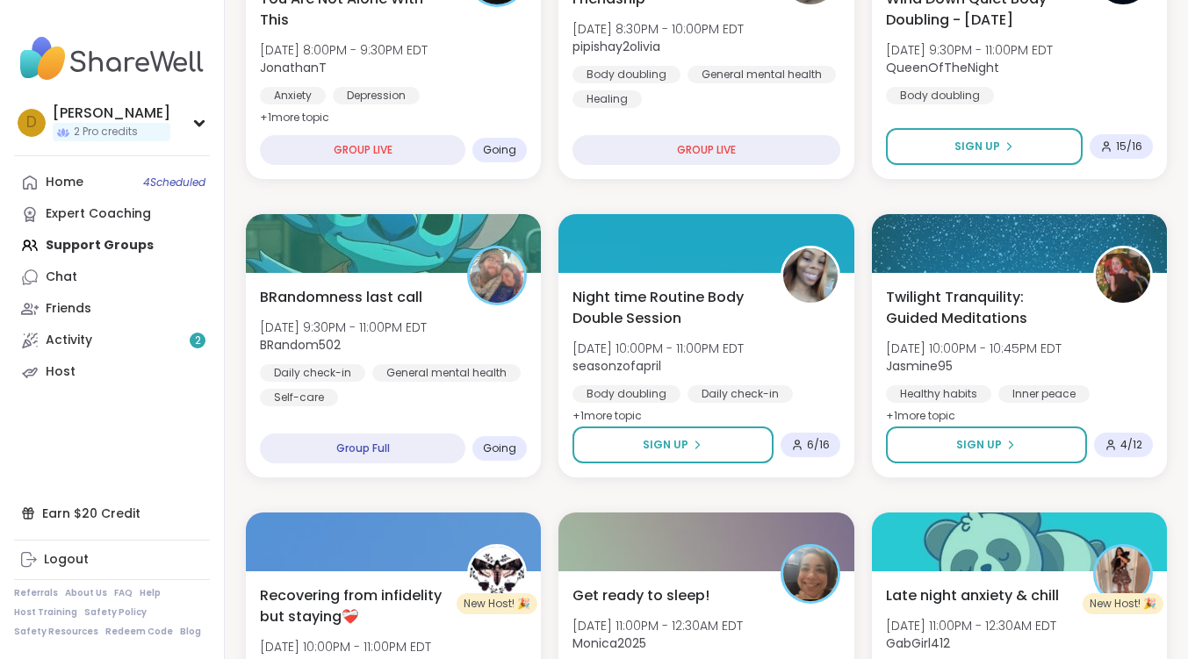
click at [101, 251] on div "Home 4 Scheduled Expert Coaching Support Groups Chat Friends Activity 2 Host" at bounding box center [112, 277] width 196 height 221
click at [105, 247] on div "Home 4 Scheduled Expert Coaching Support Groups Chat Friends Activity 2 Host" at bounding box center [112, 277] width 196 height 221
click at [90, 273] on link "Chat" at bounding box center [112, 278] width 196 height 32
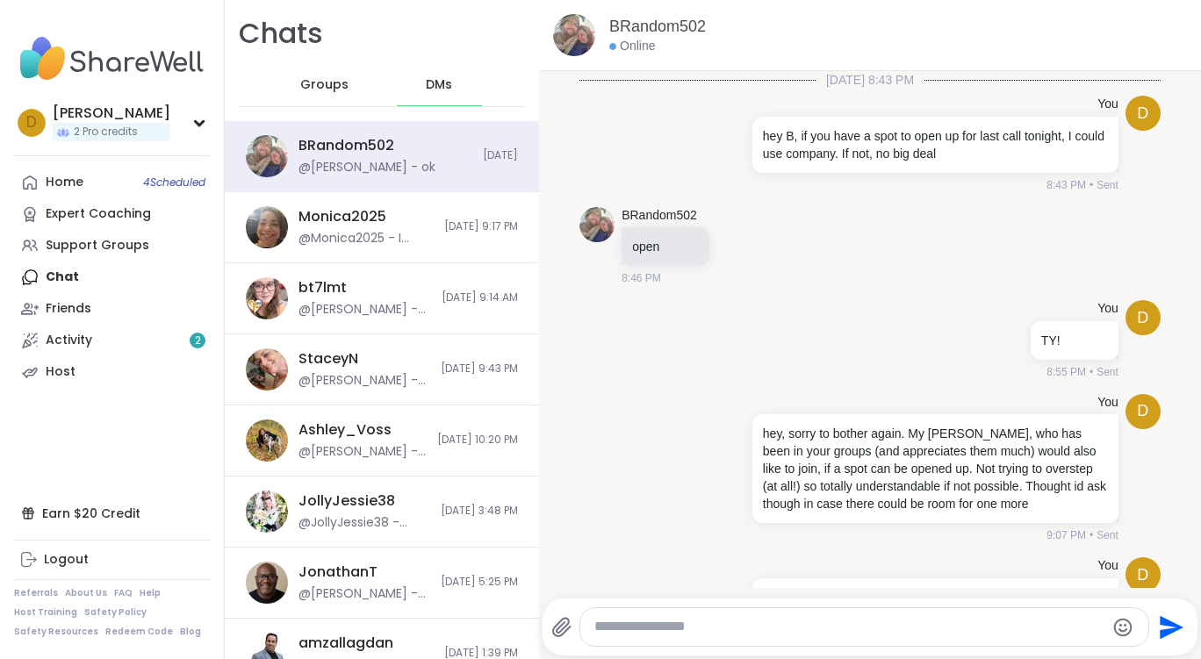
scroll to position [1708, 0]
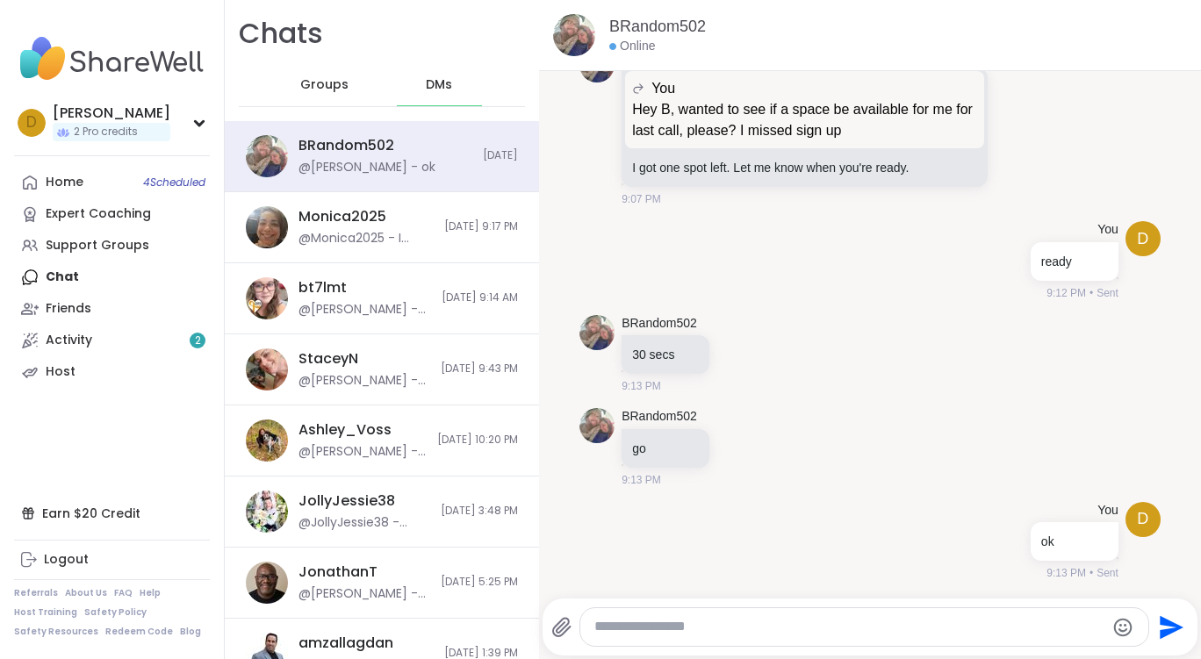
click at [776, 628] on textarea "Type your message" at bounding box center [849, 627] width 511 height 18
type textarea "**********"
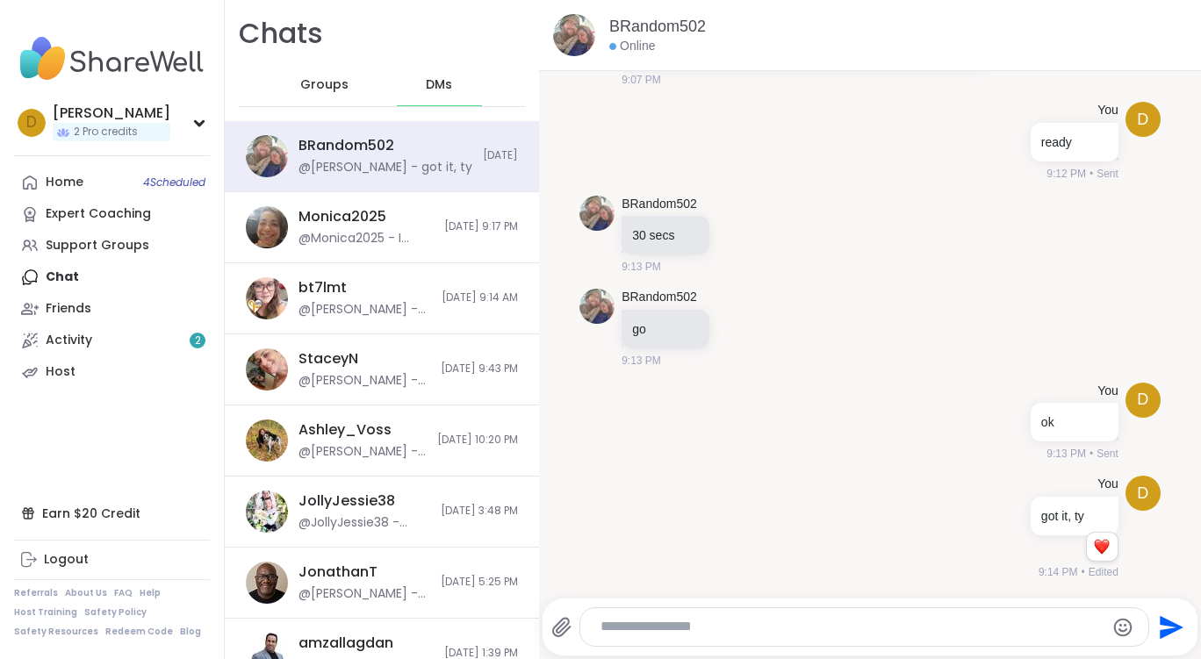
scroll to position [1827, 0]
